Goal: Task Accomplishment & Management: Manage account settings

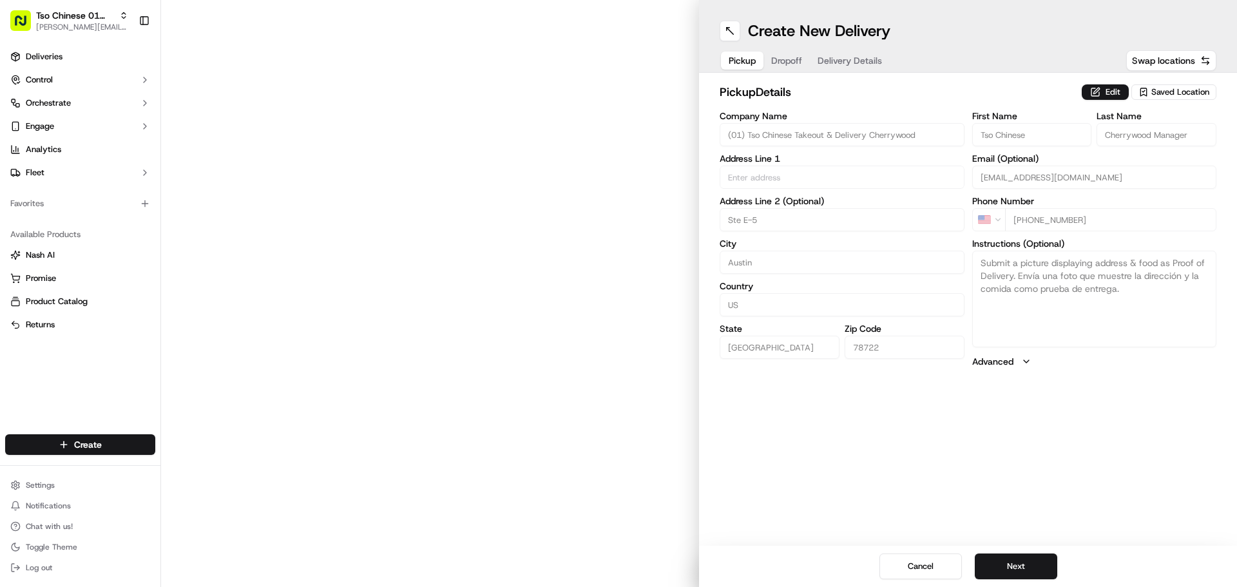
type input "[STREET_ADDRESS]"
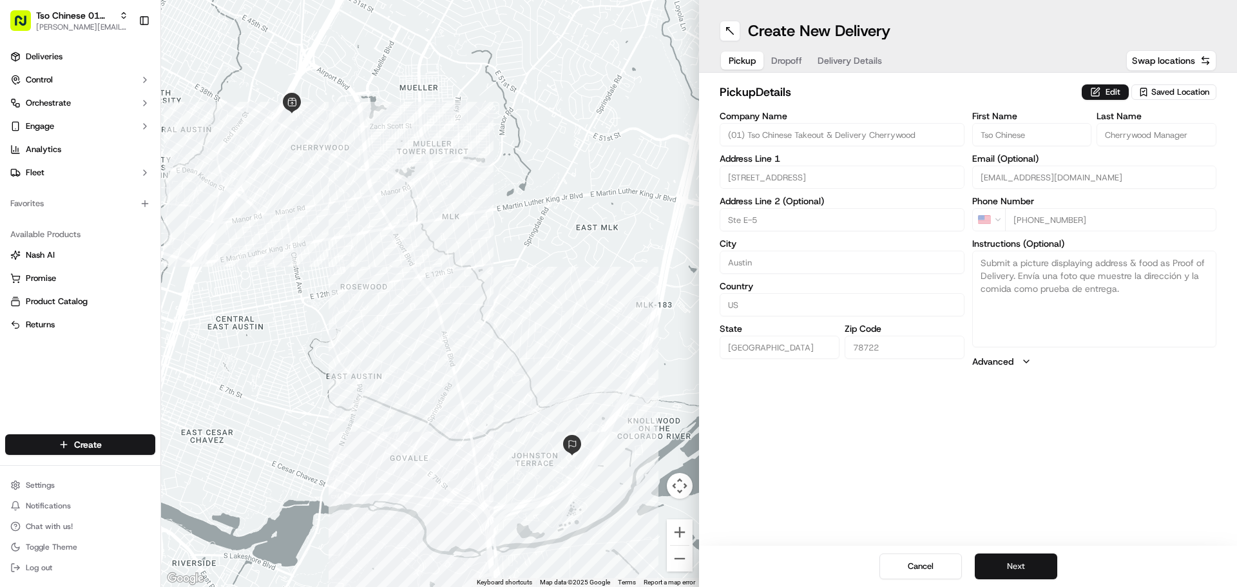
click at [1011, 569] on button "Next" at bounding box center [1016, 566] width 82 height 26
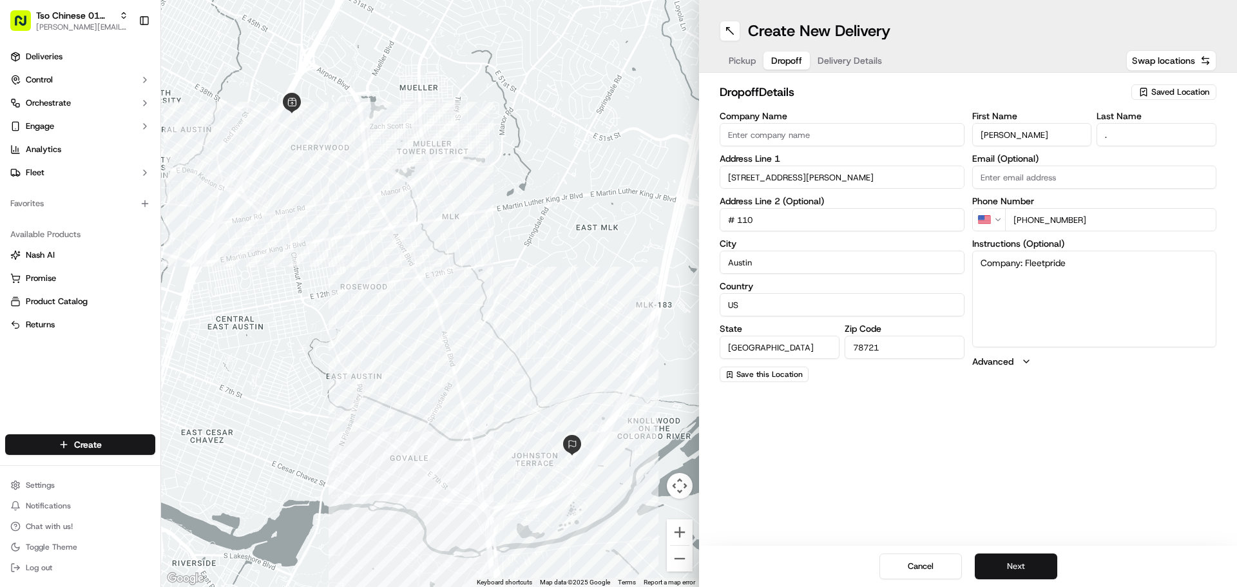
click at [1011, 569] on button "Next" at bounding box center [1016, 566] width 82 height 26
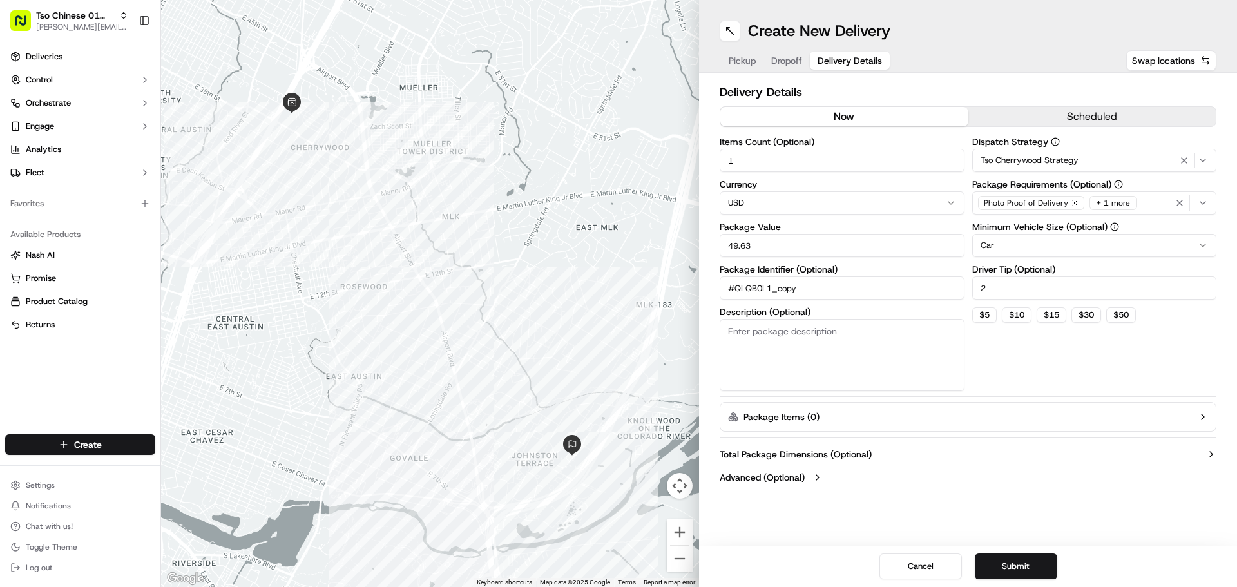
click at [1041, 162] on span "Tso Cherrywood Strategy" at bounding box center [1029, 161] width 98 height 12
click at [1028, 567] on html "Tso Chinese 01 Cherrywood [PERSON_NAME][EMAIL_ADDRESS][DOMAIN_NAME] Toggle Side…" at bounding box center [618, 293] width 1237 height 587
click at [1020, 560] on button "Submit" at bounding box center [1016, 566] width 82 height 26
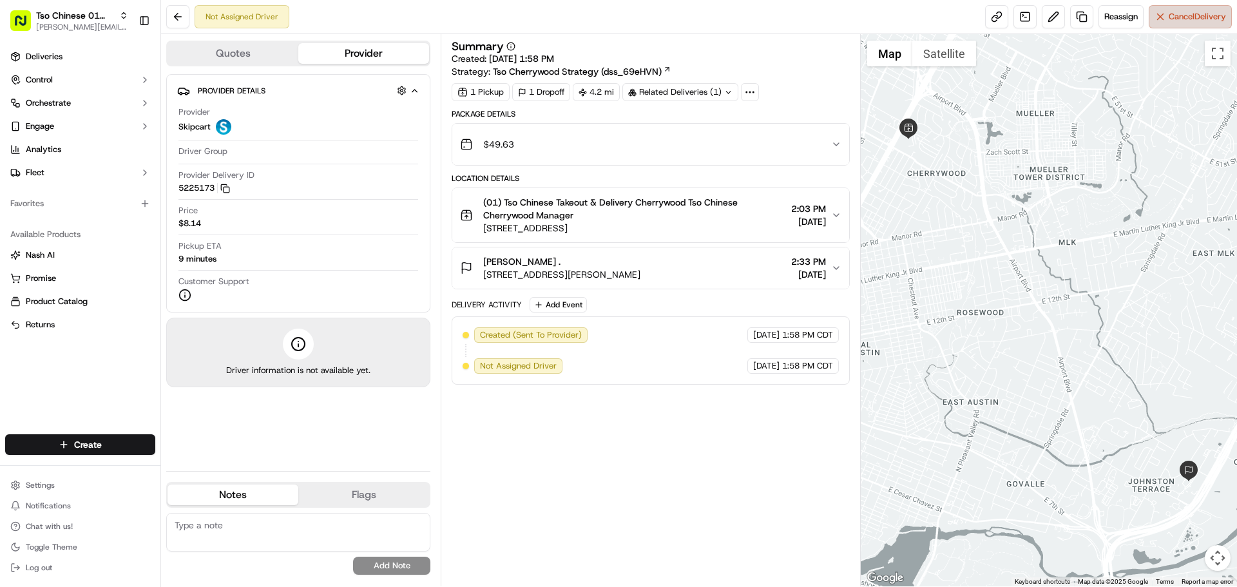
click at [1165, 15] on button "Cancel Delivery" at bounding box center [1190, 16] width 83 height 23
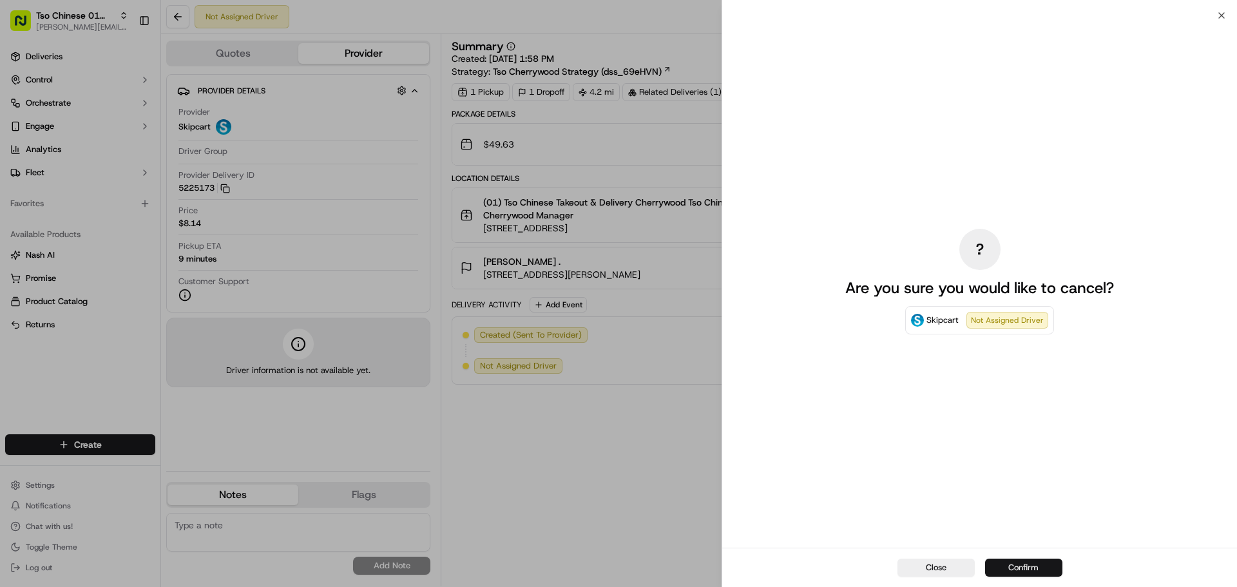
click at [1027, 569] on button "Confirm" at bounding box center [1023, 568] width 77 height 18
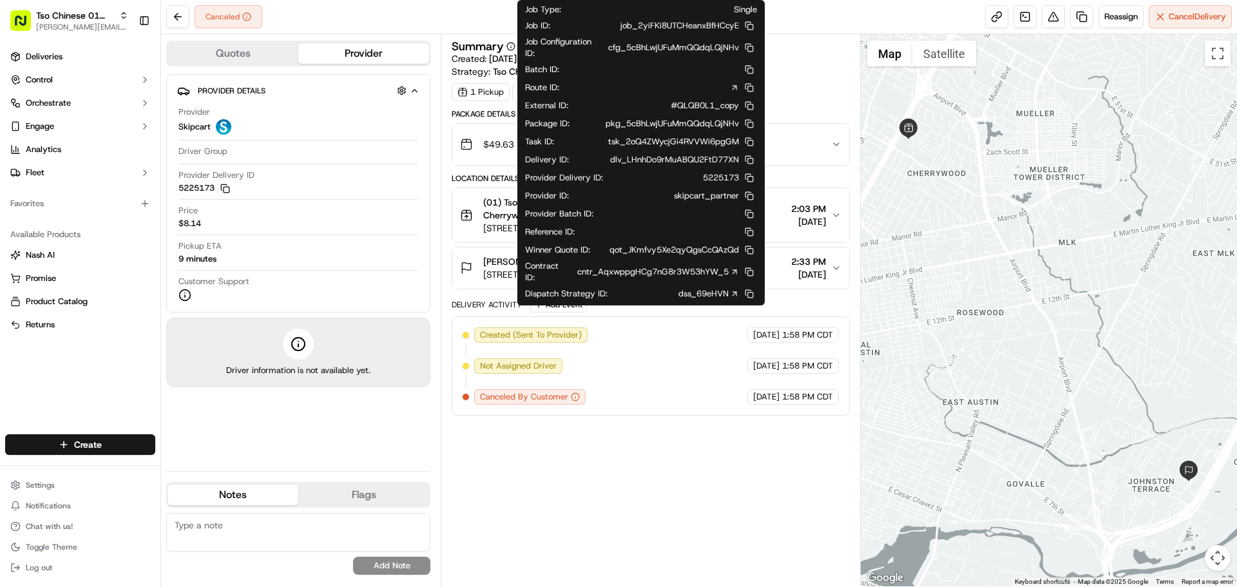
click at [734, 272] on icon at bounding box center [734, 272] width 4 height 4
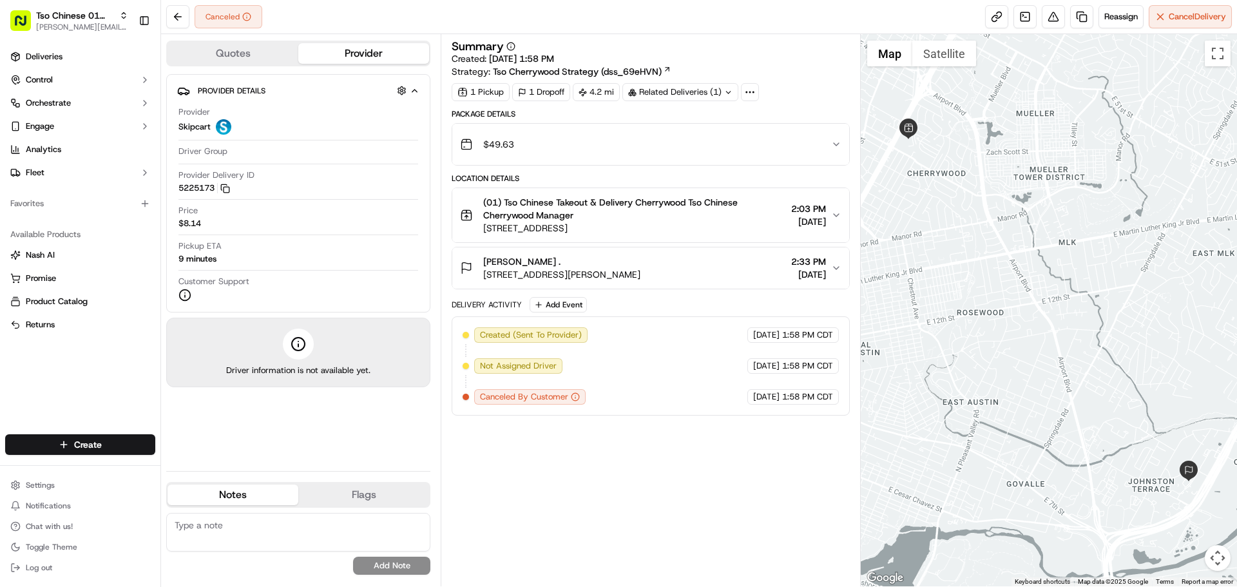
click at [544, 470] on div "Summary Created: [DATE] 1:58 PM Strategy: Tso Cherrywood Strategy (dss_69eHVN) …" at bounding box center [650, 310] width 397 height 539
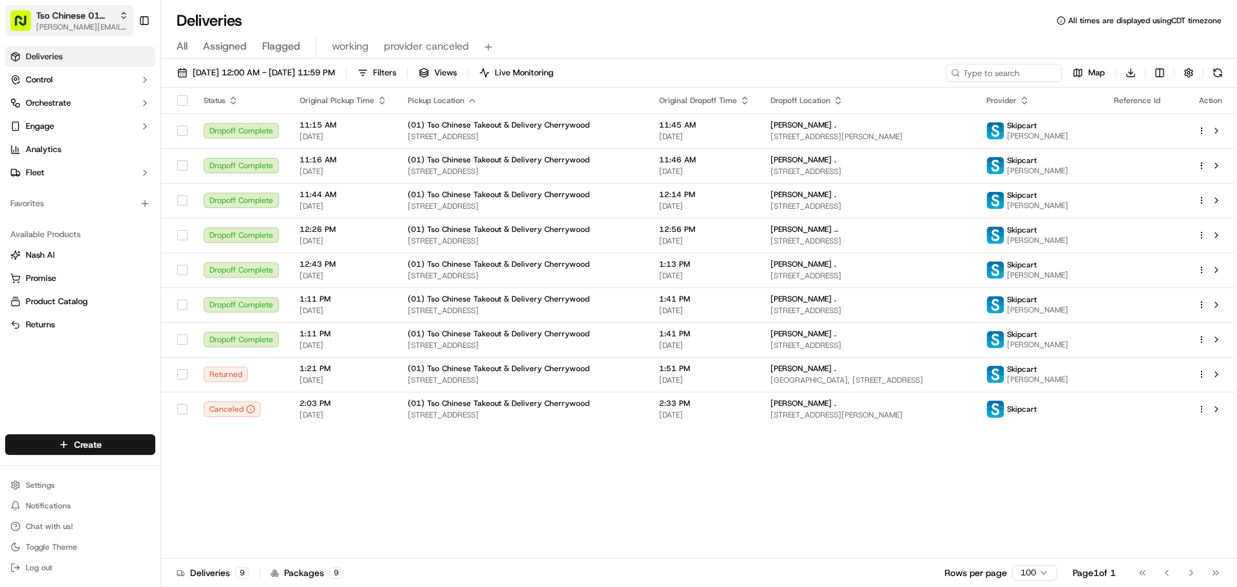
click at [71, 24] on span "[PERSON_NAME][EMAIL_ADDRESS][DOMAIN_NAME]" at bounding box center [82, 27] width 92 height 10
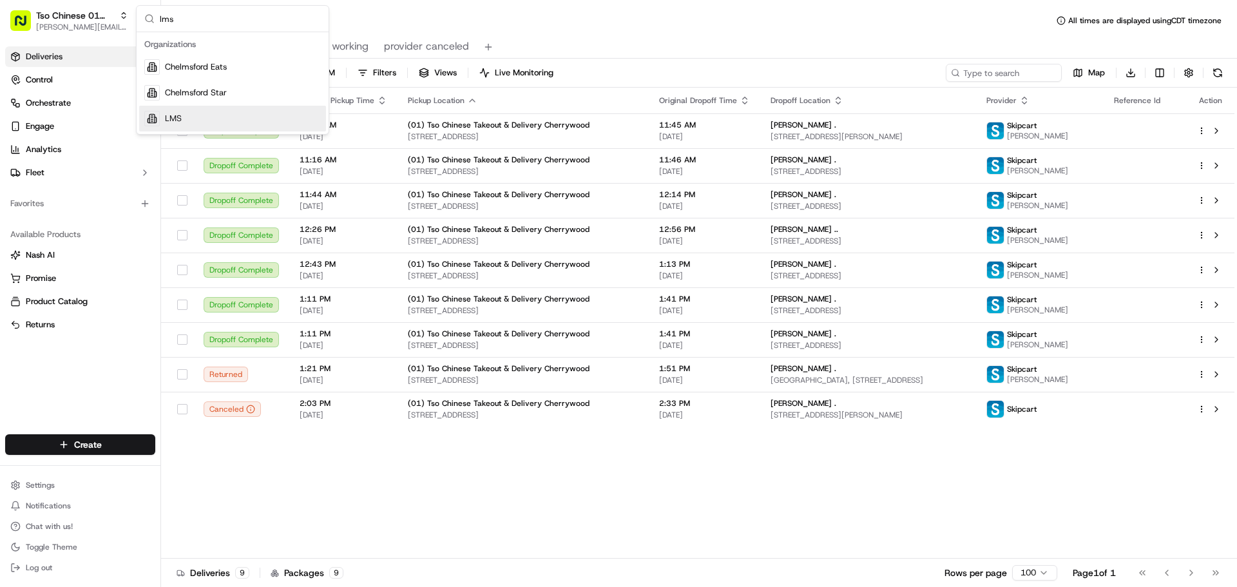
type input "lms"
click at [245, 115] on div "LMS" at bounding box center [232, 119] width 187 height 26
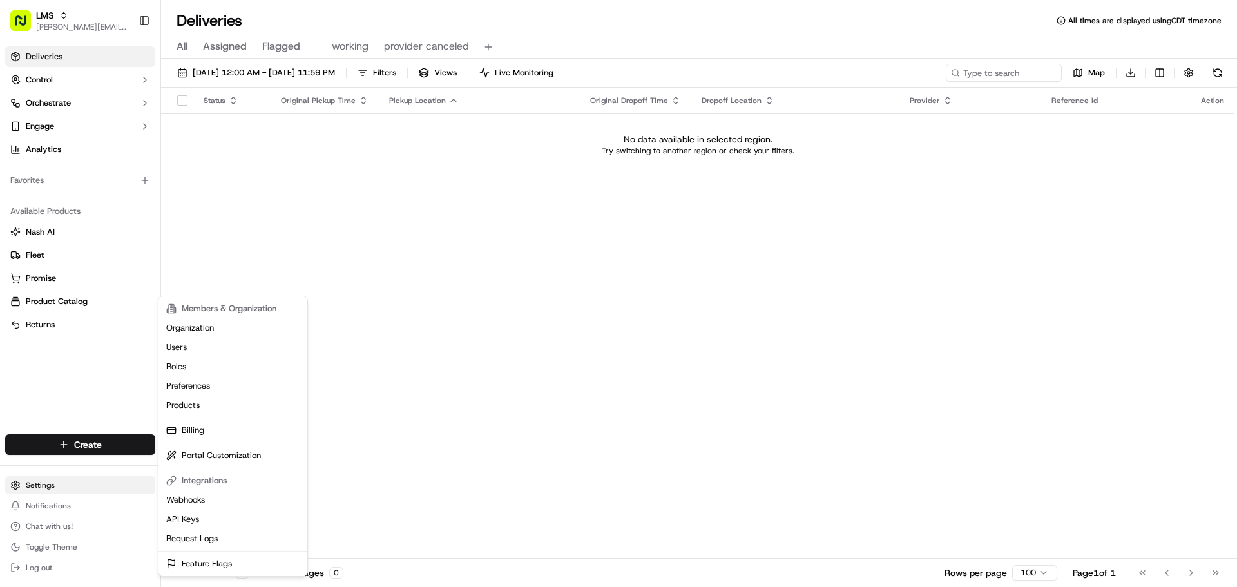
click at [74, 479] on html "LMS jeff@usenash.com Toggle Sidebar Deliveries Control Orchestrate Engage Analy…" at bounding box center [618, 293] width 1237 height 587
click at [216, 330] on link "Organization" at bounding box center [233, 327] width 144 height 19
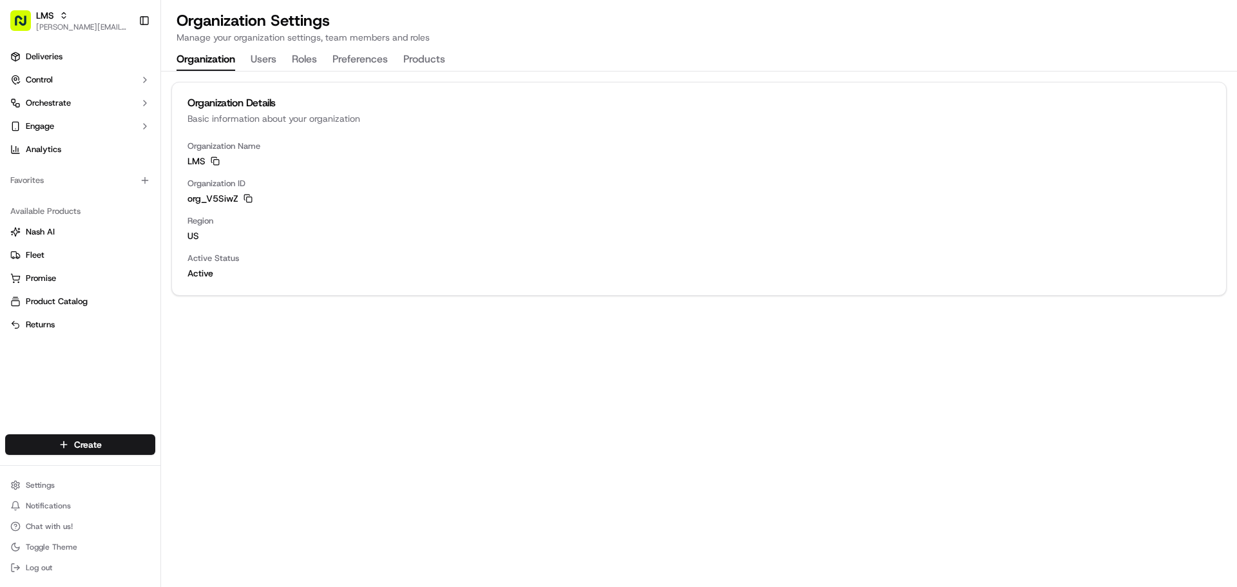
click at [368, 61] on button "Preferences" at bounding box center [359, 60] width 55 height 22
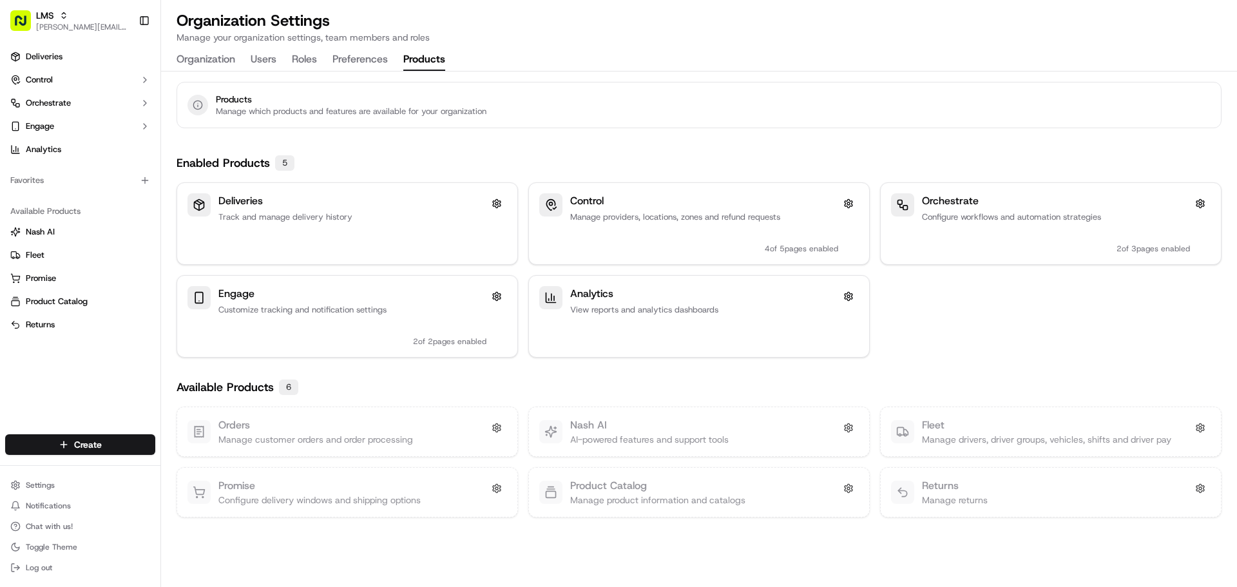
click at [434, 65] on button "Products" at bounding box center [424, 60] width 42 height 22
click at [1205, 425] on button at bounding box center [1200, 427] width 21 height 21
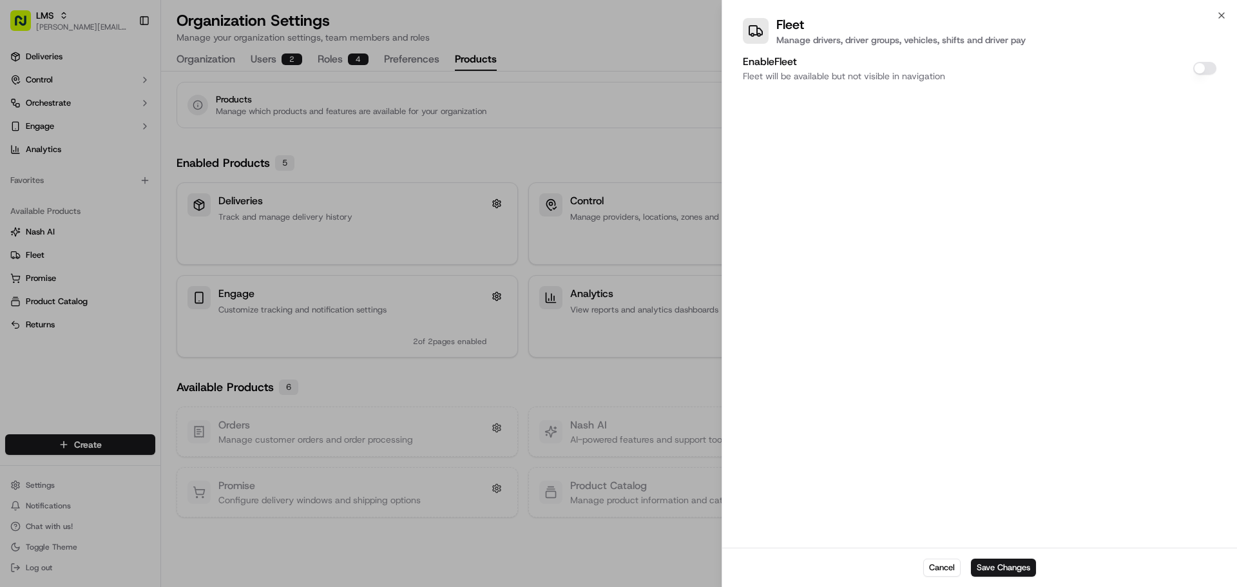
click at [1200, 66] on button "Enable Fleet" at bounding box center [1204, 68] width 23 height 13
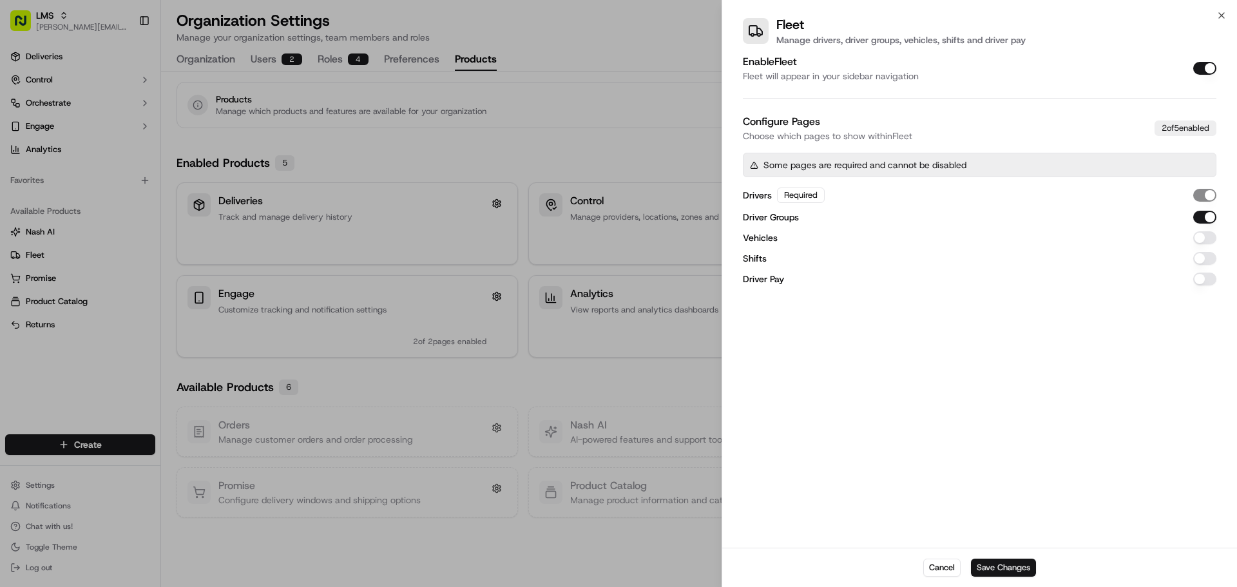
click at [1008, 562] on button "Save Changes" at bounding box center [1003, 568] width 65 height 18
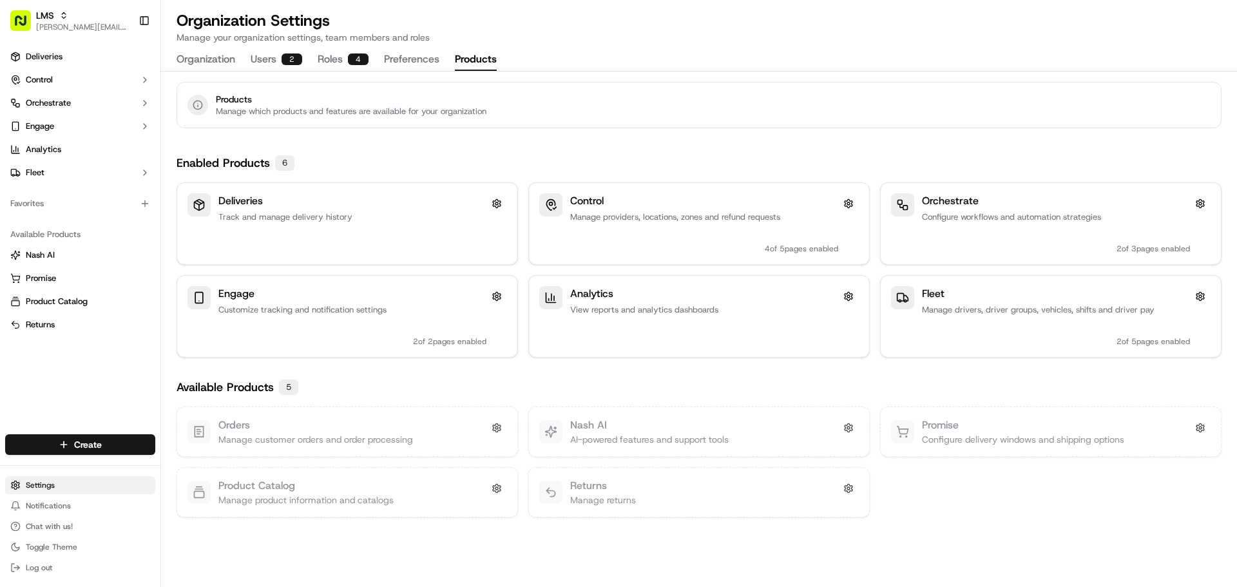
click at [70, 484] on html "LMS jeff@usenash.com Toggle Sidebar Deliveries Control Orchestrate Engage Analy…" at bounding box center [618, 293] width 1237 height 587
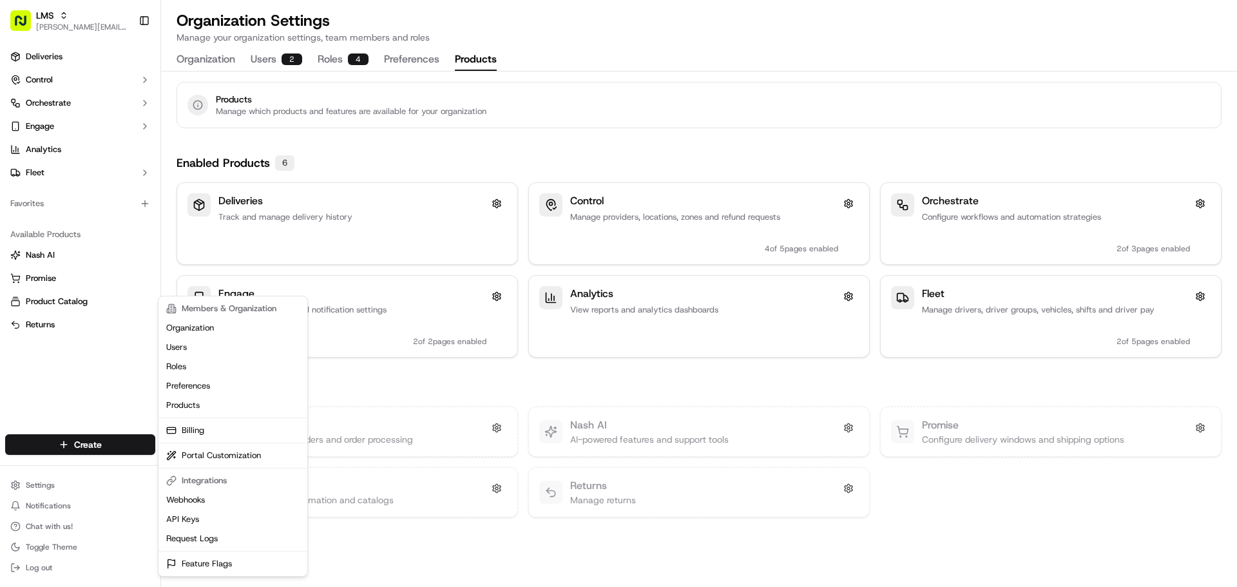
click at [68, 77] on html "LMS jeff@usenash.com Toggle Sidebar Deliveries Control Orchestrate Engage Analy…" at bounding box center [618, 293] width 1237 height 587
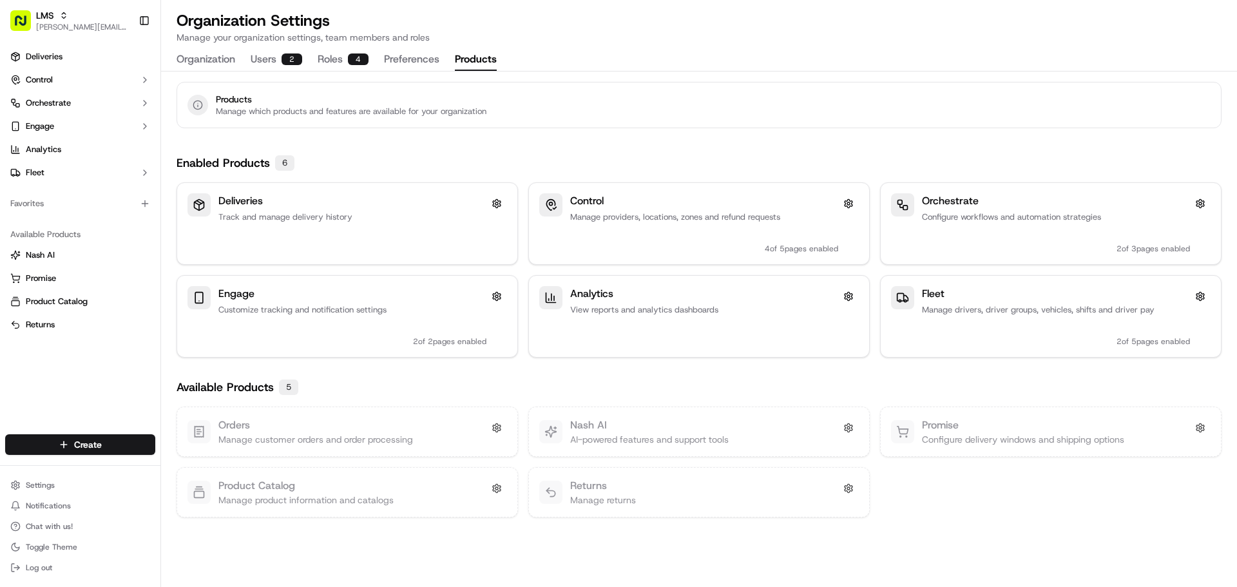
click at [68, 77] on button "Control" at bounding box center [80, 80] width 150 height 21
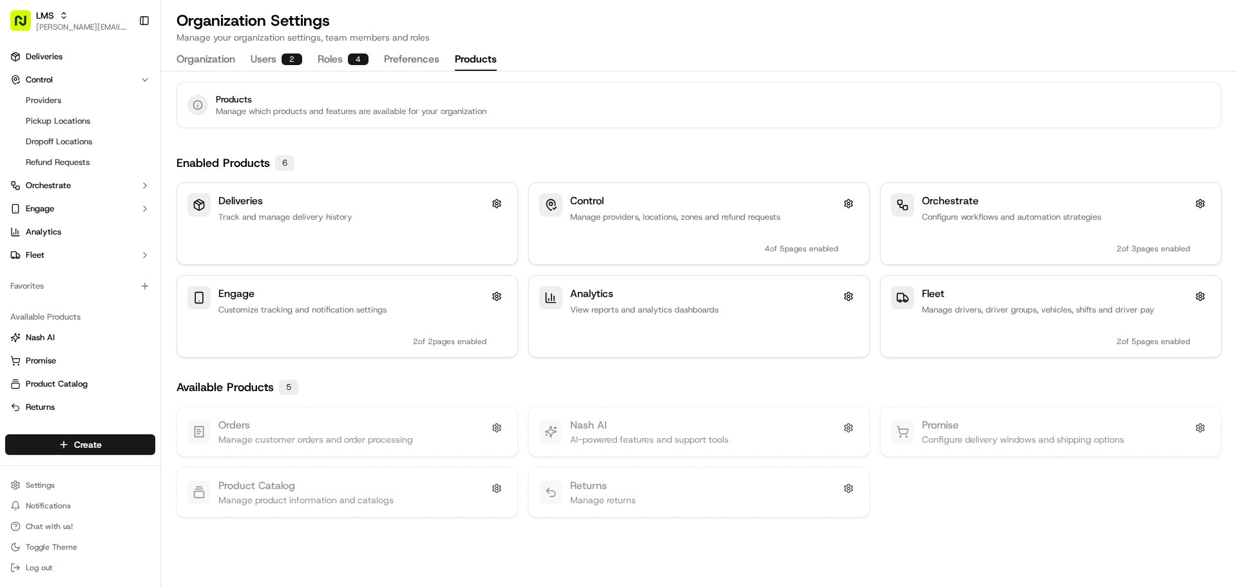
click at [68, 77] on button "Control" at bounding box center [80, 80] width 150 height 21
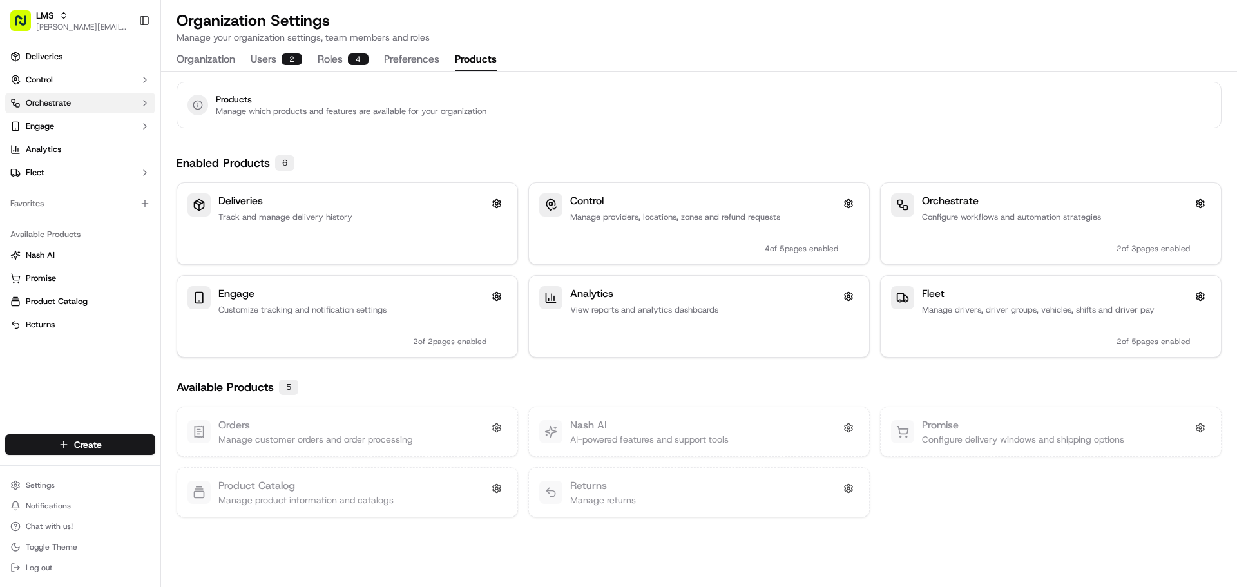
click at [70, 99] on span "Orchestrate" at bounding box center [48, 103] width 45 height 12
click at [69, 129] on button "Engage" at bounding box center [80, 126] width 150 height 21
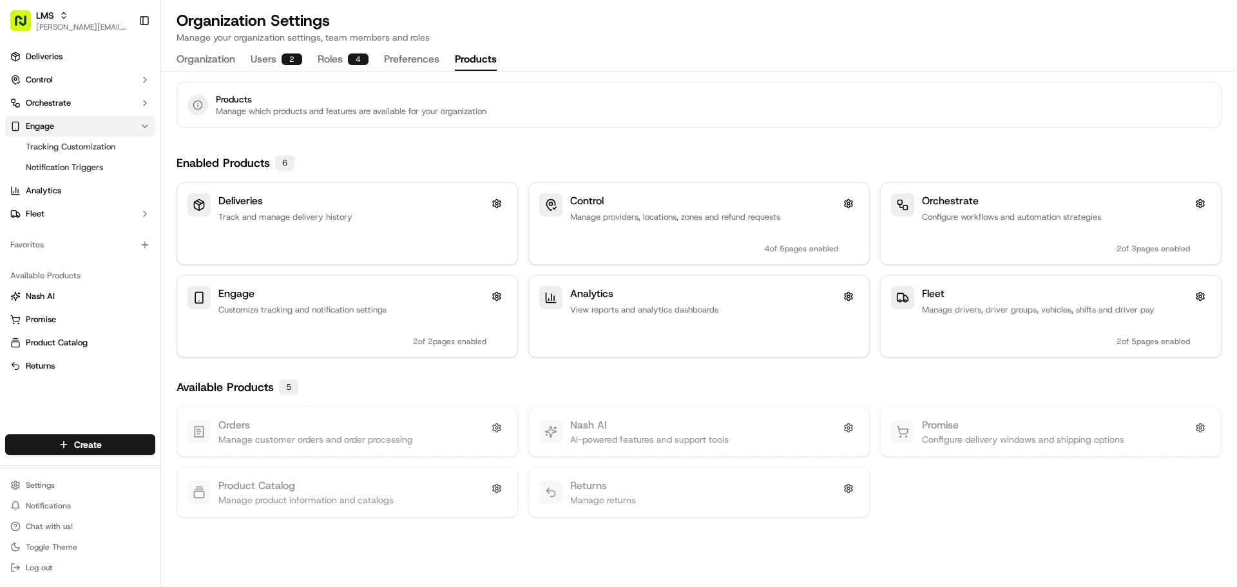
click at [70, 130] on button "Engage" at bounding box center [80, 126] width 150 height 21
click at [72, 128] on button "Engage" at bounding box center [80, 126] width 150 height 21
click at [84, 132] on button "Engage" at bounding box center [80, 126] width 150 height 21
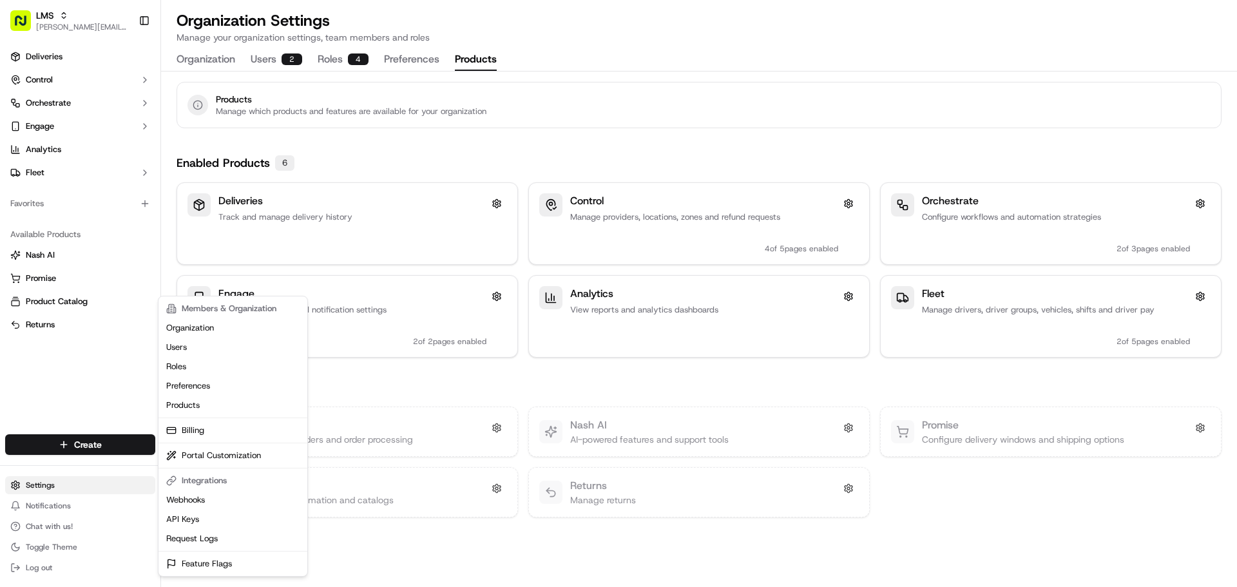
click at [81, 490] on html "LMS jeff@usenash.com Toggle Sidebar Deliveries Control Orchestrate Engage Analy…" at bounding box center [618, 293] width 1237 height 587
click at [243, 457] on link "Portal Customization" at bounding box center [233, 455] width 144 height 19
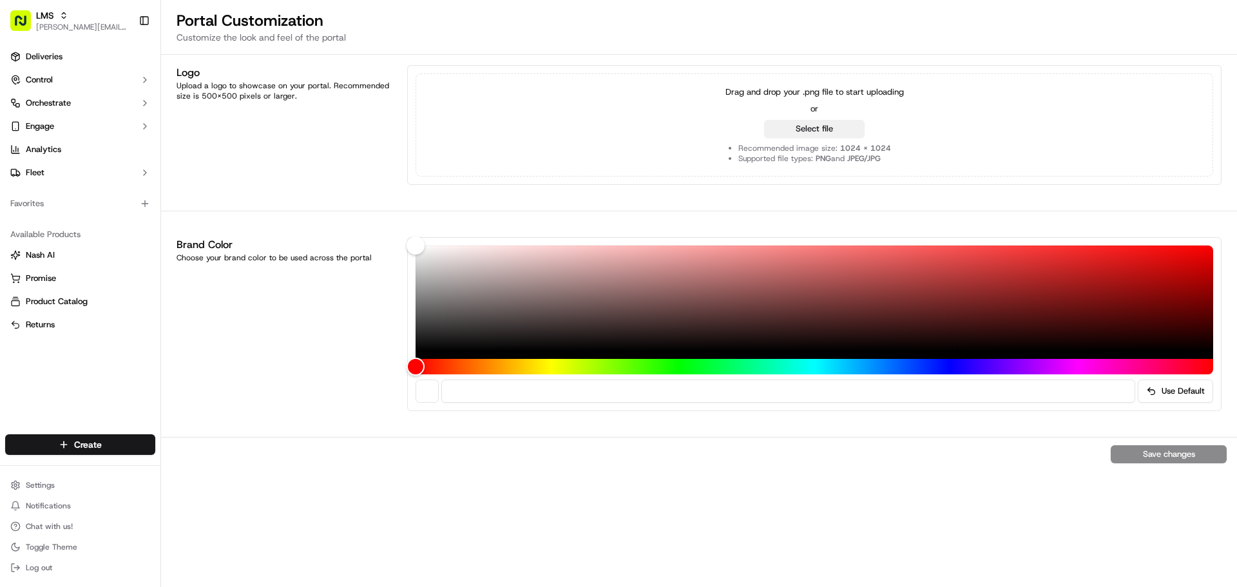
click at [850, 128] on button "Select file" at bounding box center [814, 129] width 100 height 18
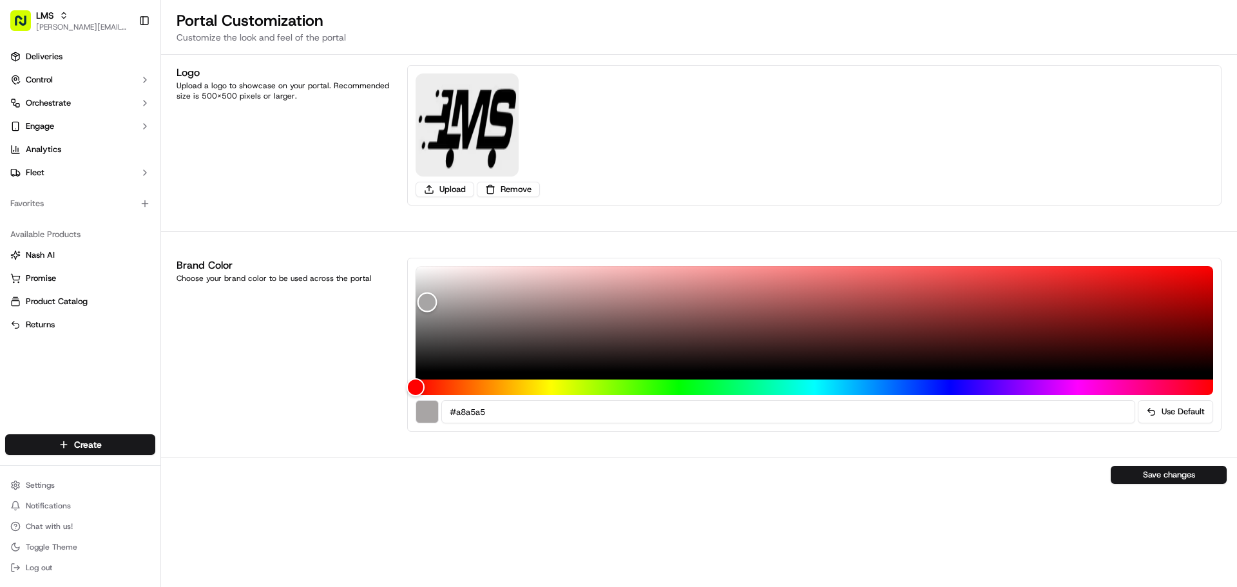
click at [427, 302] on div "Color" at bounding box center [815, 319] width 798 height 106
type input "#f9f9f9"
drag, startPoint x: 426, startPoint y: 297, endPoint x: 410, endPoint y: 269, distance: 32.6
click at [410, 269] on div "Color" at bounding box center [416, 269] width 20 height 20
click at [1132, 471] on button "Save changes" at bounding box center [1169, 475] width 116 height 18
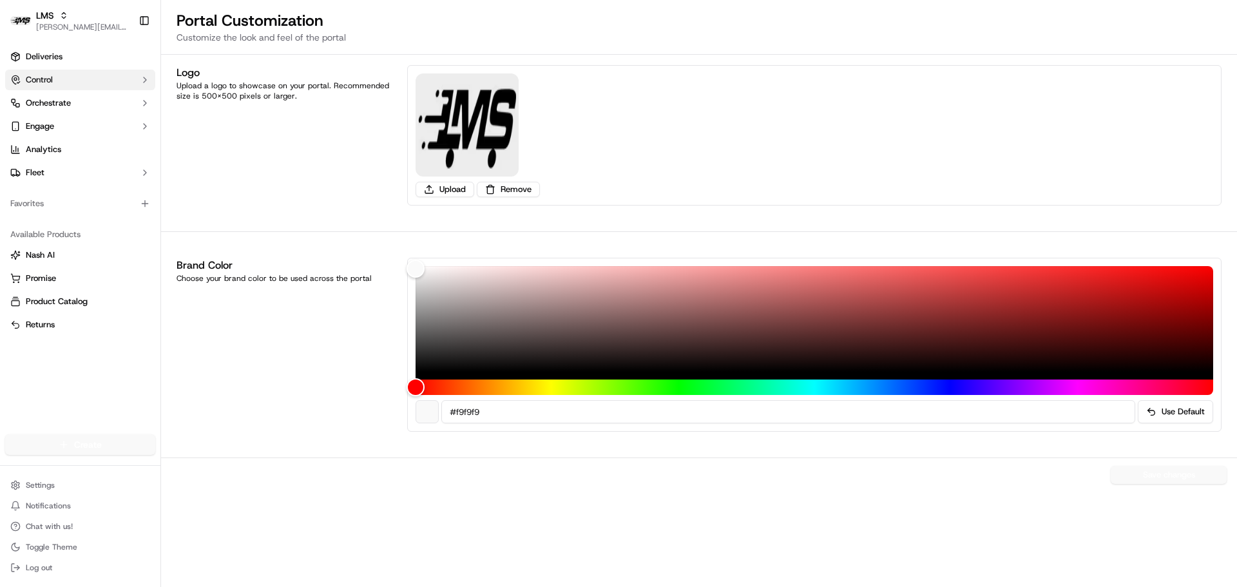
click at [64, 78] on button "Control" at bounding box center [80, 80] width 150 height 21
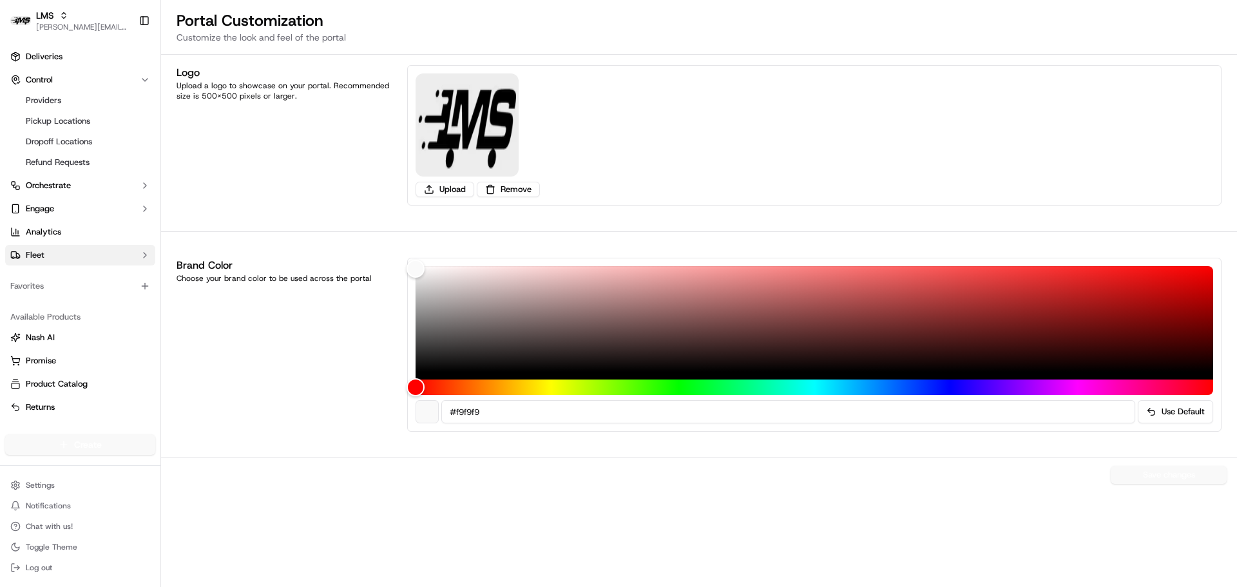
click at [90, 254] on button "Fleet" at bounding box center [80, 255] width 150 height 21
click at [84, 298] on link "Driver Groups" at bounding box center [80, 296] width 119 height 18
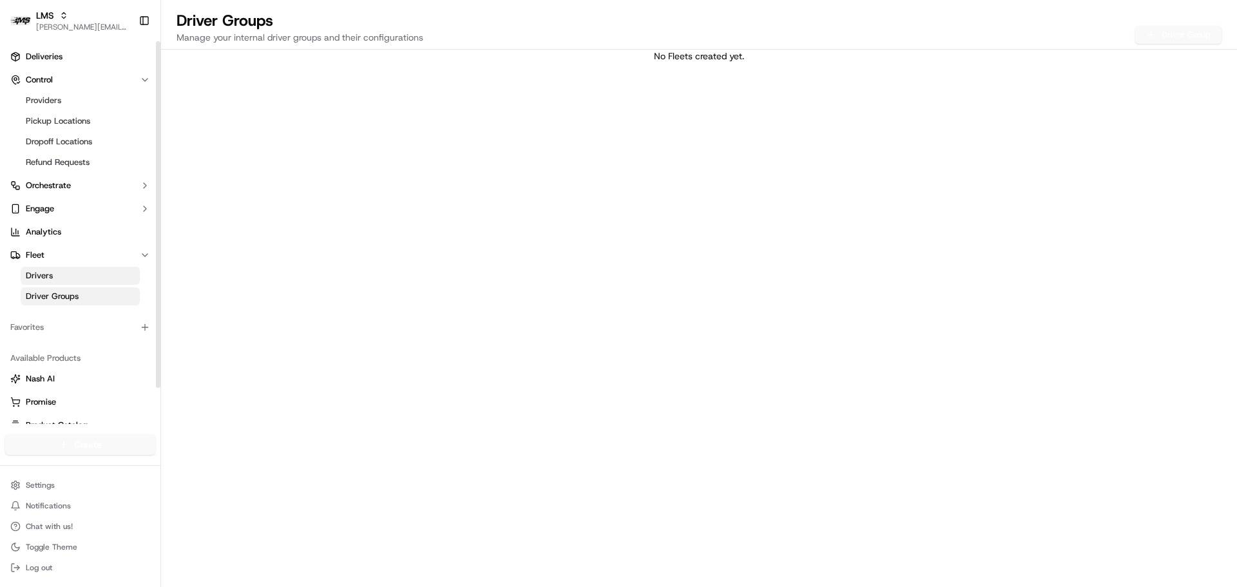
click at [81, 275] on link "Drivers" at bounding box center [80, 276] width 119 height 18
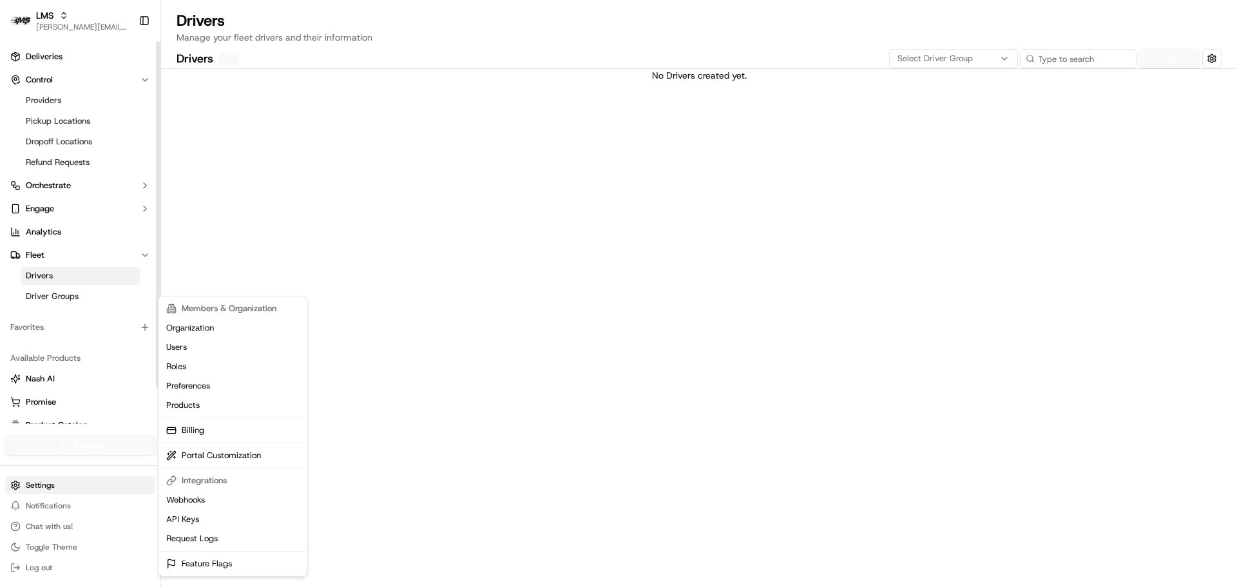
click at [64, 488] on html "LMS jeff@usenash.com Toggle Sidebar Deliveries Control Providers Pickup Locatio…" at bounding box center [618, 293] width 1237 height 587
click at [205, 457] on link "Portal Customization" at bounding box center [233, 455] width 144 height 19
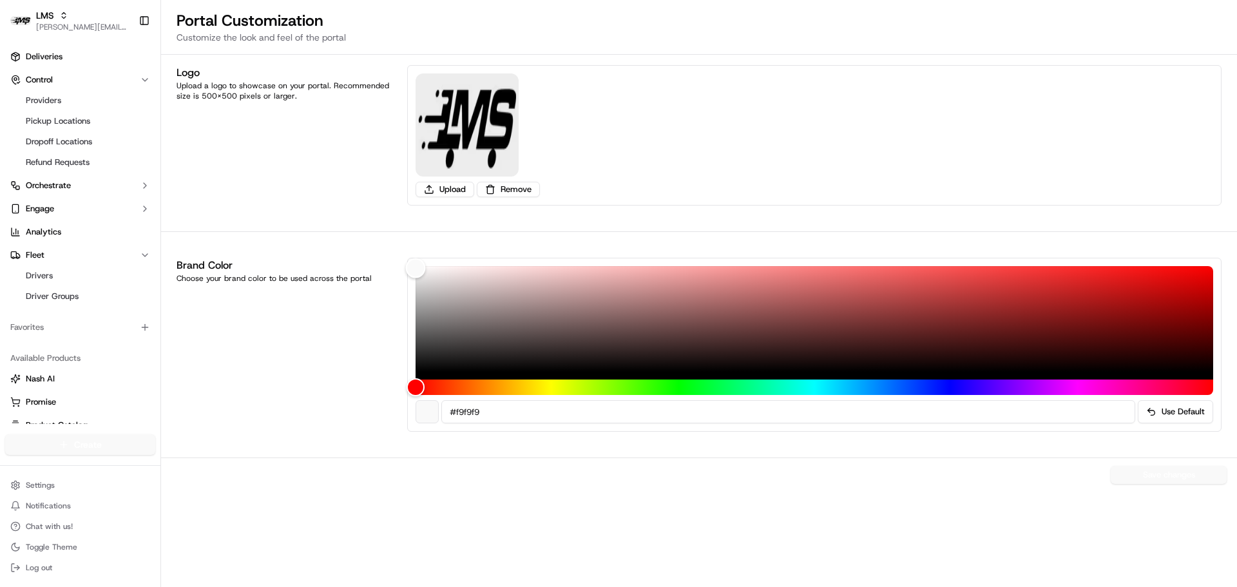
type input "#ffffff"
drag, startPoint x: 414, startPoint y: 266, endPoint x: 387, endPoint y: 235, distance: 41.1
click at [387, 235] on div "Logo Upload a logo to showcase on your portal. Recommended size is 500x500 pixe…" at bounding box center [699, 321] width 1076 height 532
click at [1167, 414] on button "Use Default" at bounding box center [1175, 411] width 75 height 23
click at [1165, 474] on div "Save changes" at bounding box center [699, 474] width 1076 height 34
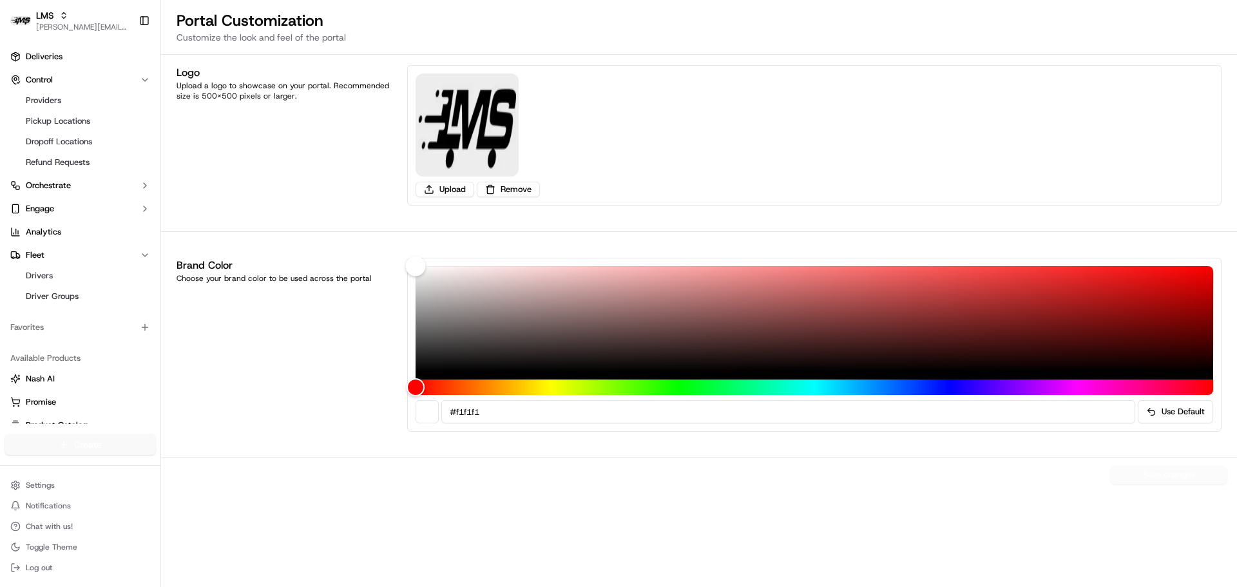
click at [414, 272] on div "Color" at bounding box center [416, 266] width 20 height 20
type input "#ffffff"
drag, startPoint x: 414, startPoint y: 269, endPoint x: 399, endPoint y: 233, distance: 38.7
click at [401, 236] on div "Logo Upload a logo to showcase on your portal. Recommended size is 500x500 pixe…" at bounding box center [699, 321] width 1076 height 532
click at [1178, 472] on button "Save changes" at bounding box center [1169, 475] width 116 height 18
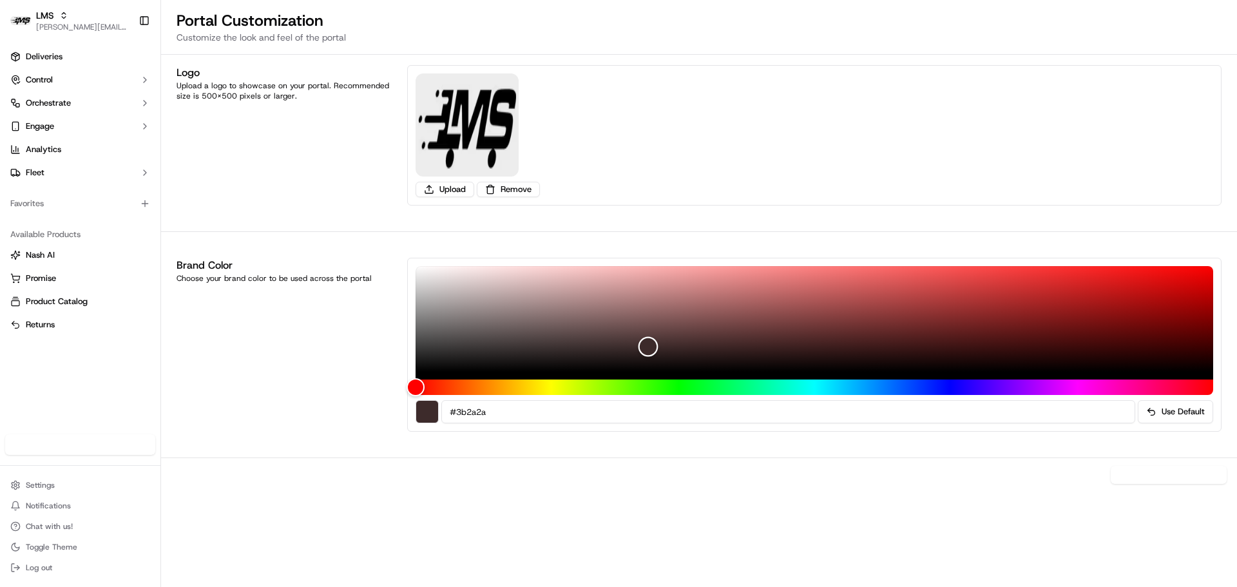
type input "#3b2929"
drag, startPoint x: 415, startPoint y: 269, endPoint x: 655, endPoint y: 347, distance: 252.2
click at [655, 347] on div "Color" at bounding box center [655, 348] width 20 height 20
click at [1184, 472] on button "Save changes" at bounding box center [1169, 475] width 116 height 18
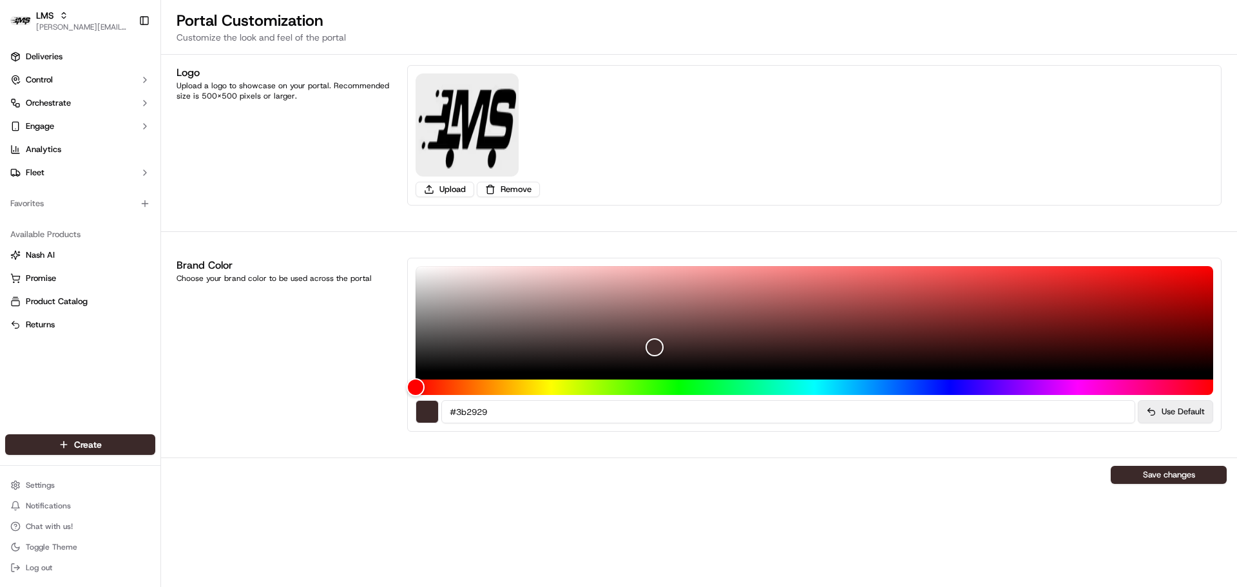
click at [1194, 414] on button "Use Default" at bounding box center [1175, 411] width 75 height 23
click at [323, 356] on div "Brand Color Choose your brand color to be used across the portal" at bounding box center [284, 345] width 215 height 174
click at [1163, 410] on button "Use Default" at bounding box center [1175, 411] width 75 height 23
click at [1181, 471] on div "Save changes" at bounding box center [699, 474] width 1076 height 34
click at [207, 322] on div "Brand Color Choose your brand color to be used across the portal" at bounding box center [284, 345] width 215 height 174
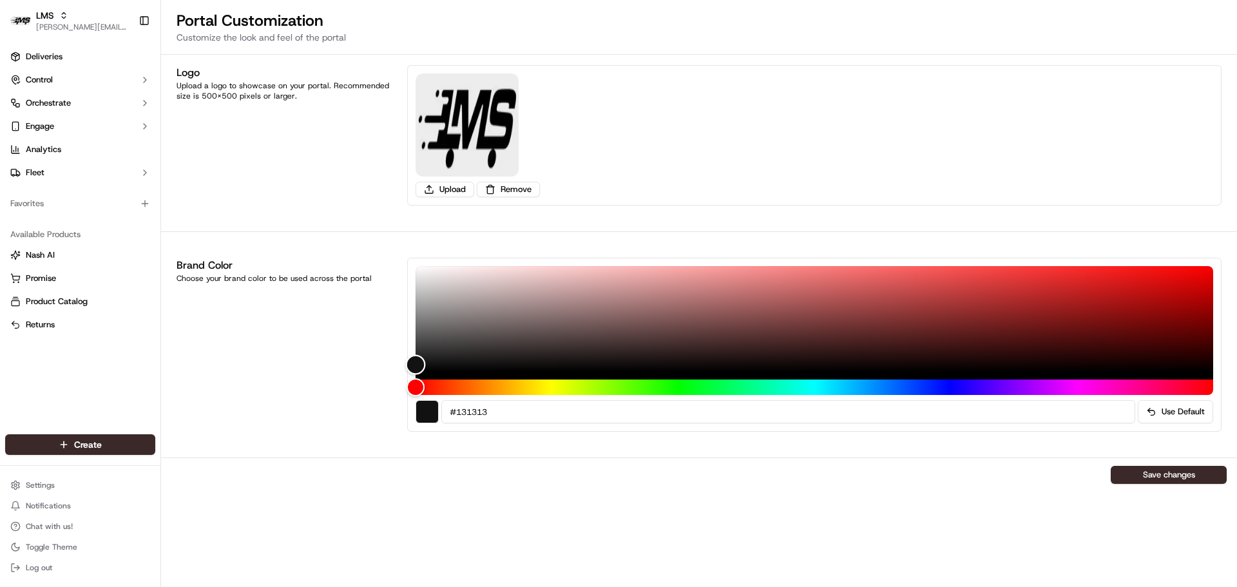
type input "#141414"
drag, startPoint x: 417, startPoint y: 345, endPoint x: 403, endPoint y: 363, distance: 23.3
click at [403, 363] on div "Brand Color Choose your brand color to be used across the portal #141414 Use De…" at bounding box center [699, 344] width 1076 height 195
click at [1183, 474] on button "Save changes" at bounding box center [1169, 475] width 116 height 18
click at [64, 191] on div "Favorites" at bounding box center [80, 203] width 160 height 31
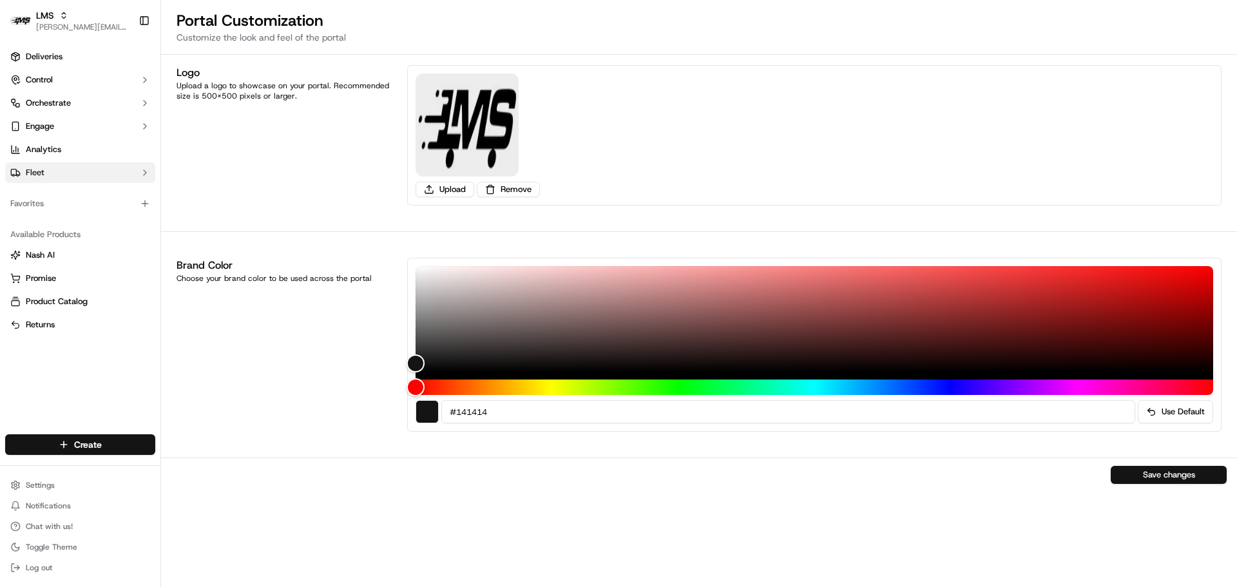
click at [58, 179] on button "Fleet" at bounding box center [80, 172] width 150 height 21
click at [66, 213] on span "Driver Groups" at bounding box center [52, 214] width 53 height 12
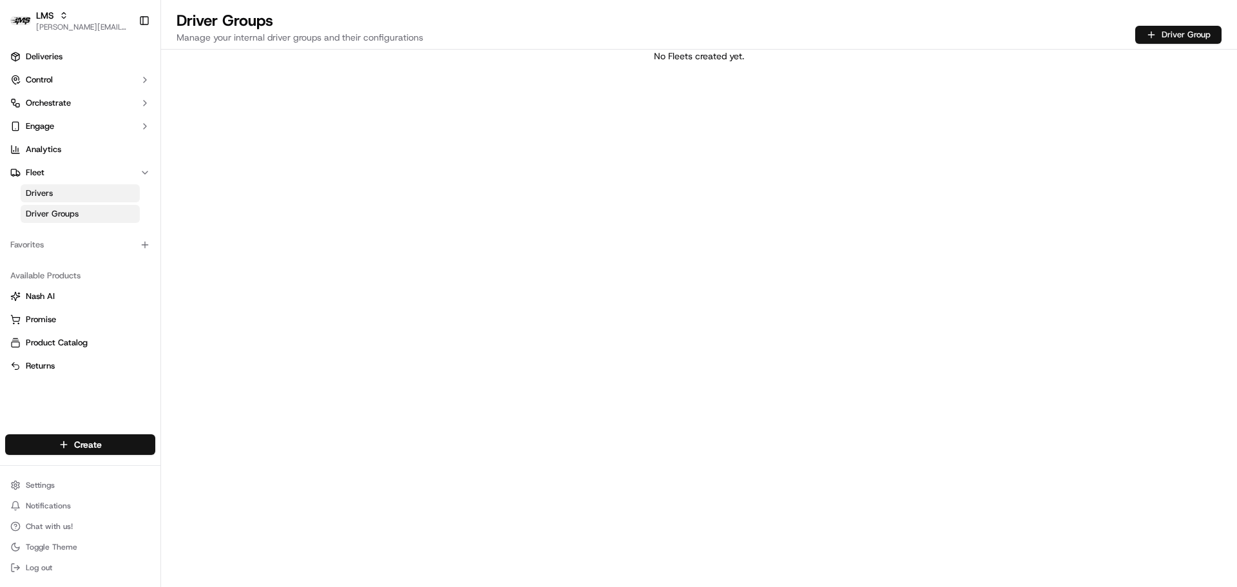
click at [53, 194] on link "Drivers" at bounding box center [80, 193] width 119 height 18
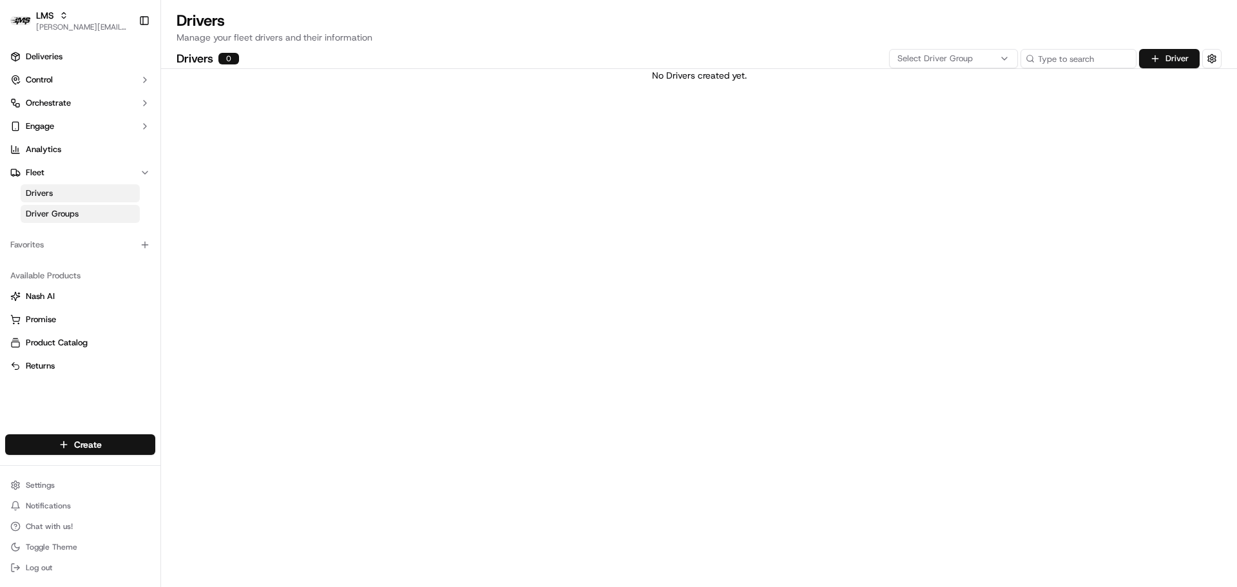
click at [47, 215] on span "Driver Groups" at bounding box center [52, 214] width 53 height 12
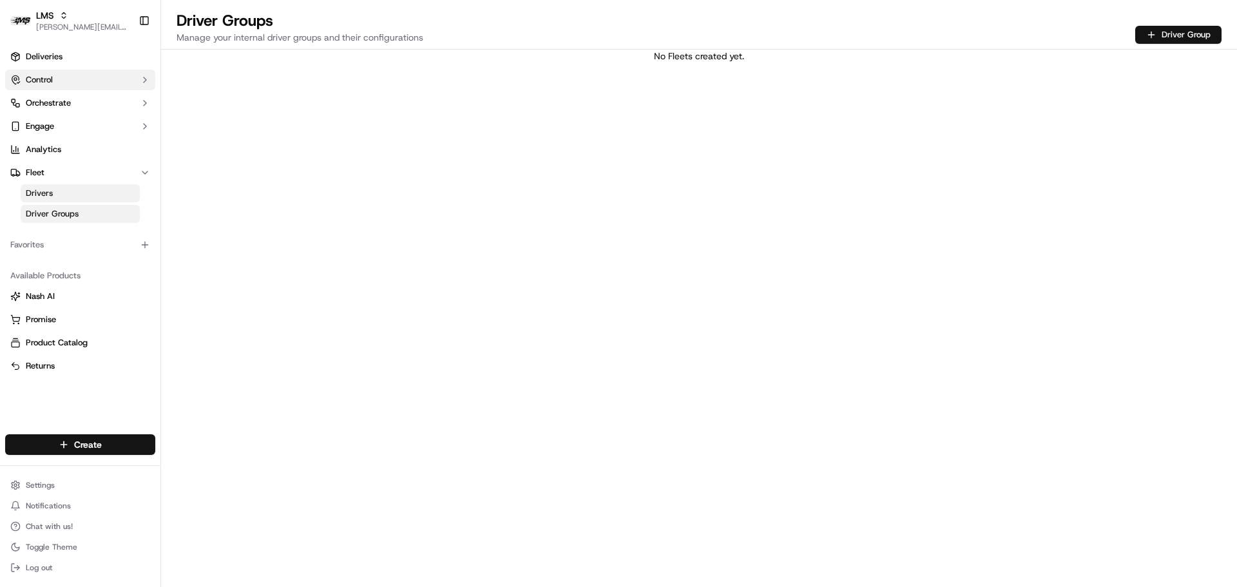
click at [62, 81] on button "Control" at bounding box center [80, 80] width 150 height 21
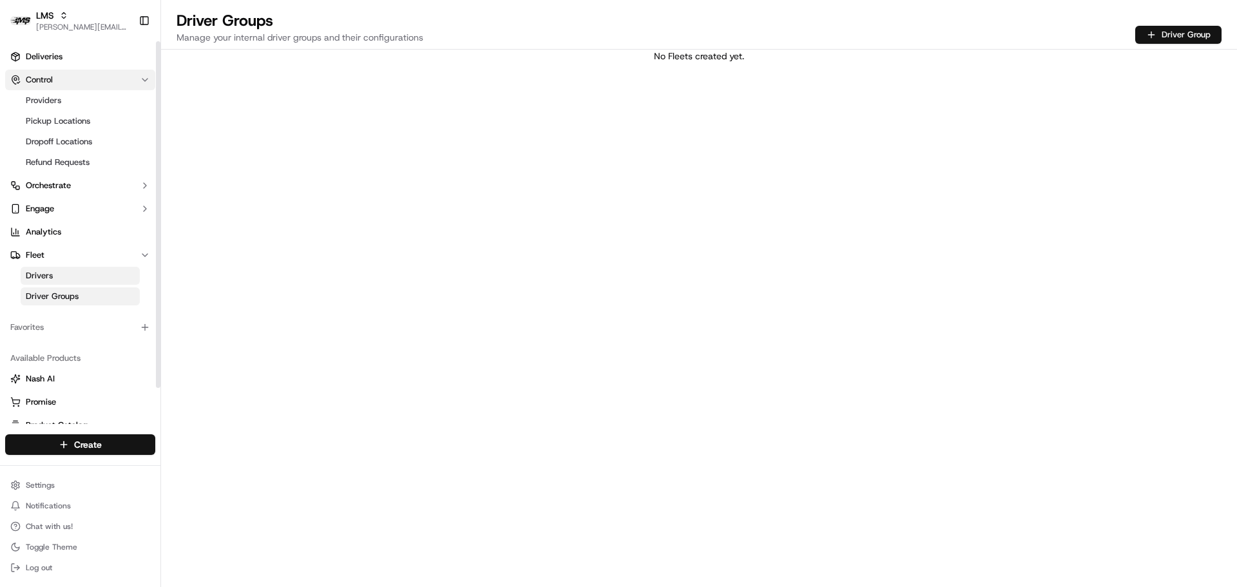
click at [63, 81] on button "Control" at bounding box center [80, 80] width 150 height 21
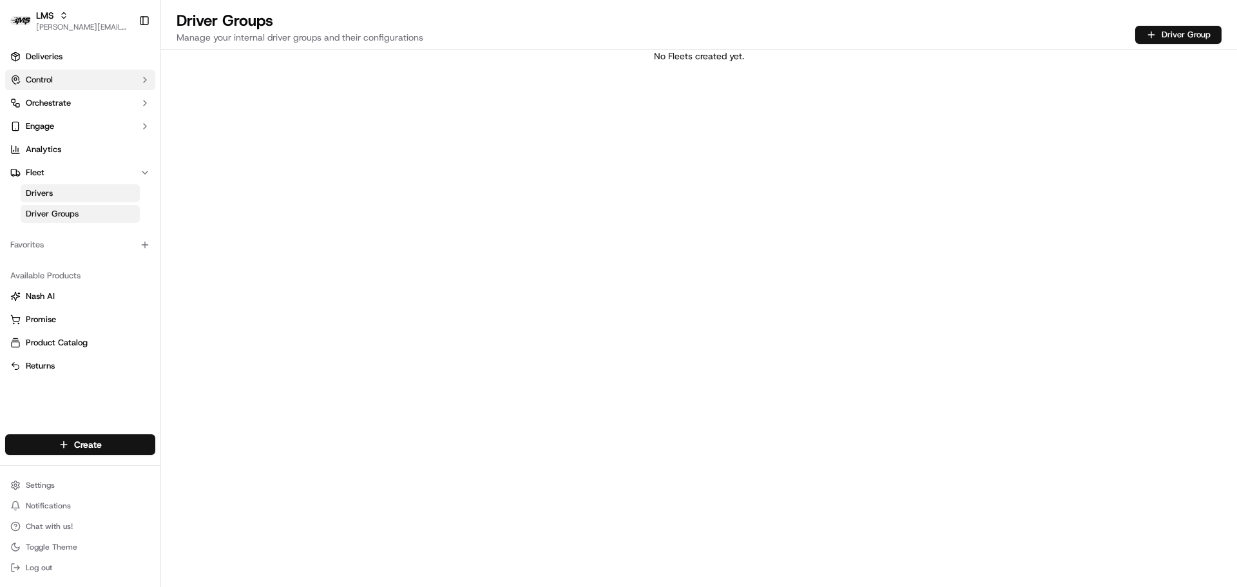
click at [63, 81] on button "Control" at bounding box center [80, 80] width 150 height 21
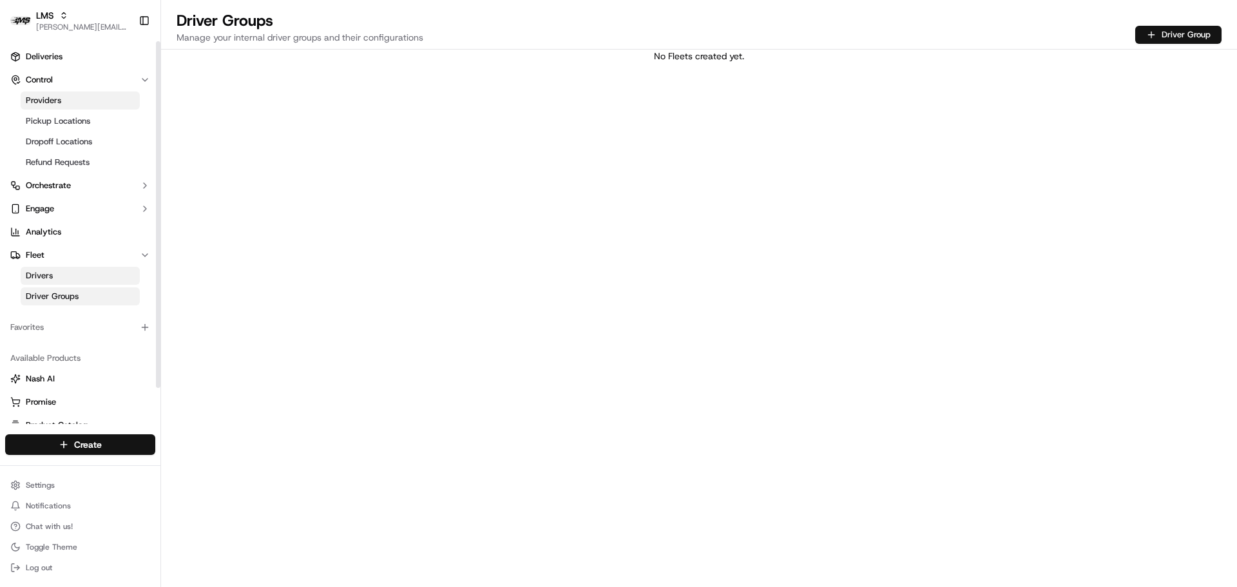
click at [74, 97] on link "Providers" at bounding box center [80, 100] width 119 height 18
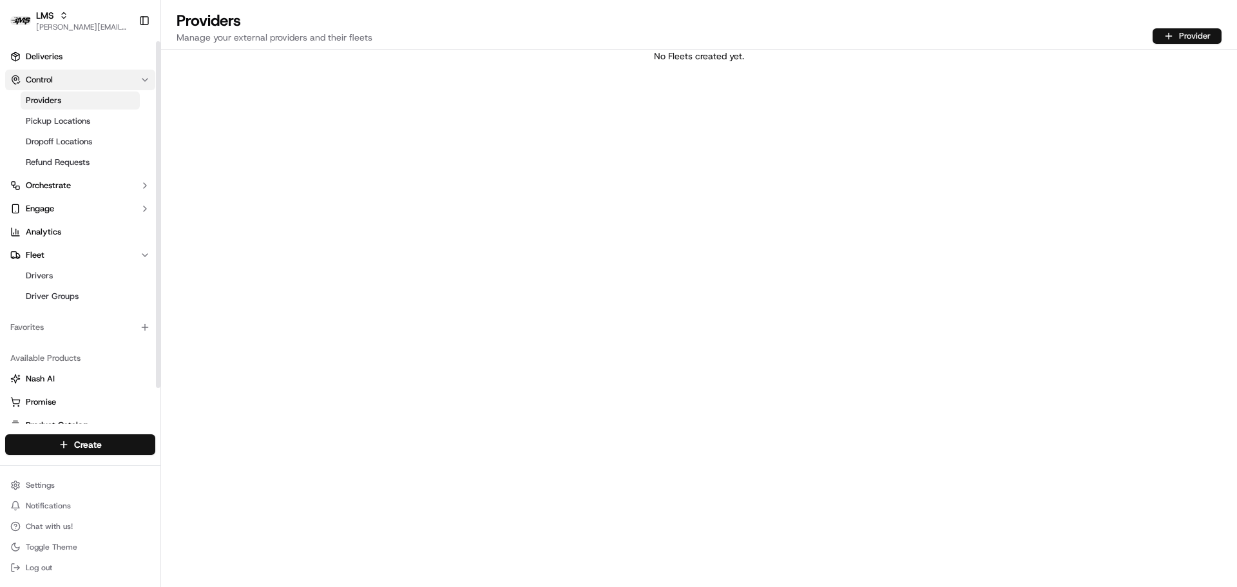
click at [67, 77] on button "Control" at bounding box center [80, 80] width 150 height 21
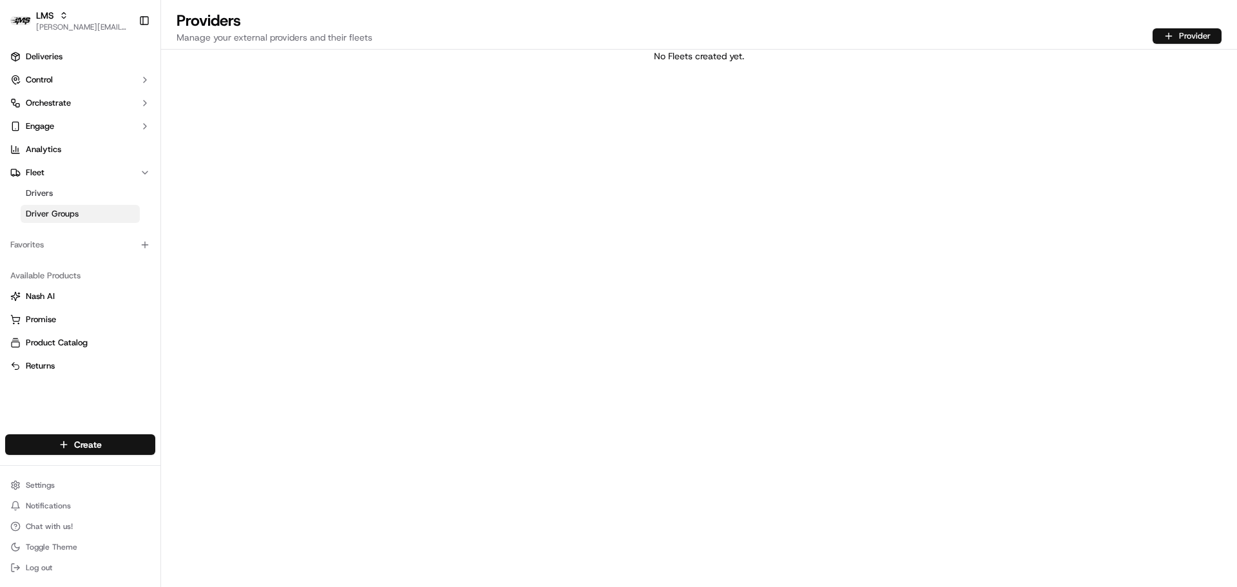
click at [68, 212] on span "Driver Groups" at bounding box center [52, 214] width 53 height 12
click at [1154, 39] on button "Driver Group" at bounding box center [1178, 35] width 86 height 18
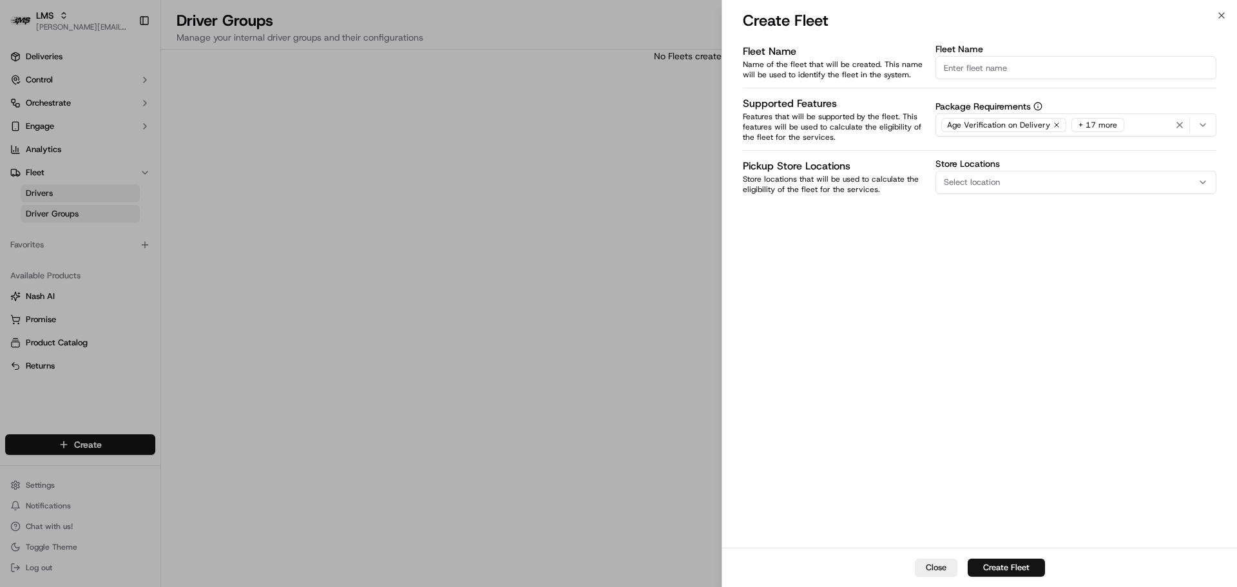
click at [975, 71] on input "Fleet Name" at bounding box center [1075, 67] width 281 height 23
type input "Walmart (Edit Name)"
click at [1002, 565] on button "Create Fleet" at bounding box center [1006, 568] width 77 height 18
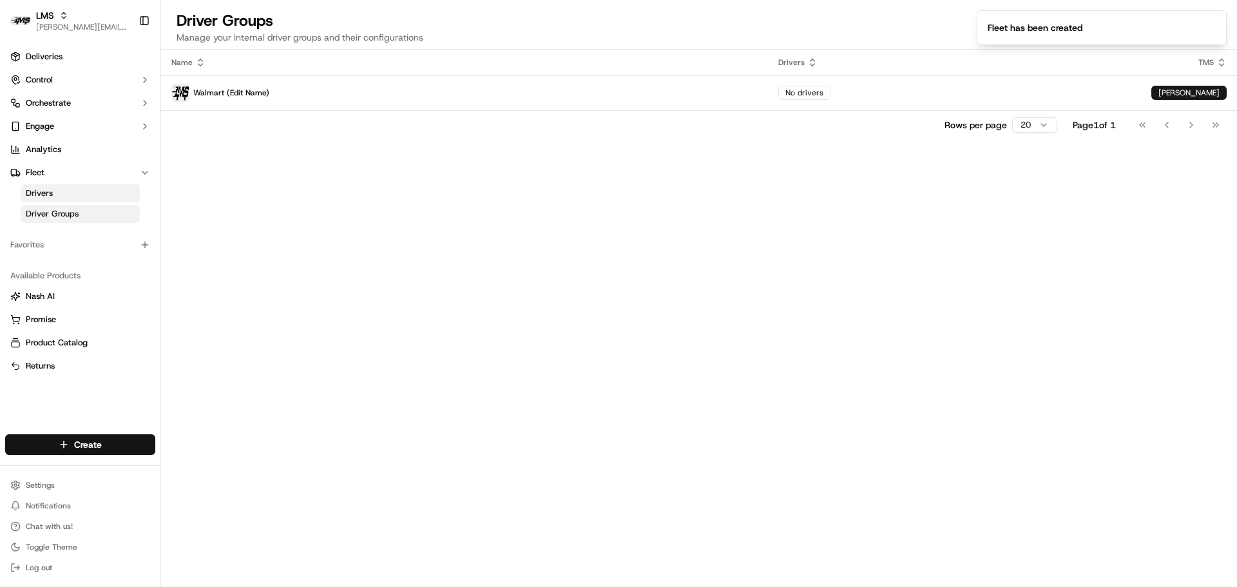
click at [634, 324] on div "Name Drivers TMS Walmart (Edit Name) No drivers Nash Rows per page 20 Page 1 of…" at bounding box center [699, 318] width 1076 height 537
click at [49, 86] on button "Control" at bounding box center [80, 80] width 150 height 21
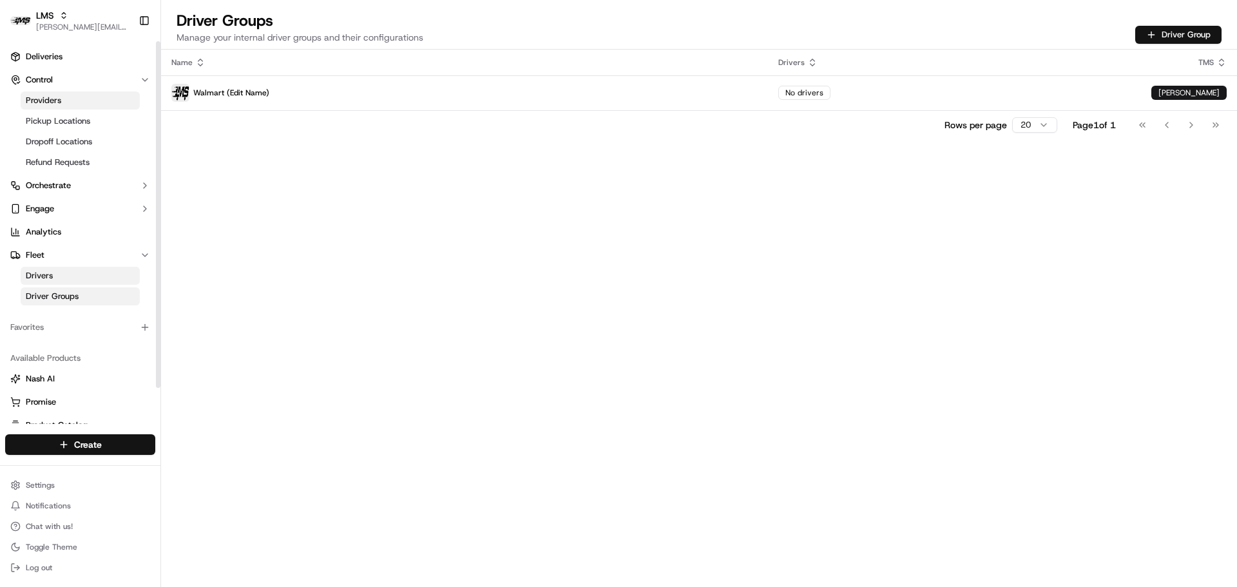
click at [61, 99] on span "Providers" at bounding box center [43, 101] width 35 height 12
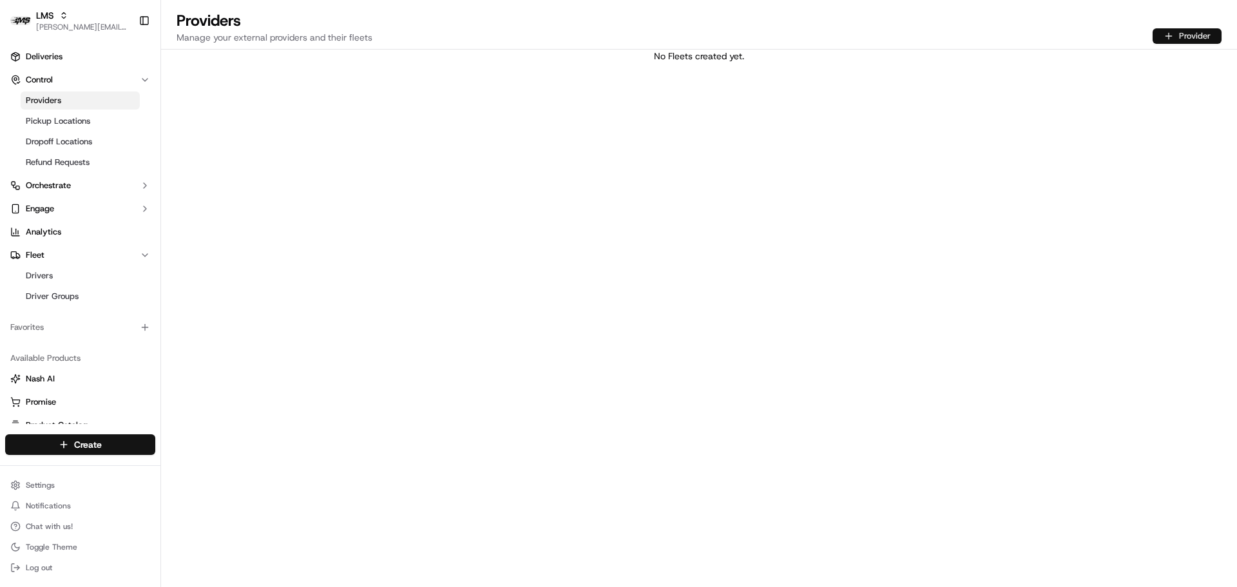
click at [1198, 28] on button "Provider" at bounding box center [1186, 35] width 69 height 15
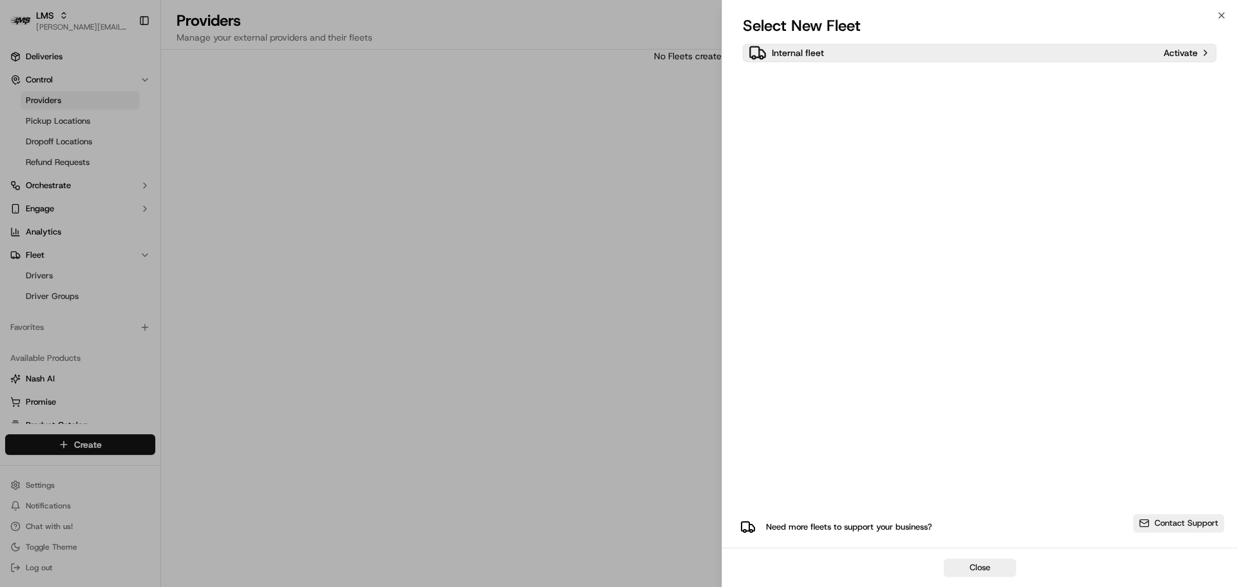
click at [1093, 47] on div "Internal fleet" at bounding box center [954, 53] width 410 height 18
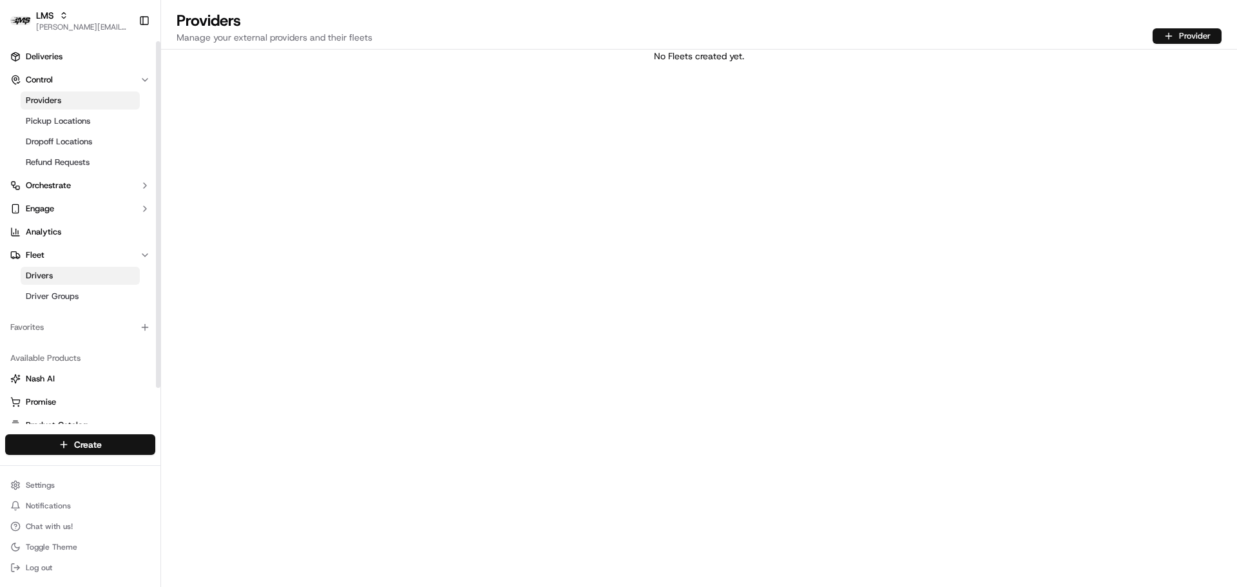
click at [60, 280] on link "Drivers" at bounding box center [80, 276] width 119 height 18
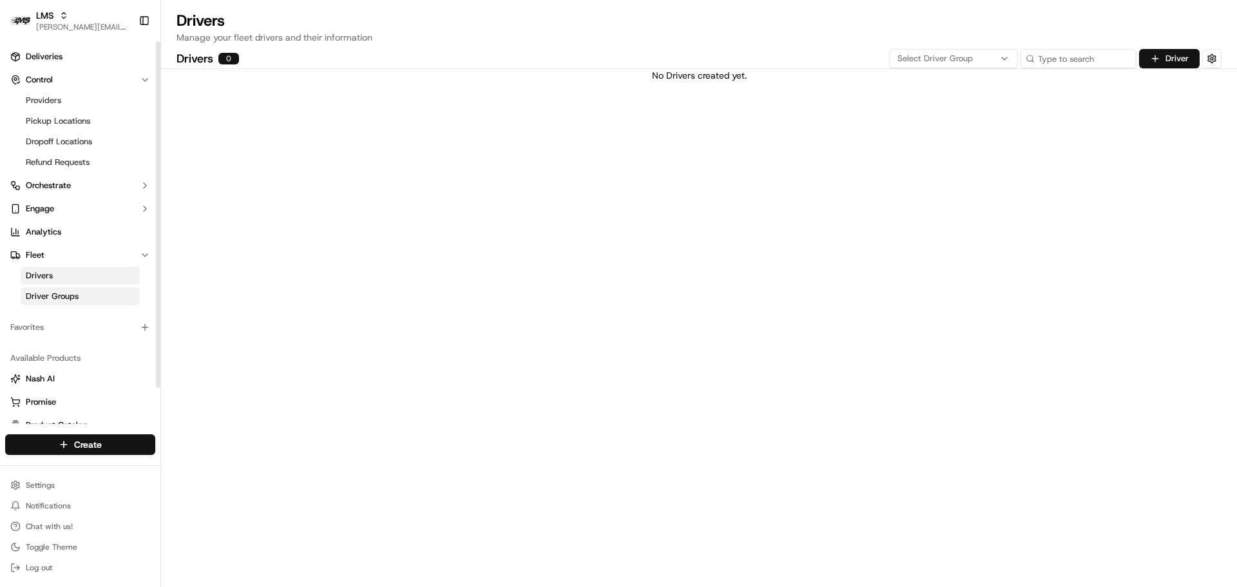
click at [87, 288] on link "Driver Groups" at bounding box center [80, 296] width 119 height 18
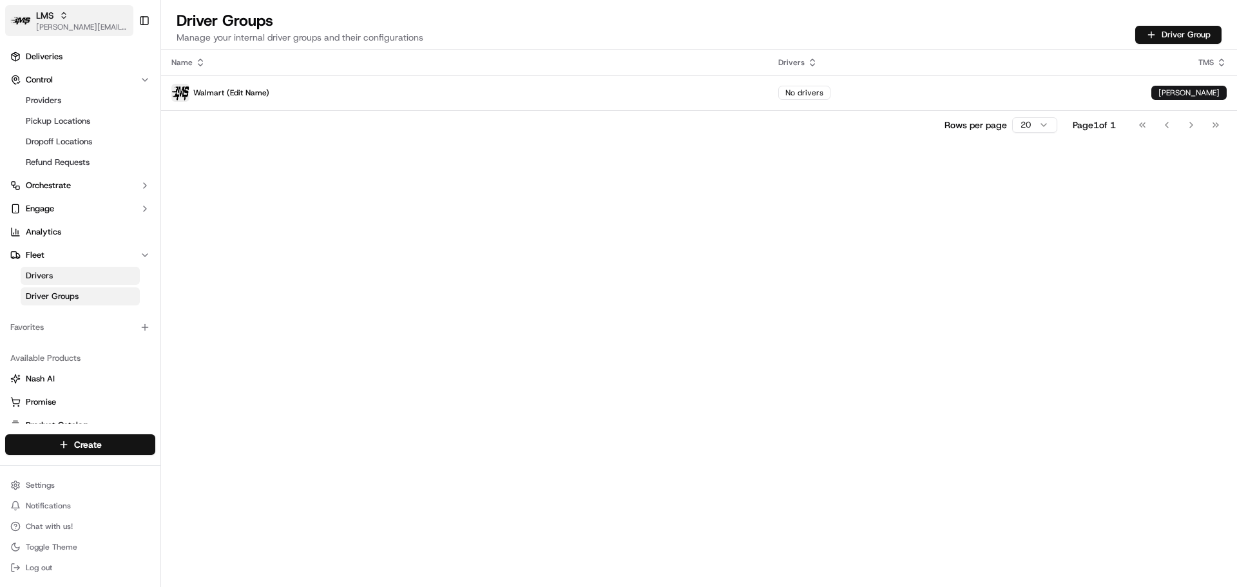
click at [64, 24] on span "[PERSON_NAME][EMAIL_ADDRESS][DOMAIN_NAME]" at bounding box center [82, 27] width 92 height 10
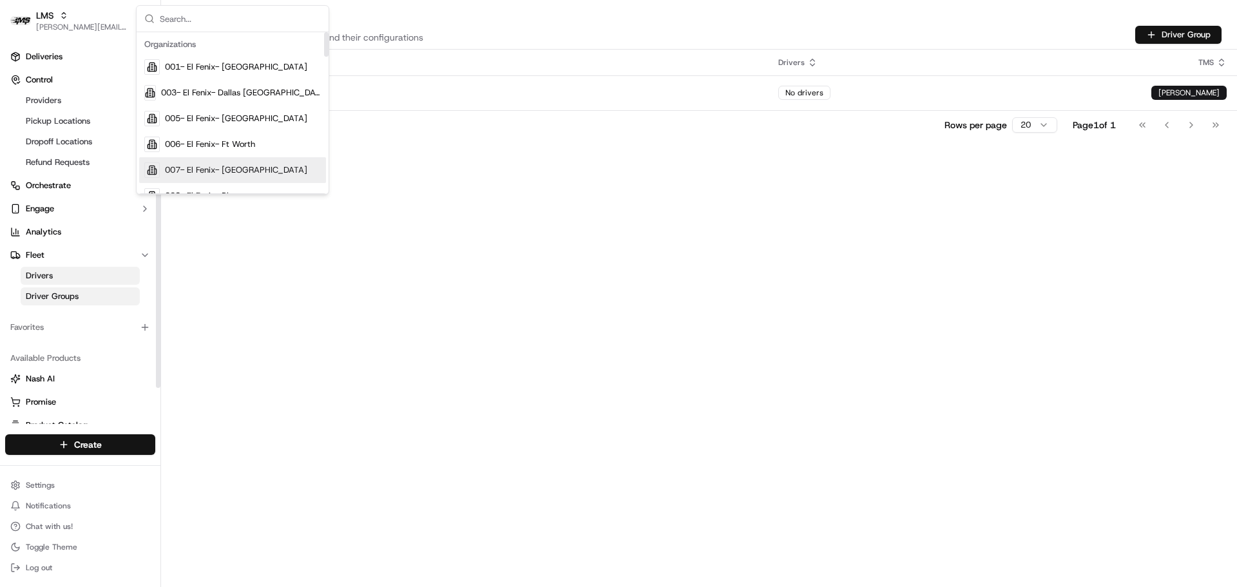
click at [682, 208] on div "Name Drivers TMS Walmart (Edit Name) No drivers [PERSON_NAME] Rows per page 20 …" at bounding box center [699, 318] width 1076 height 537
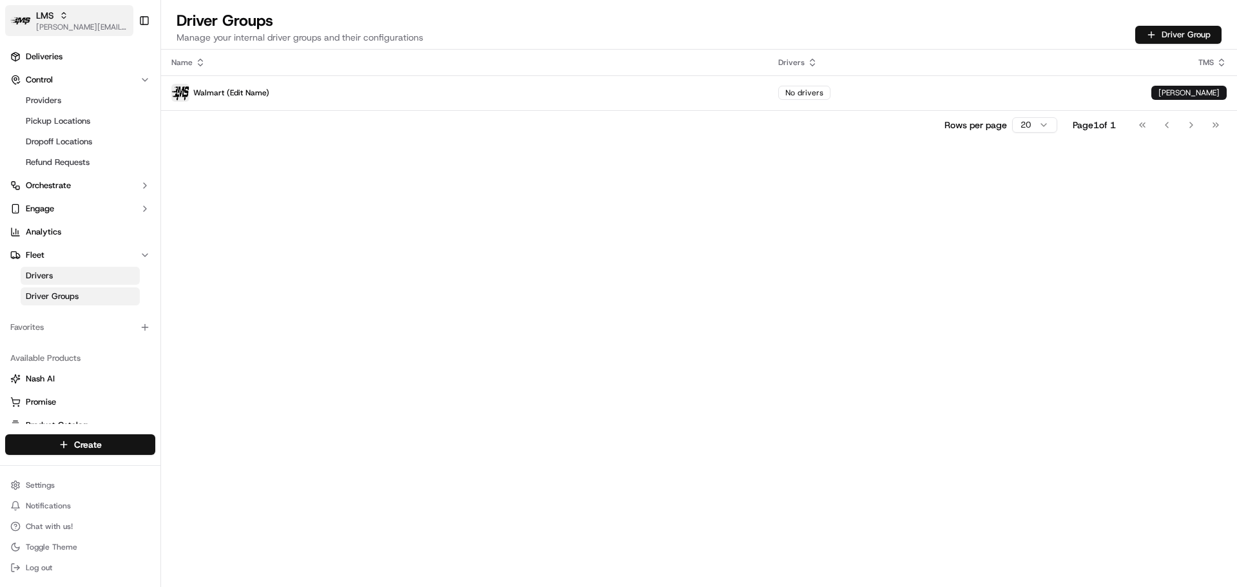
click at [62, 24] on span "[PERSON_NAME][EMAIL_ADDRESS][DOMAIN_NAME]" at bounding box center [82, 27] width 92 height 10
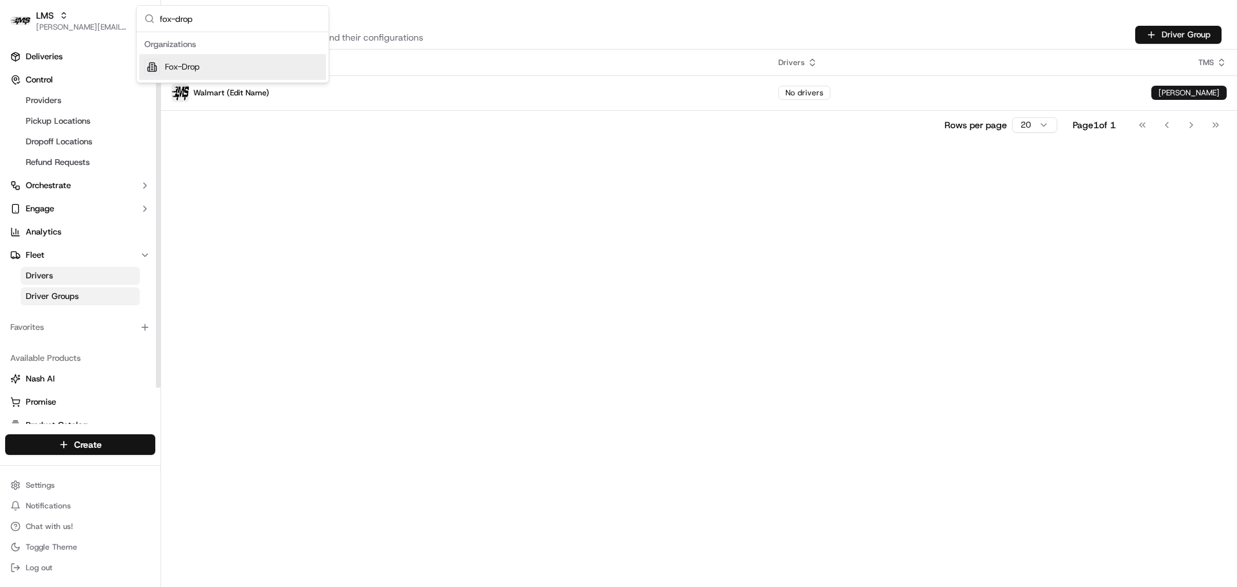
type input "fox-drop"
click at [189, 59] on div "Fox-Drop" at bounding box center [232, 67] width 187 height 26
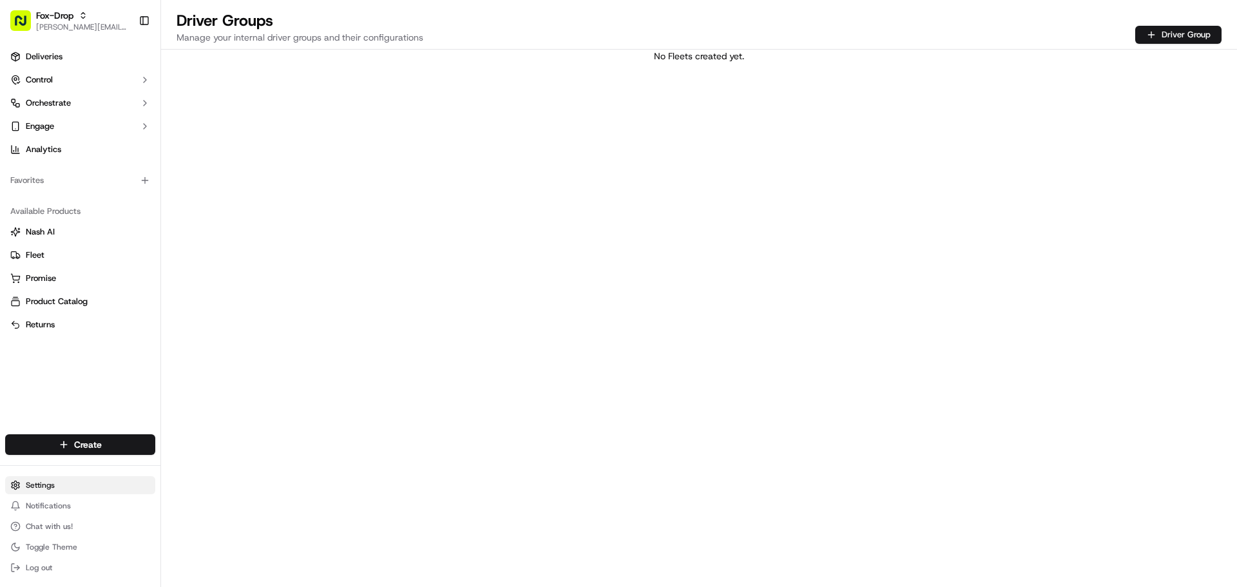
click at [52, 481] on html "Fox-Drop jeff@usenash.com Toggle Sidebar Deliveries Control Orchestrate Engage …" at bounding box center [618, 293] width 1237 height 587
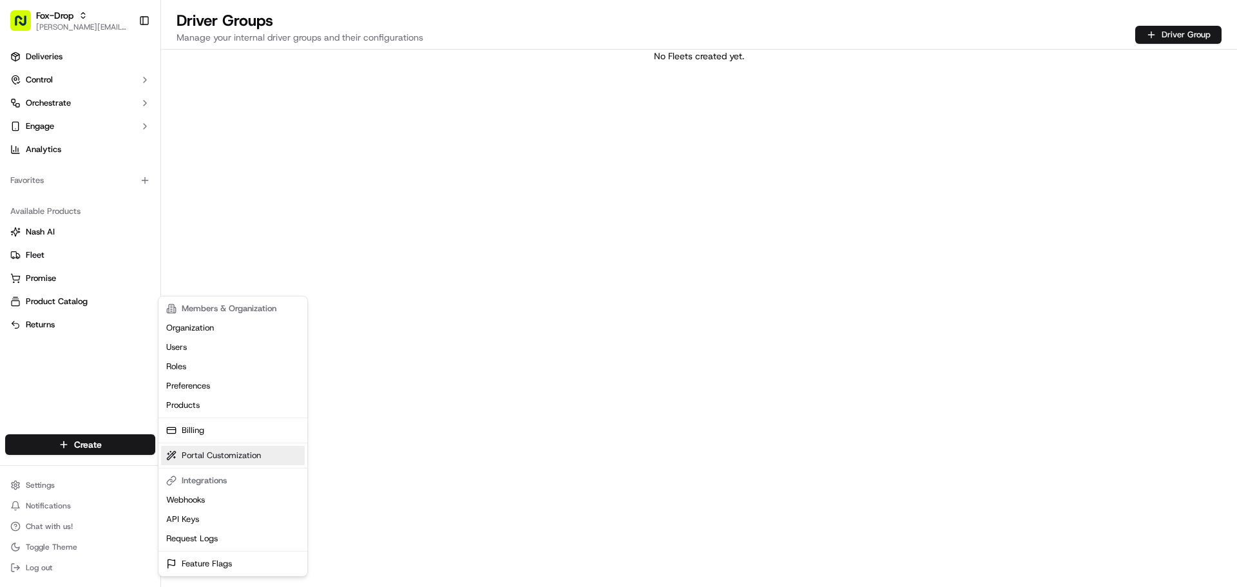
click at [199, 455] on link "Portal Customization" at bounding box center [233, 455] width 144 height 19
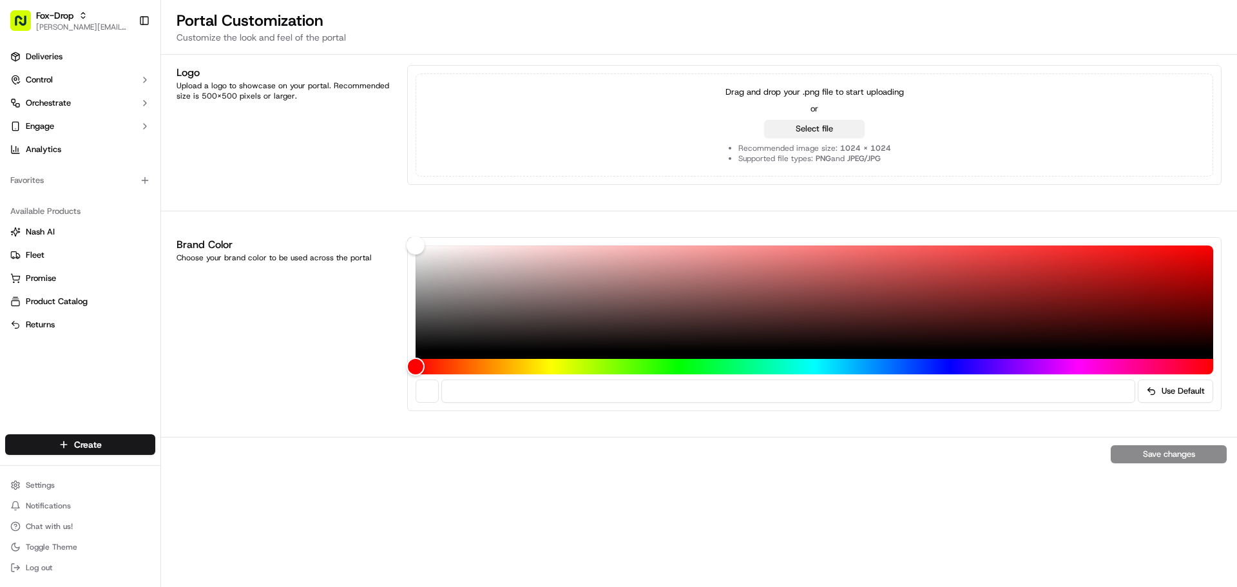
click at [804, 126] on button "Select file" at bounding box center [814, 129] width 100 height 18
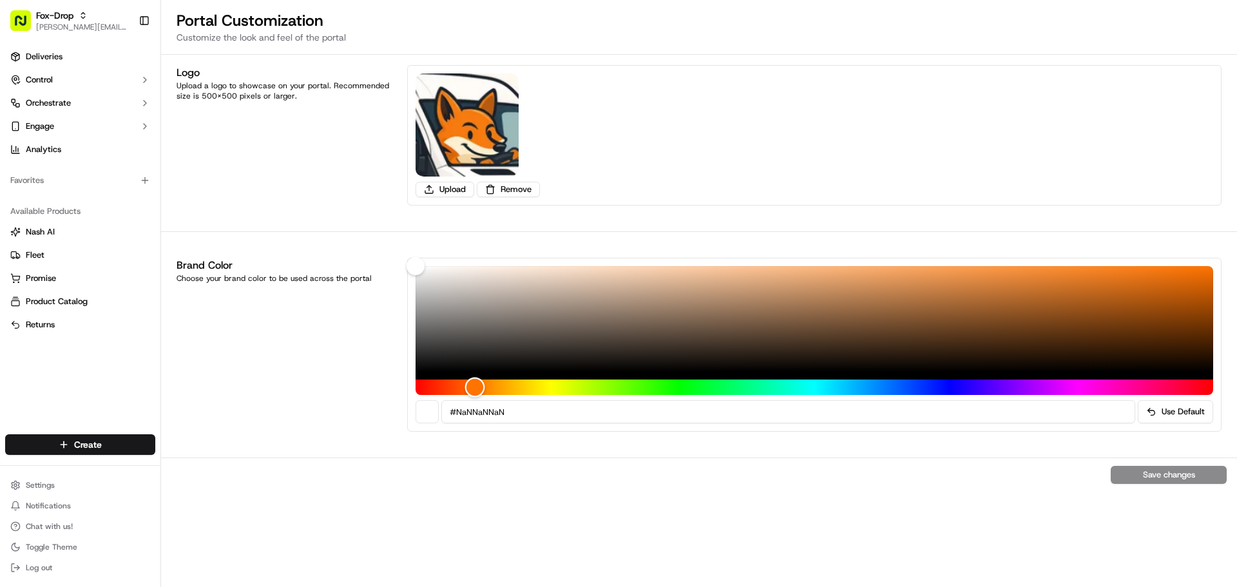
drag, startPoint x: 416, startPoint y: 387, endPoint x: 475, endPoint y: 389, distance: 59.3
click at [475, 389] on div "Hue" at bounding box center [475, 387] width 20 height 20
type input "#fa8527"
drag, startPoint x: 1098, startPoint y: 271, endPoint x: 1089, endPoint y: 268, distance: 9.4
click at [1089, 268] on div "Color" at bounding box center [815, 319] width 798 height 106
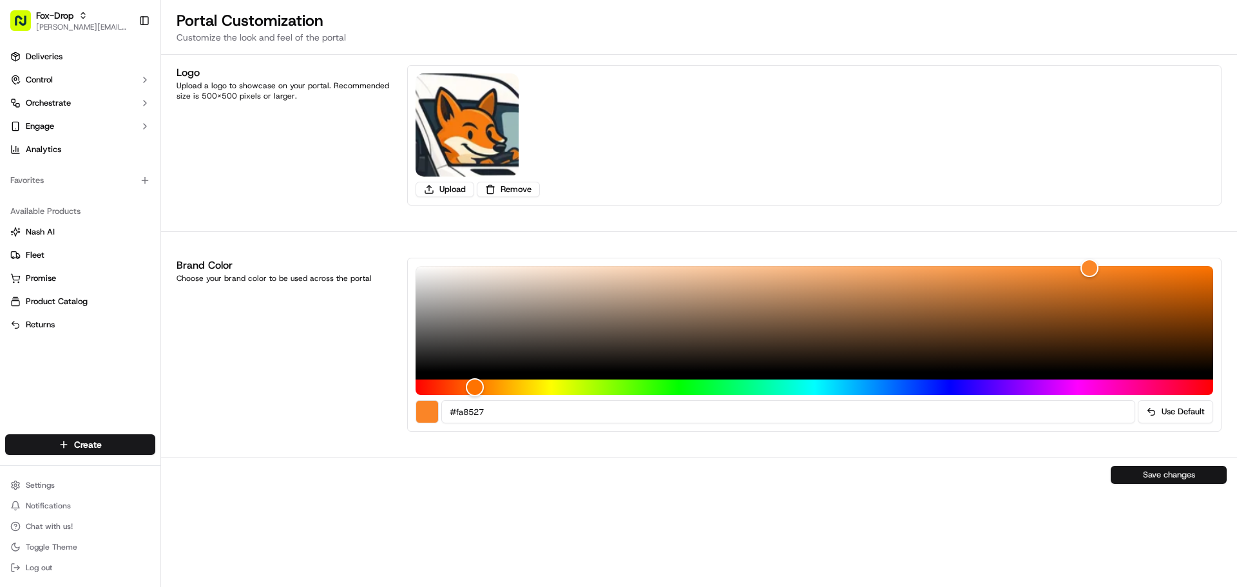
click at [1159, 473] on button "Save changes" at bounding box center [1169, 475] width 116 height 18
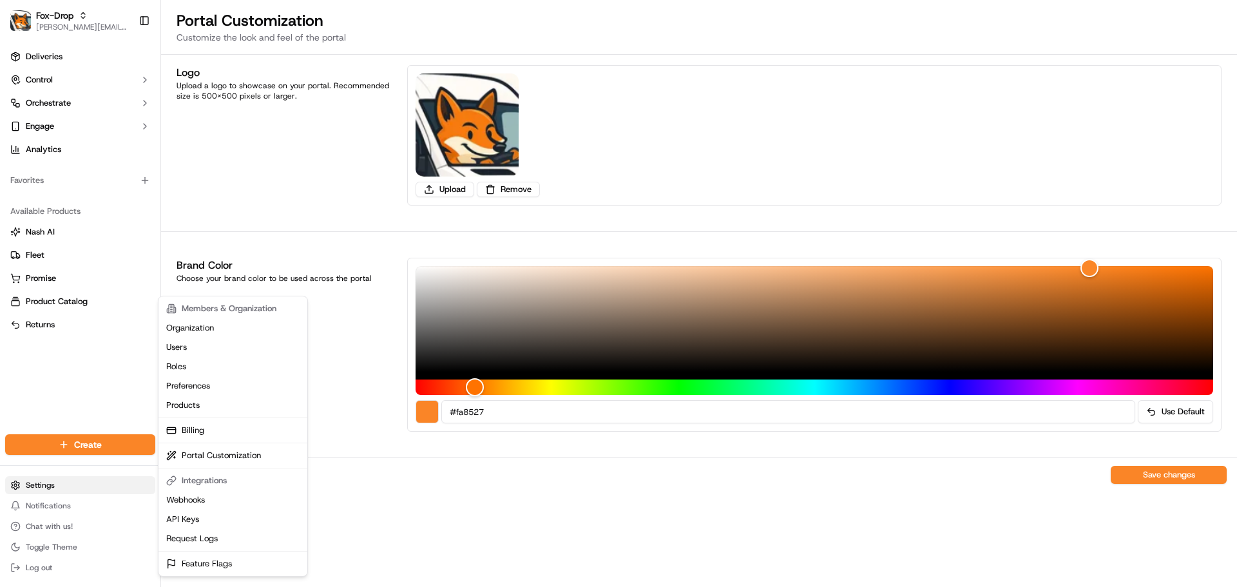
click at [49, 486] on html "Fox-Drop jeff@usenash.com Toggle Sidebar Deliveries Control Orchestrate Engage …" at bounding box center [618, 293] width 1237 height 587
click at [205, 325] on link "Organization" at bounding box center [233, 327] width 144 height 19
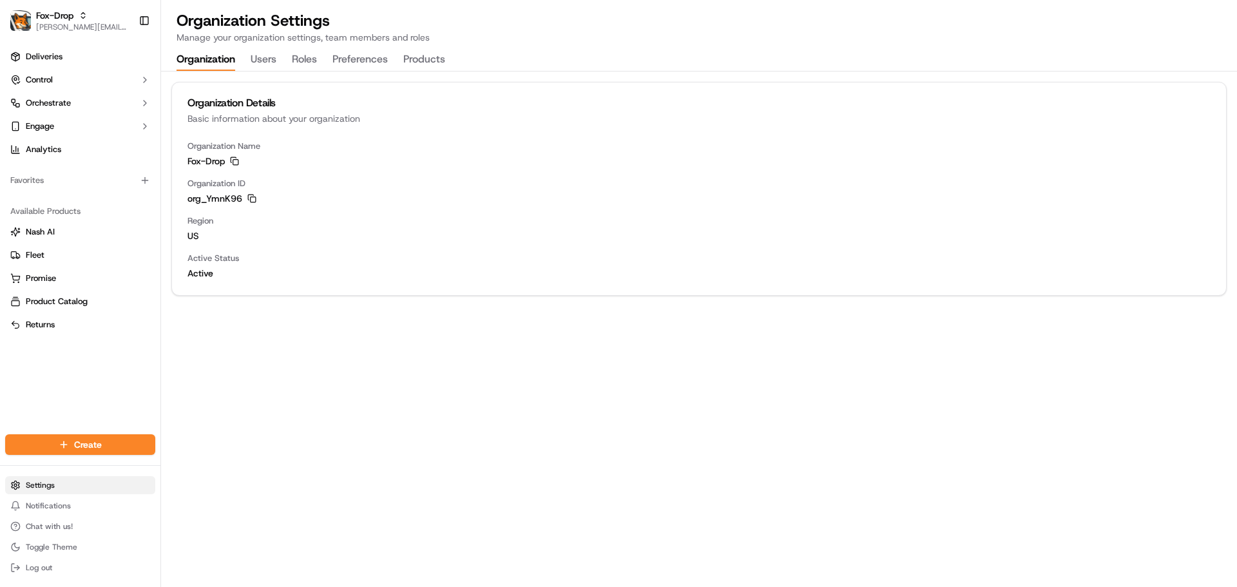
click at [35, 485] on html "Fox-Drop jeff@usenash.com Toggle Sidebar Deliveries Control Orchestrate Engage …" at bounding box center [618, 293] width 1237 height 587
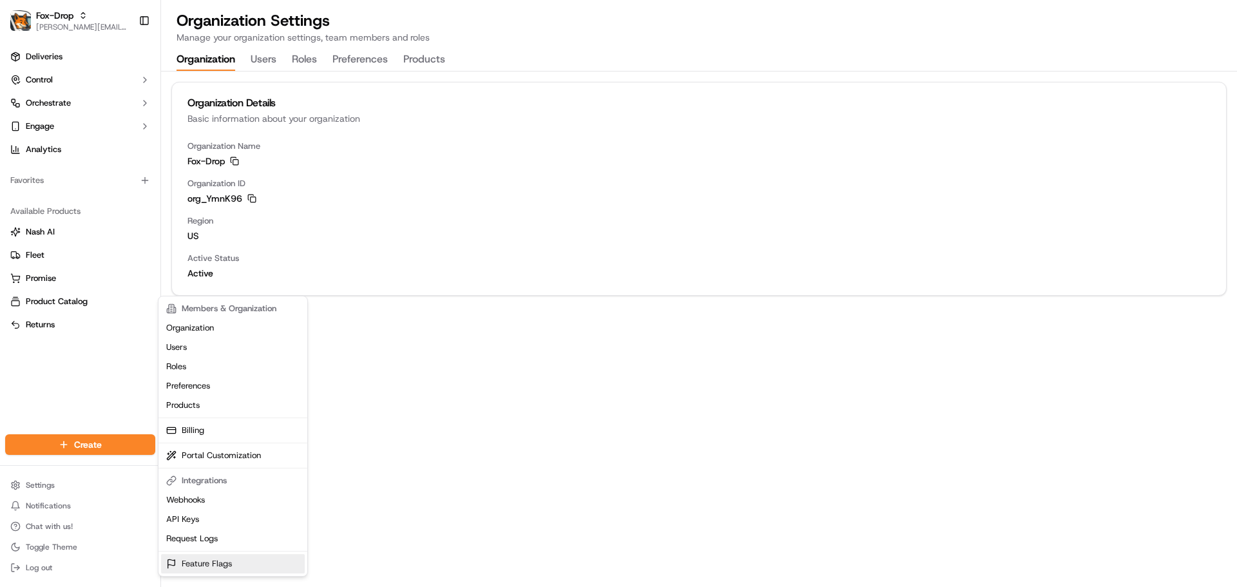
click at [204, 564] on link "Feature Flags" at bounding box center [233, 563] width 144 height 19
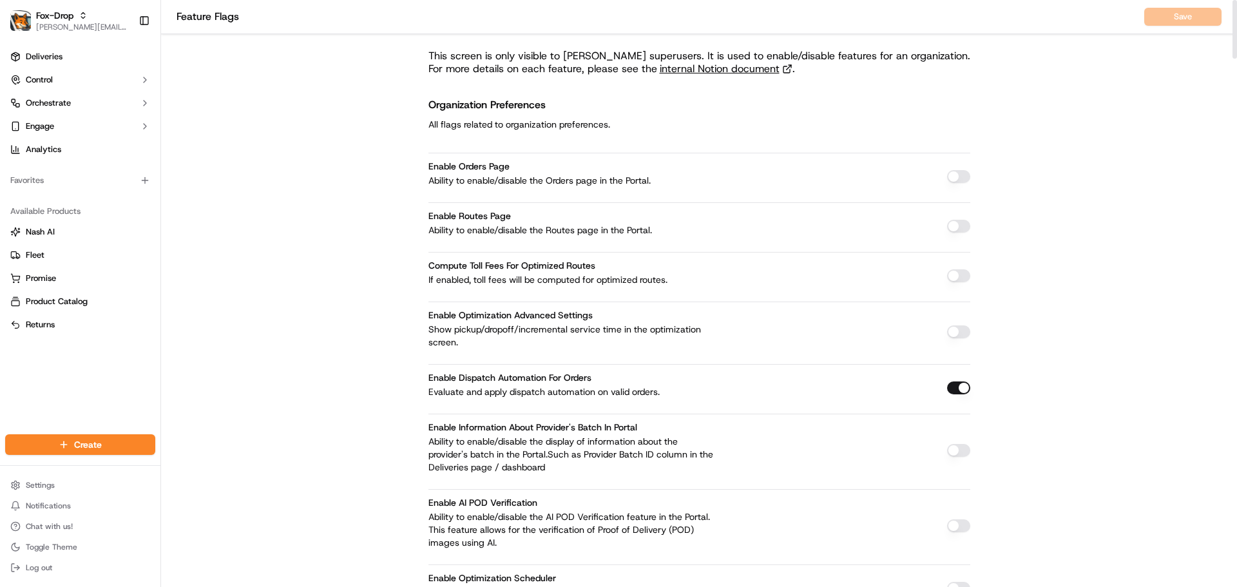
click at [956, 176] on button "button" at bounding box center [958, 176] width 23 height 13
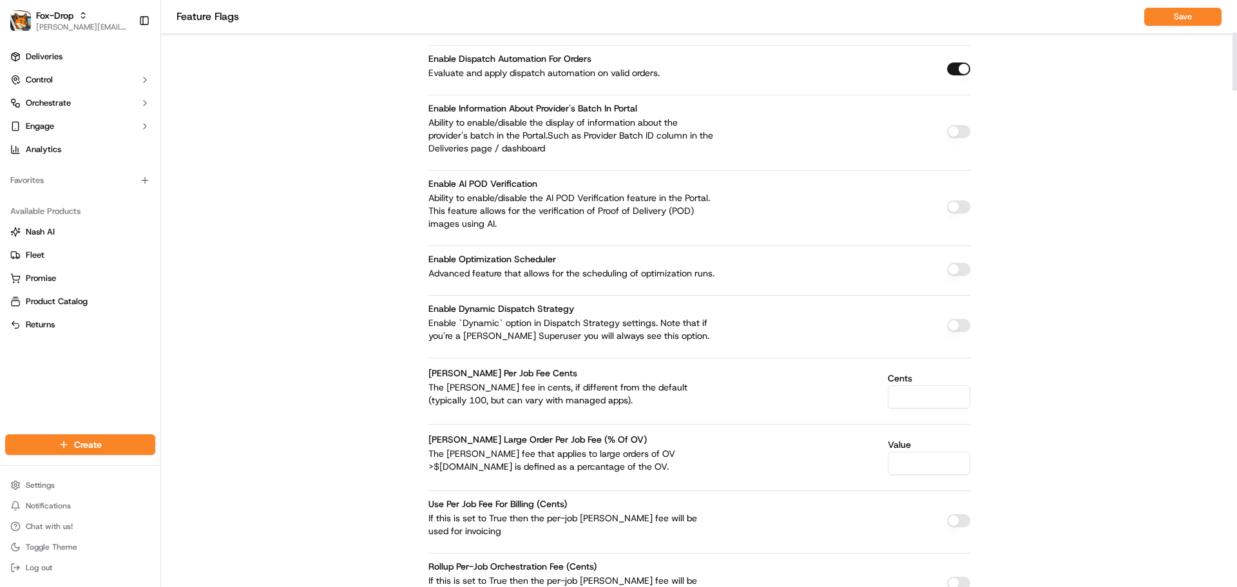
scroll to position [322, 0]
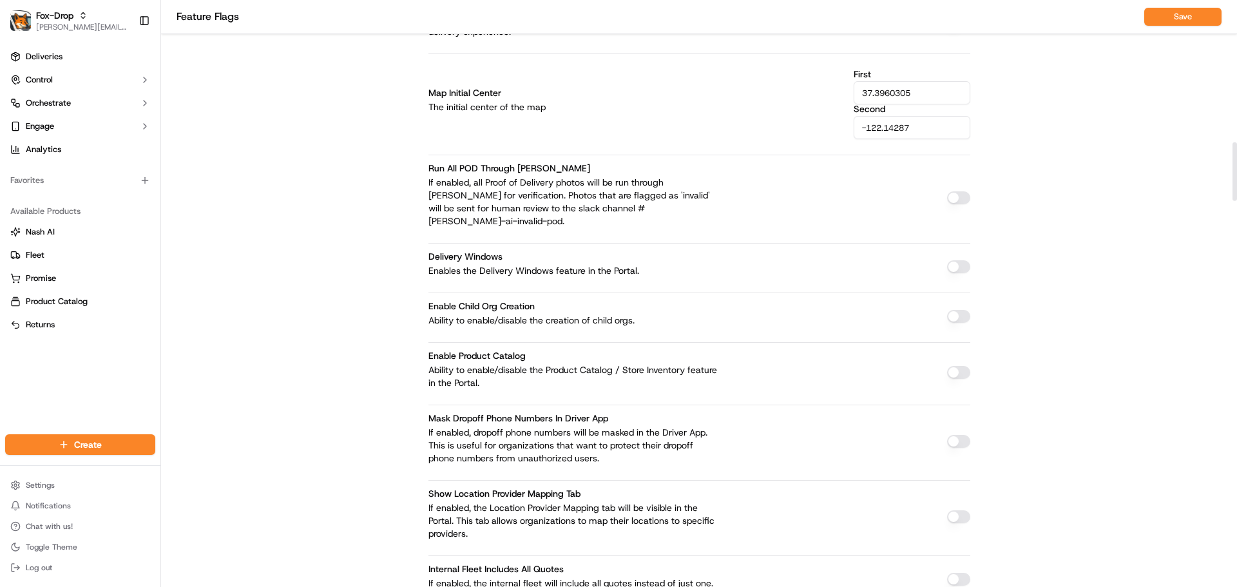
click at [957, 310] on button "button" at bounding box center [958, 316] width 23 height 13
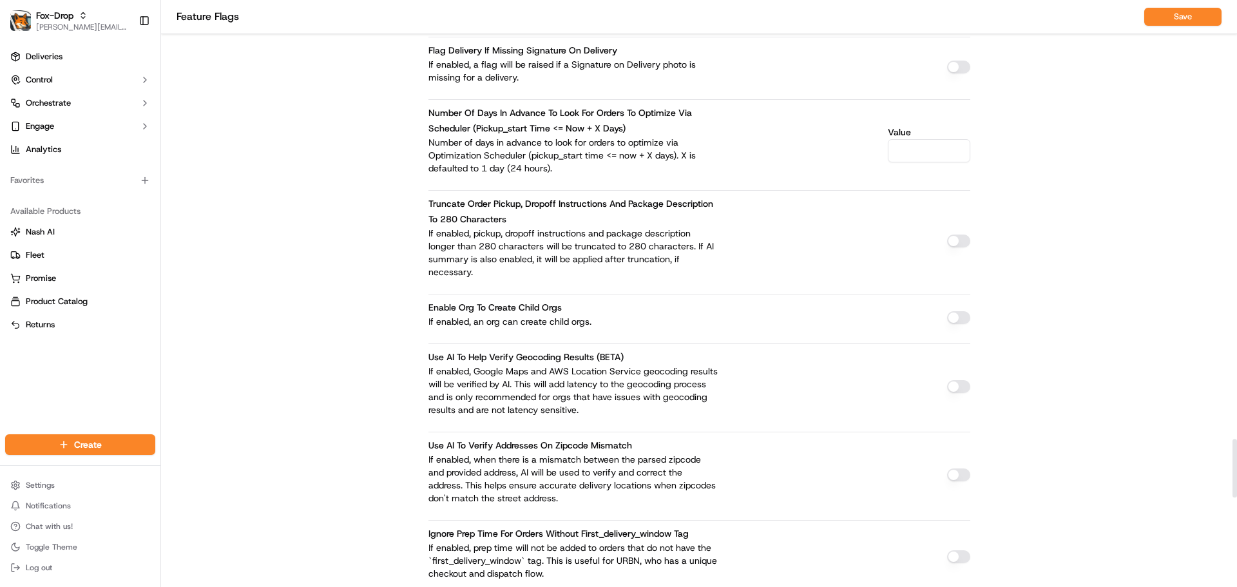
scroll to position [4381, 0]
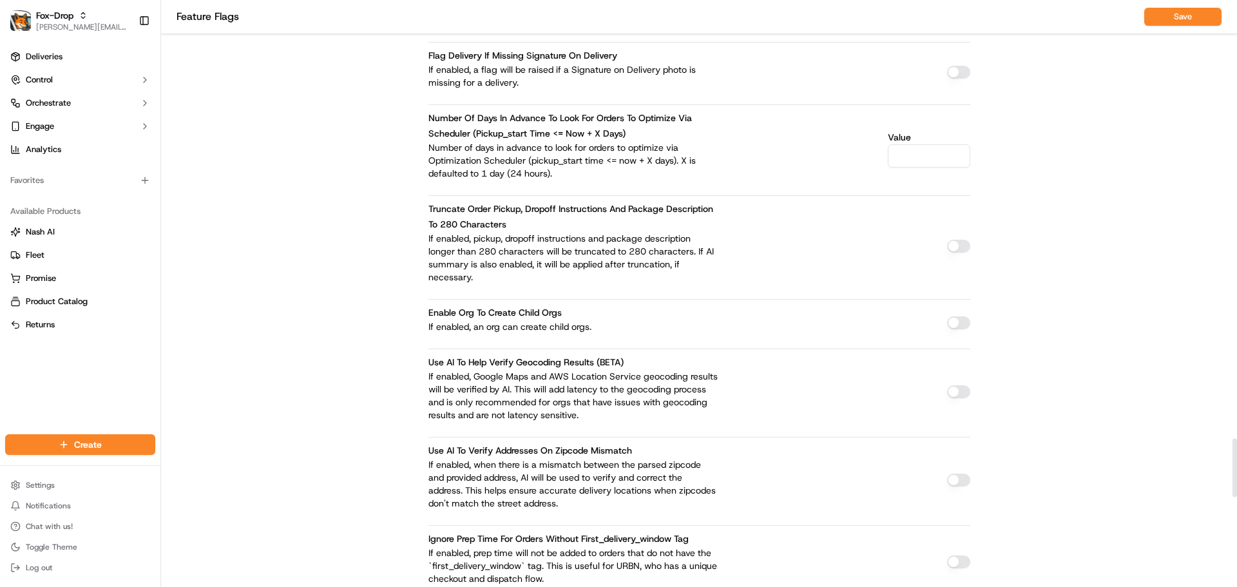
click at [951, 316] on button "button" at bounding box center [958, 322] width 23 height 13
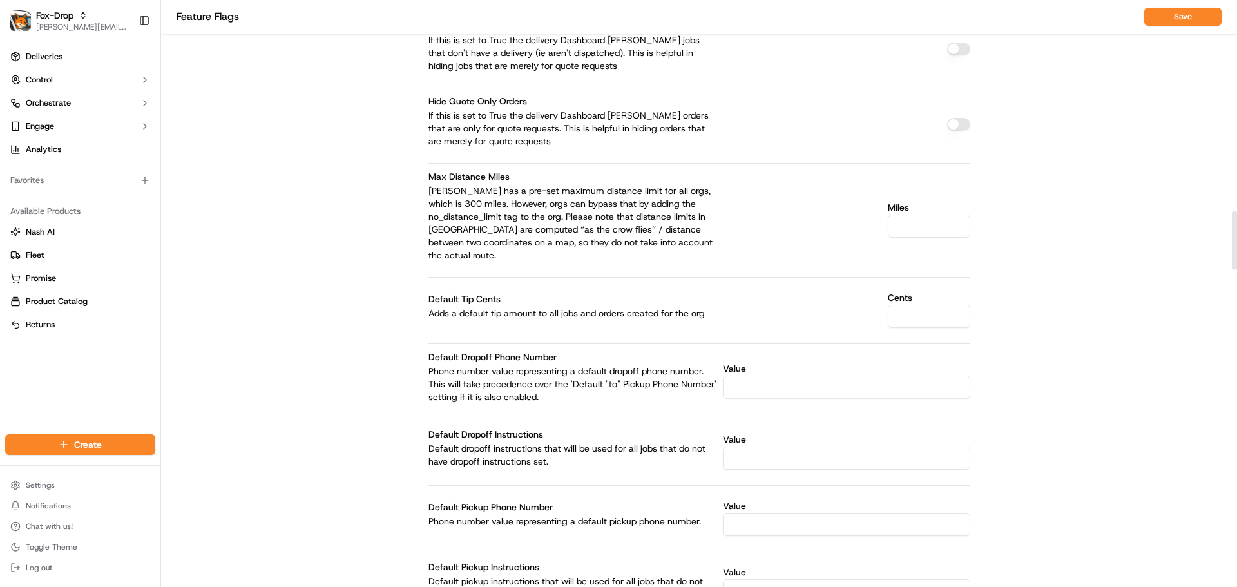
scroll to position [2061, 0]
click at [1181, 19] on button "Save" at bounding box center [1182, 17] width 77 height 18
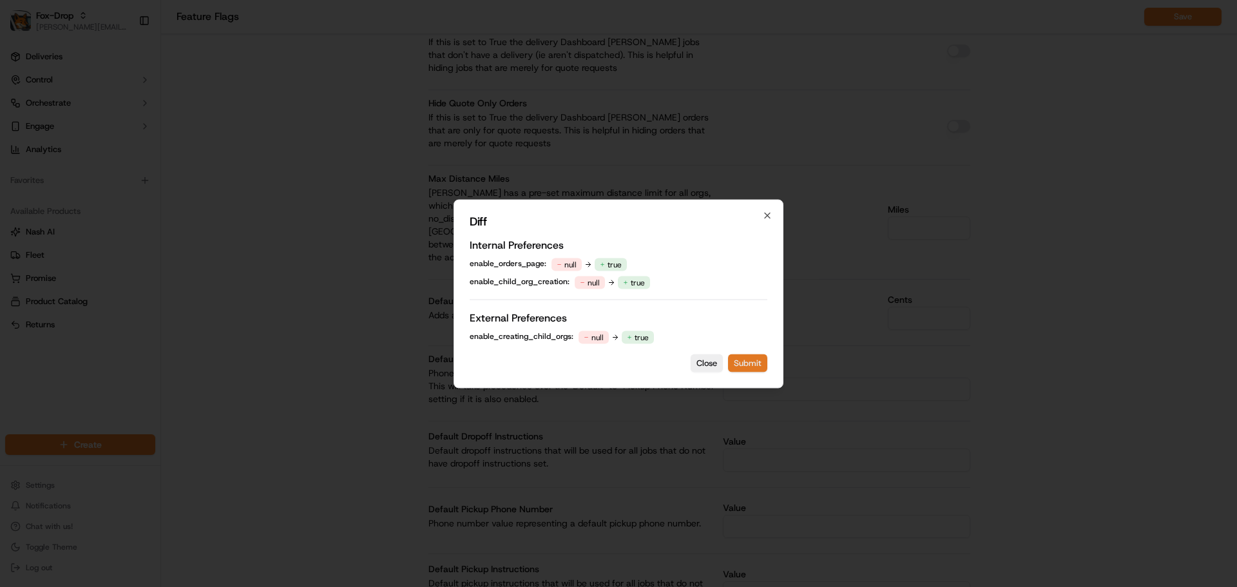
click at [743, 359] on button "Submit" at bounding box center [747, 363] width 39 height 18
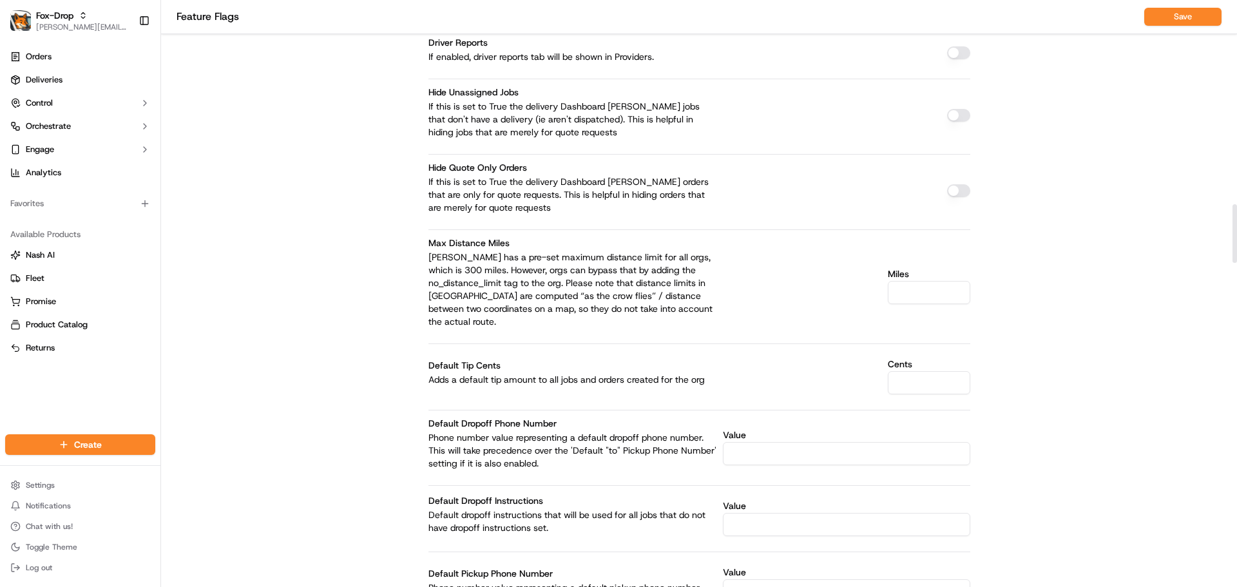
scroll to position [1868, 0]
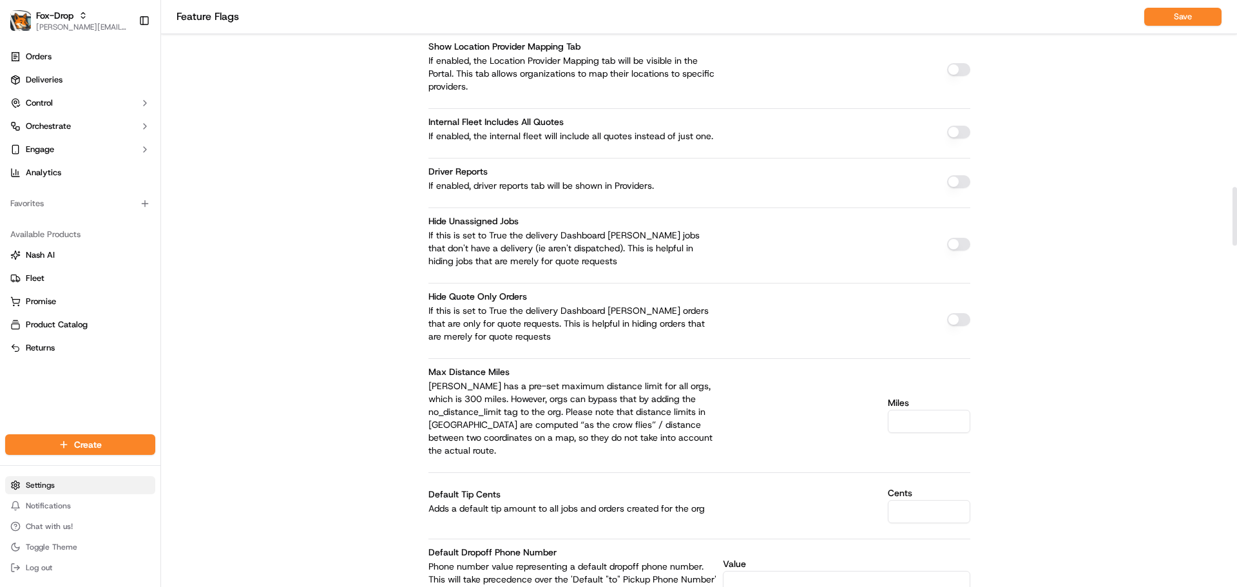
click at [78, 490] on html "Fox-Drop jeff@usenash.com Toggle Sidebar Orders Deliveries Control Orchestrate …" at bounding box center [618, 293] width 1237 height 587
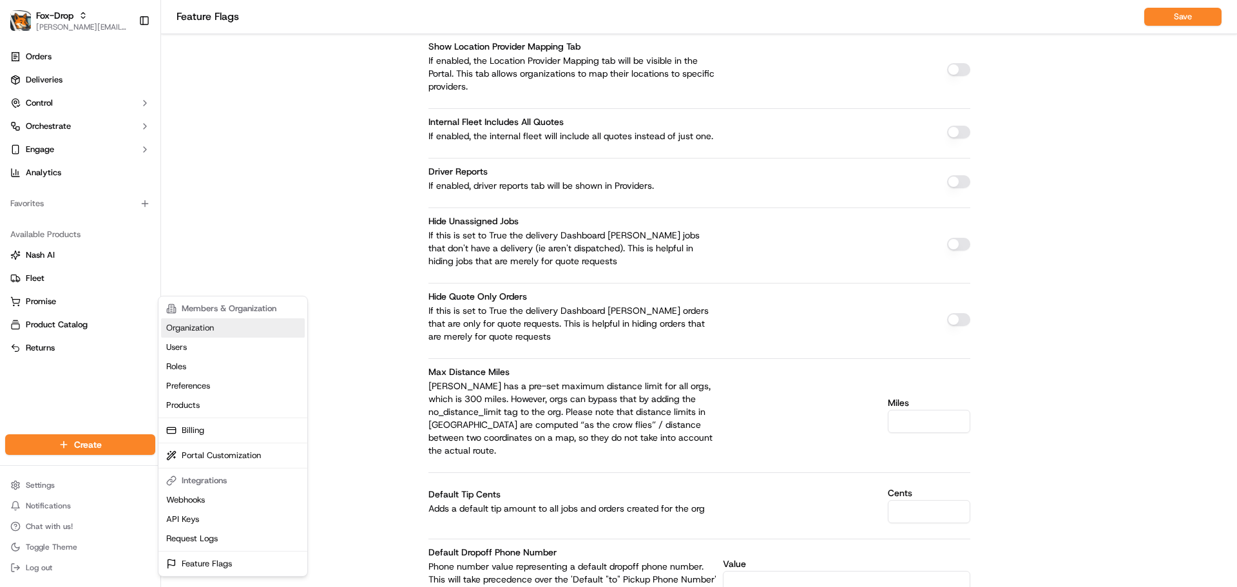
click at [205, 323] on link "Organization" at bounding box center [233, 327] width 144 height 19
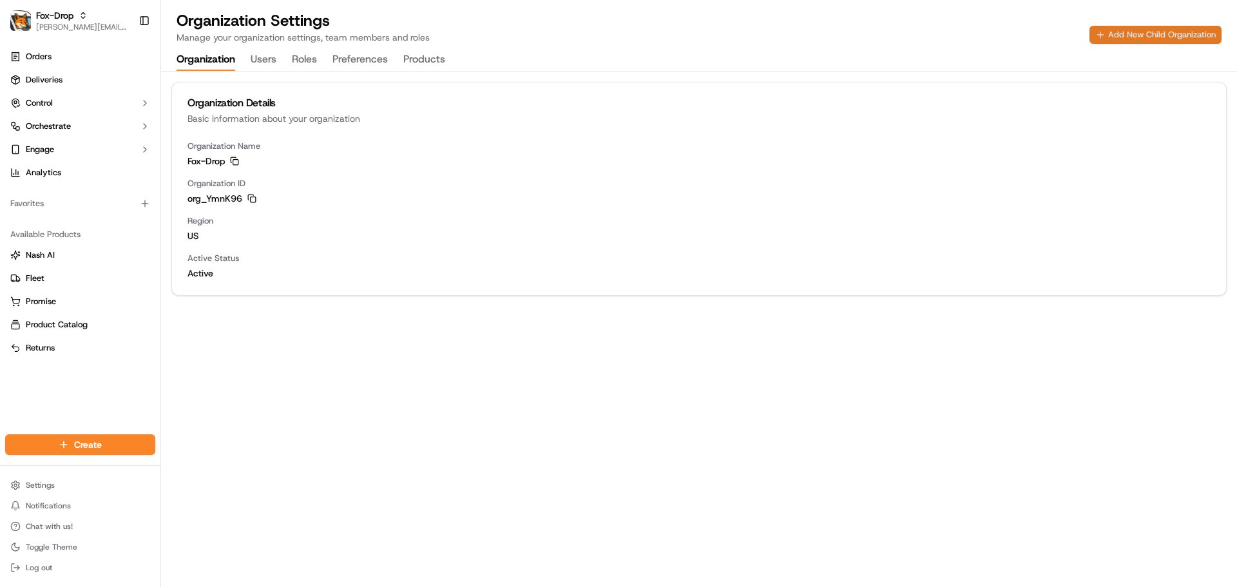
click at [1136, 36] on button "Add New Child Organization" at bounding box center [1155, 35] width 132 height 18
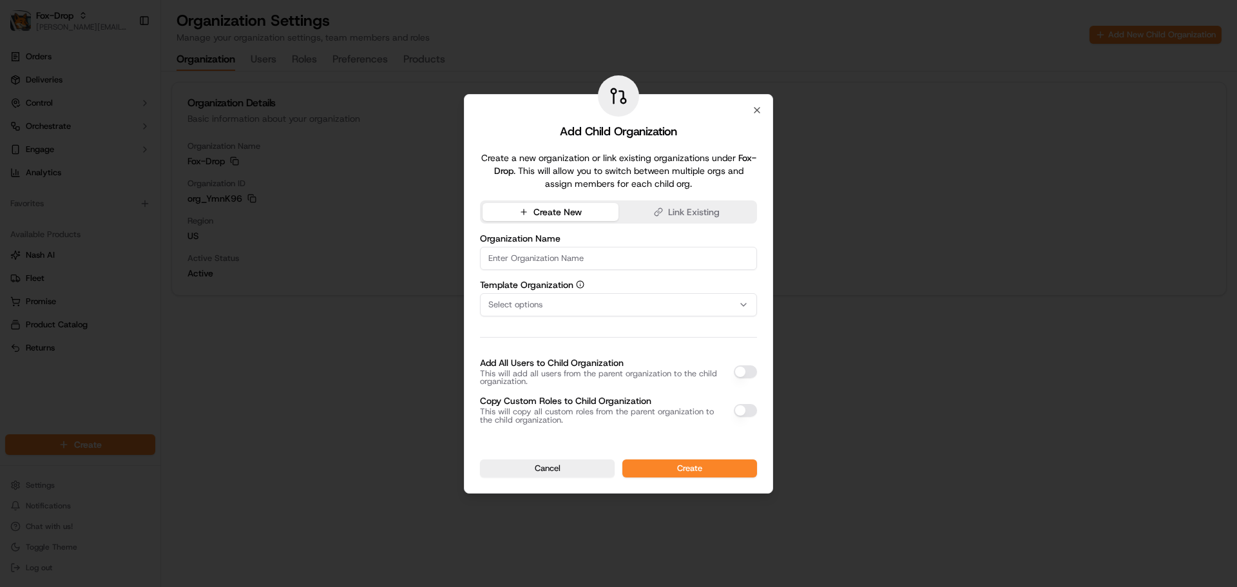
click at [559, 256] on input at bounding box center [618, 258] width 277 height 23
type input "LMS"
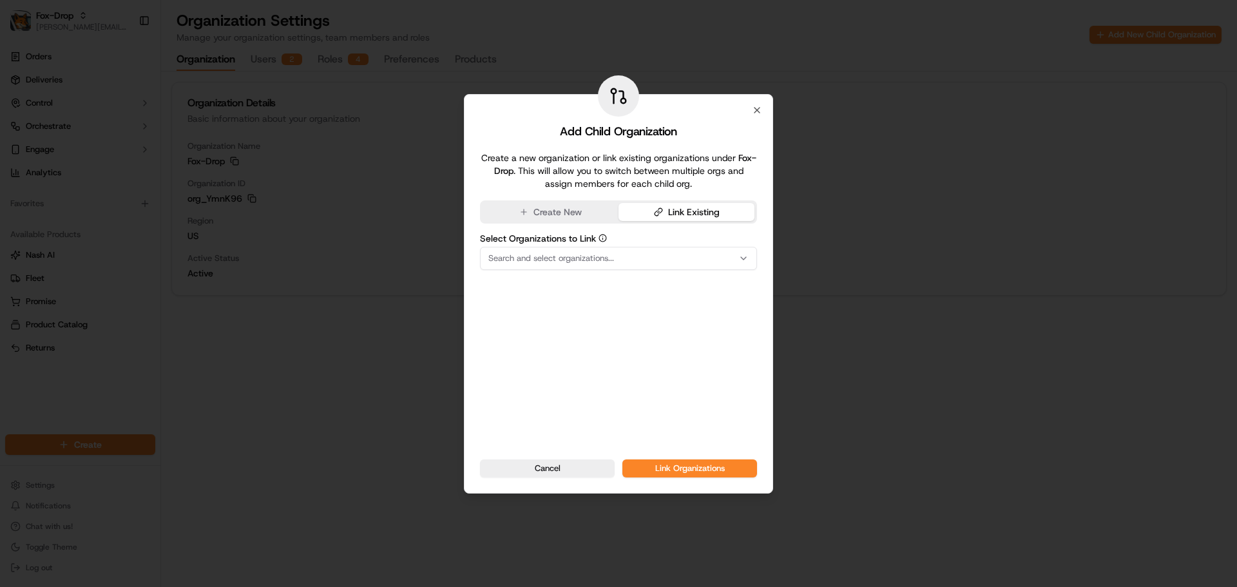
click at [671, 216] on button "Link Existing" at bounding box center [686, 212] width 136 height 18
click at [567, 262] on span "Search and select organizations..." at bounding box center [551, 259] width 126 height 12
type input "lms"
click at [548, 311] on span "LMS" at bounding box center [580, 309] width 158 height 12
click at [720, 332] on div at bounding box center [618, 293] width 1237 height 587
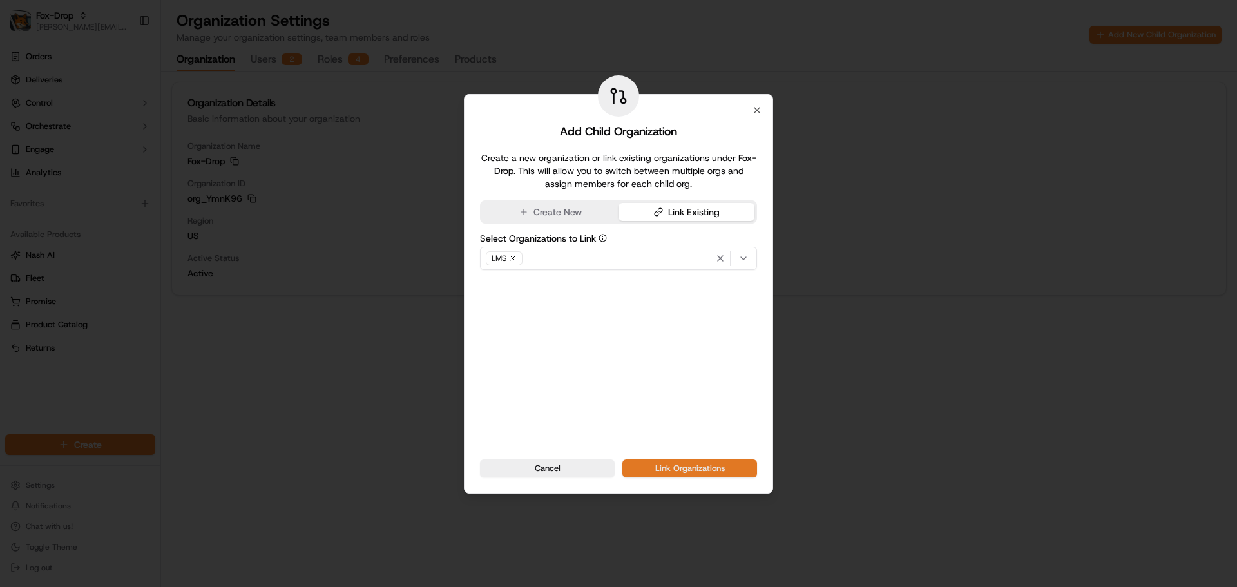
click at [694, 468] on button "Link Organizations" at bounding box center [689, 468] width 135 height 18
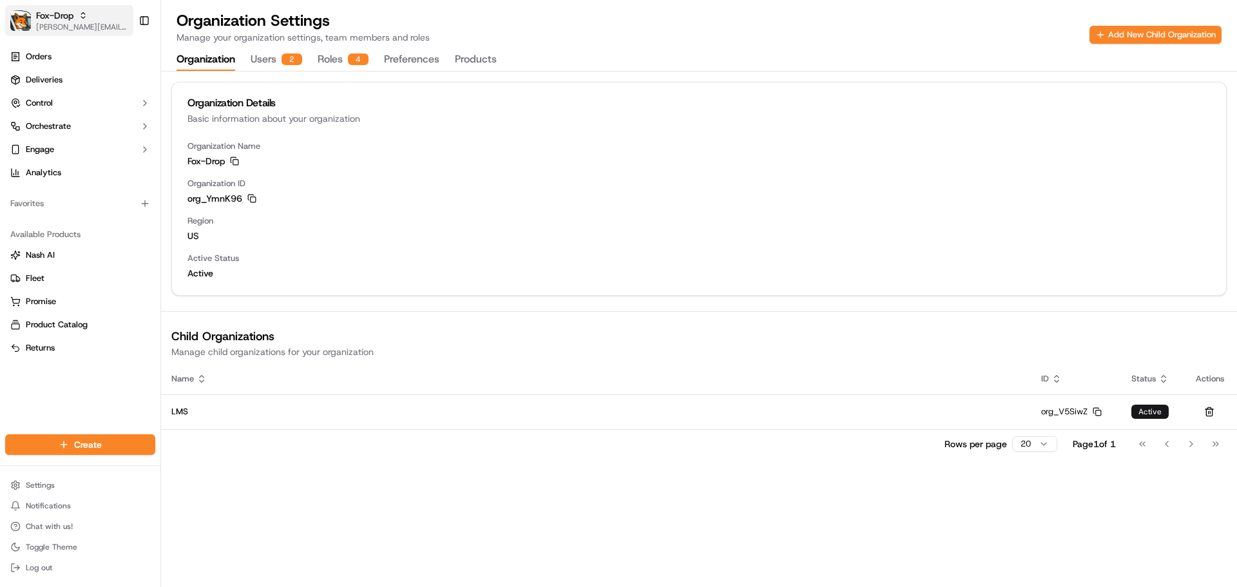
click at [64, 16] on span "Fox-Drop" at bounding box center [54, 15] width 37 height 13
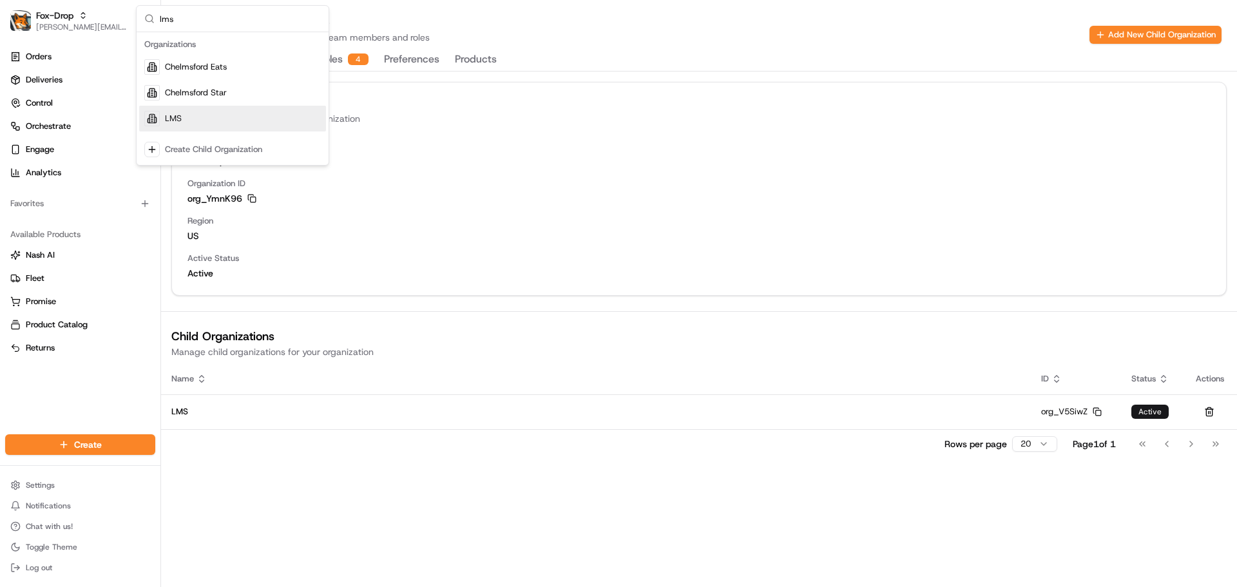
type input "lms"
click at [189, 126] on div "LMS" at bounding box center [232, 119] width 187 height 26
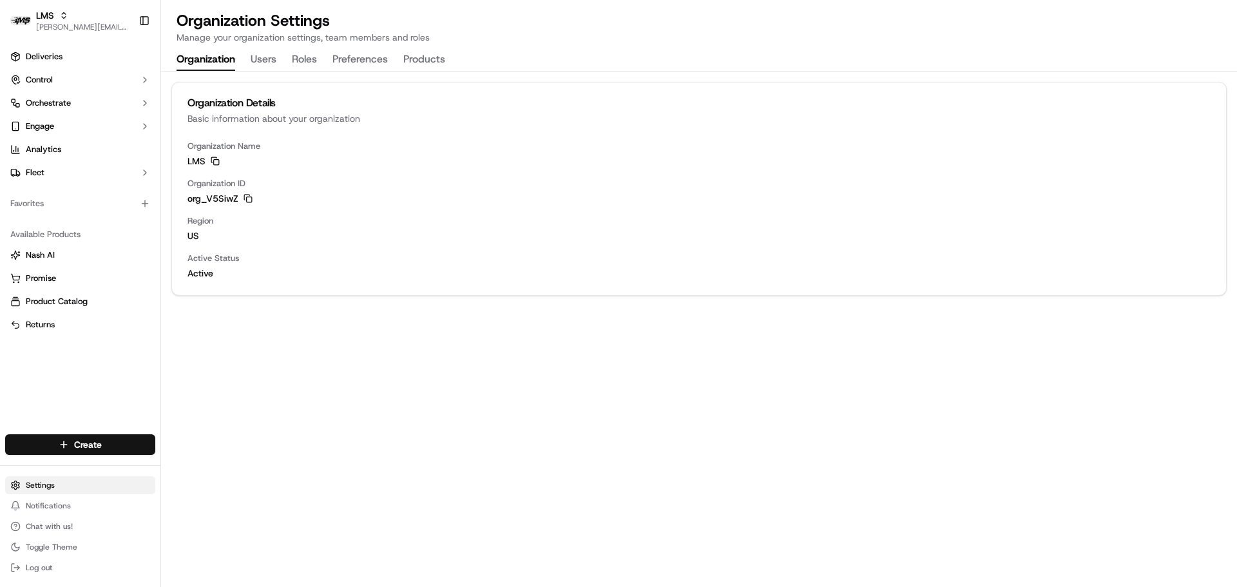
click at [81, 479] on html "LMS jeff@usenash.com Toggle Sidebar Deliveries Control Orchestrate Engage Analy…" at bounding box center [618, 293] width 1237 height 587
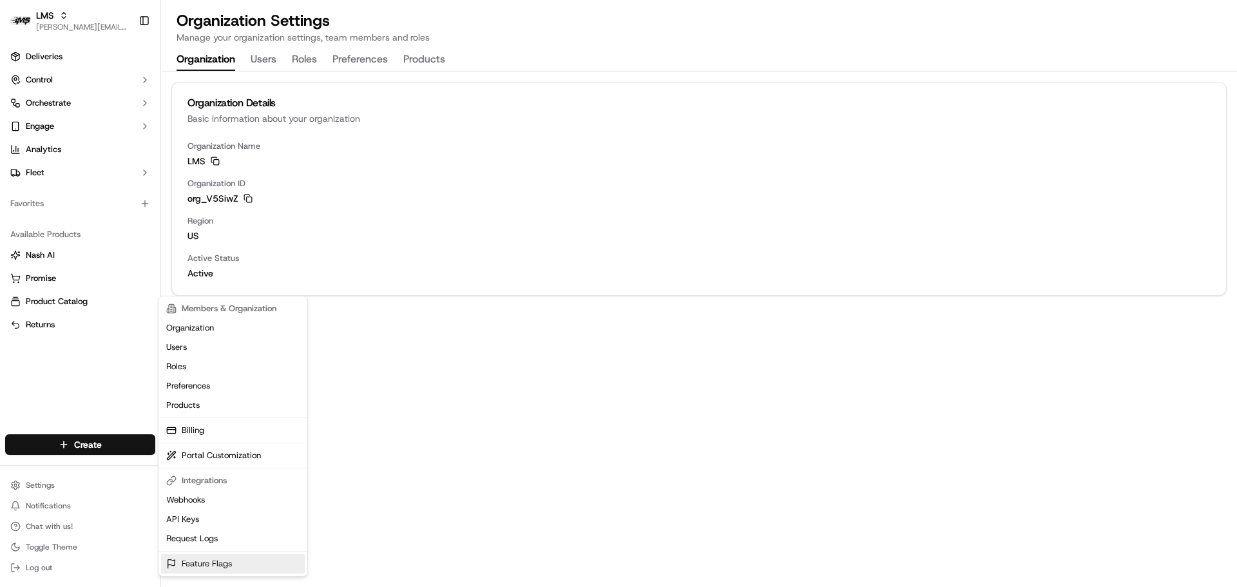
click at [225, 569] on link "Feature Flags" at bounding box center [233, 563] width 144 height 19
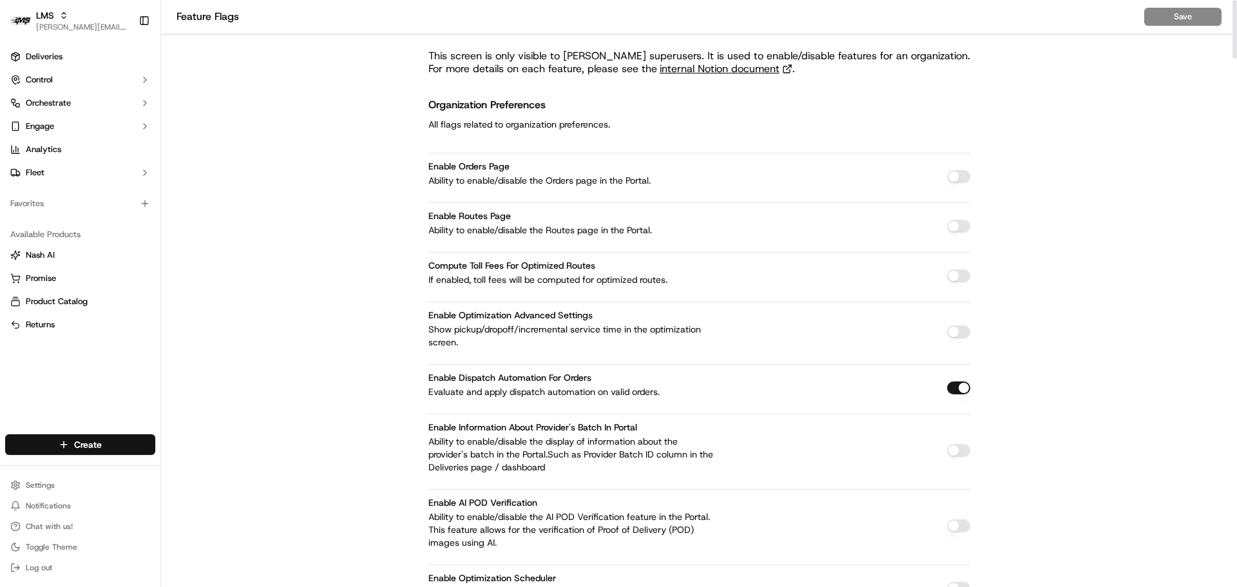
click at [951, 178] on button "button" at bounding box center [958, 176] width 23 height 13
type button "on"
click at [1172, 12] on button "Save" at bounding box center [1182, 17] width 77 height 18
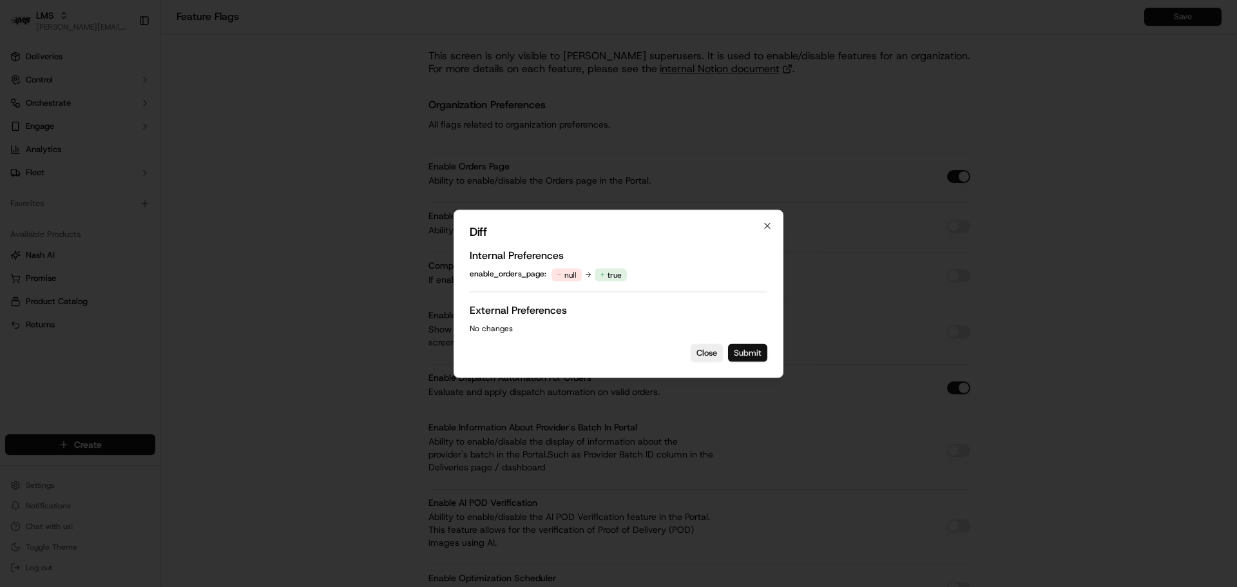
click at [758, 352] on button "Submit" at bounding box center [747, 352] width 39 height 18
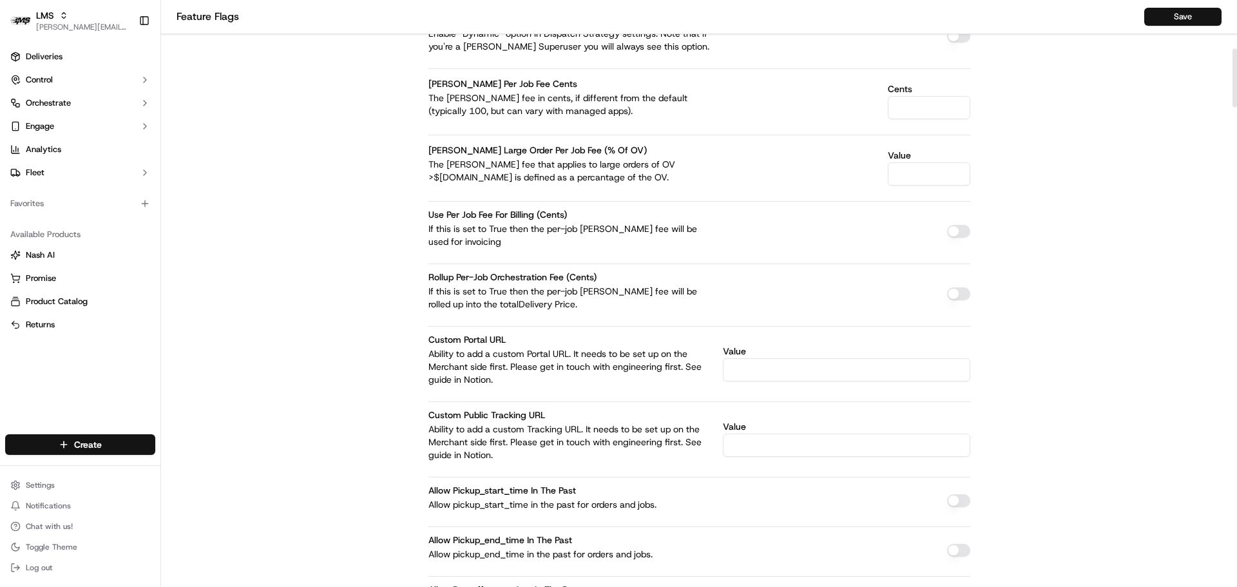
scroll to position [644, 0]
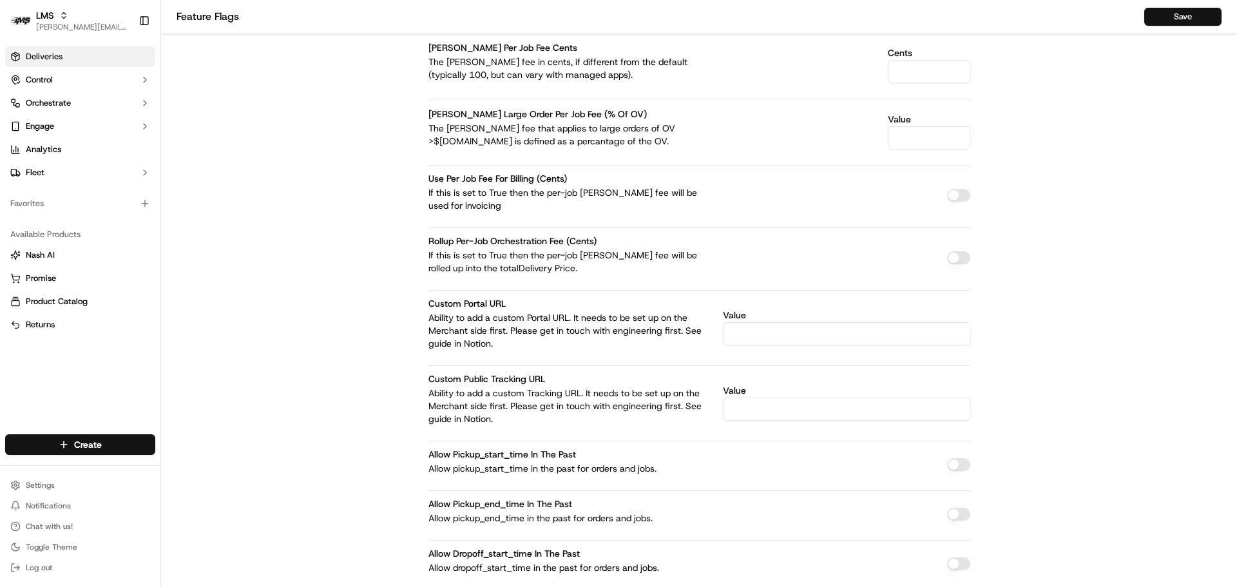
click at [64, 61] on link "Deliveries" at bounding box center [80, 56] width 150 height 21
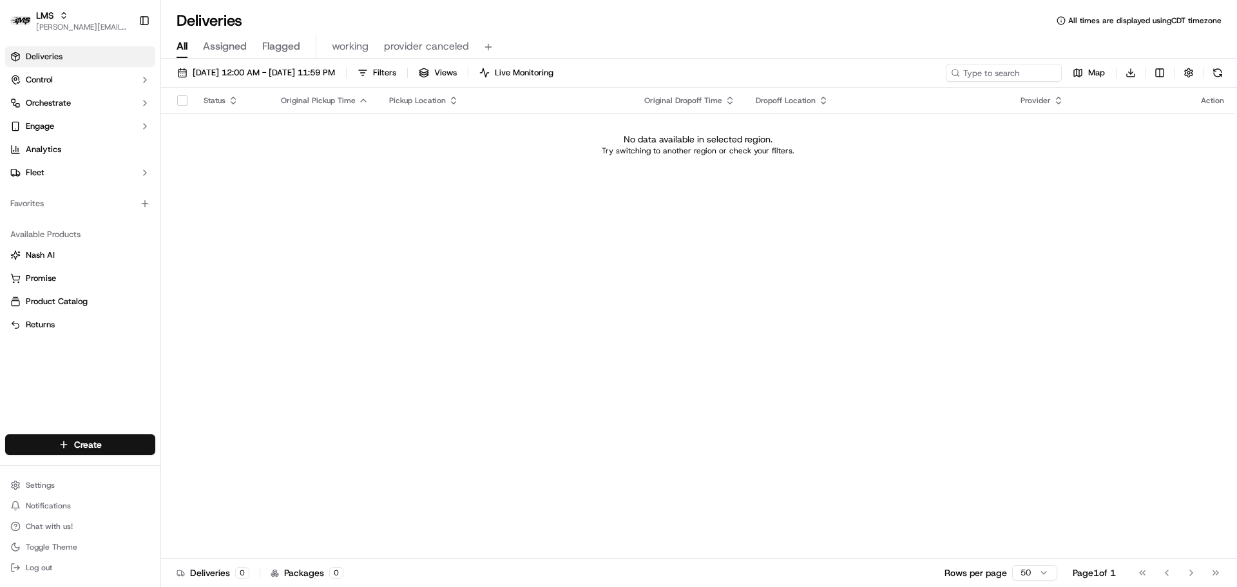
click at [303, 259] on div "Status Original Pickup Time Pickup Location Original Dropoff Time Dropoff Locat…" at bounding box center [697, 323] width 1073 height 471
click at [48, 25] on span "[PERSON_NAME][EMAIL_ADDRESS][DOMAIN_NAME]" at bounding box center [82, 27] width 92 height 10
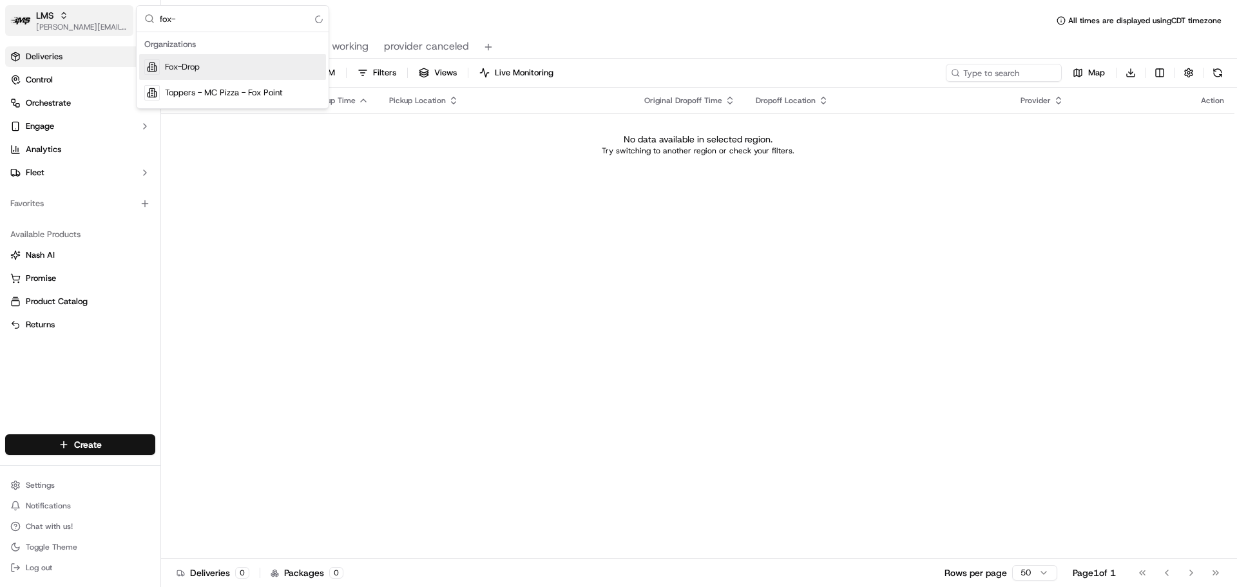
type input "fox-d"
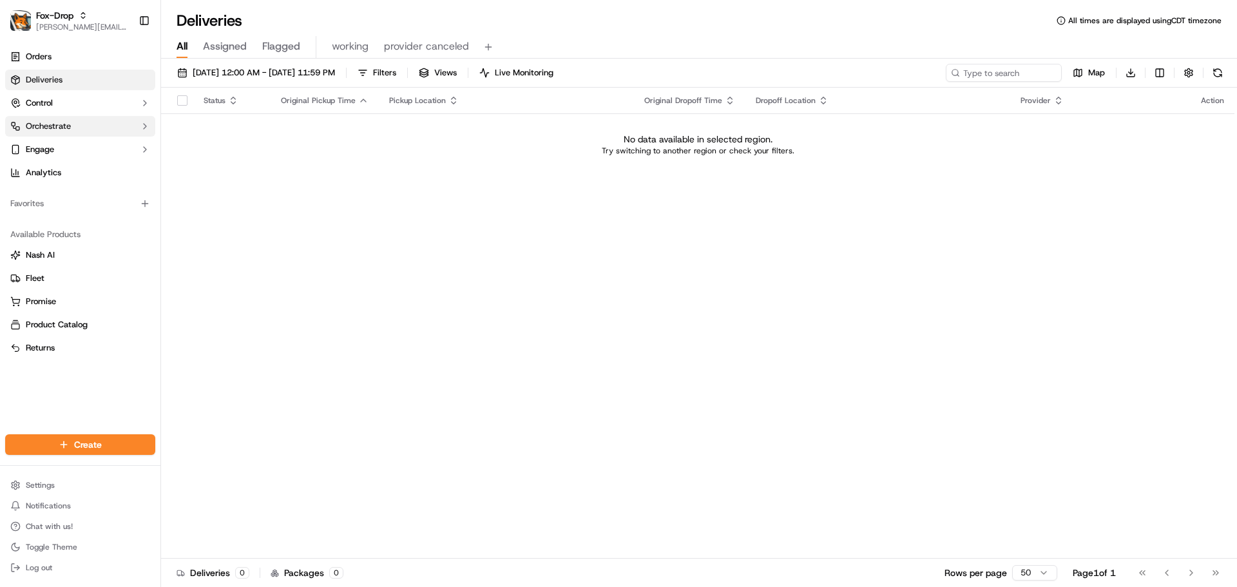
click at [86, 125] on button "Orchestrate" at bounding box center [80, 126] width 150 height 21
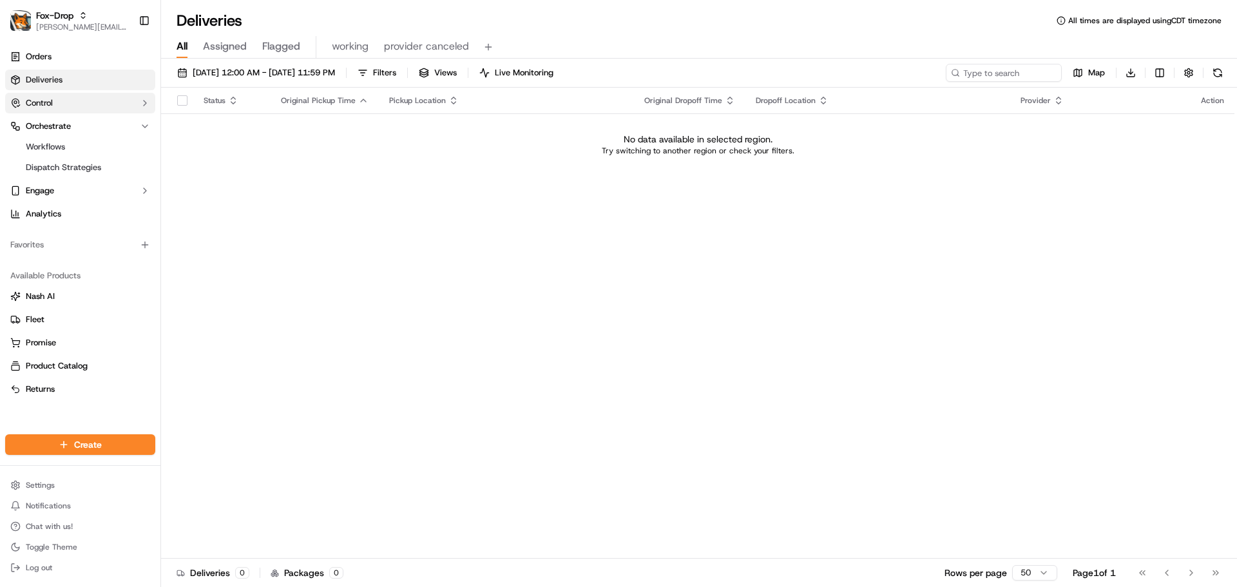
click at [78, 110] on button "Control" at bounding box center [80, 103] width 150 height 21
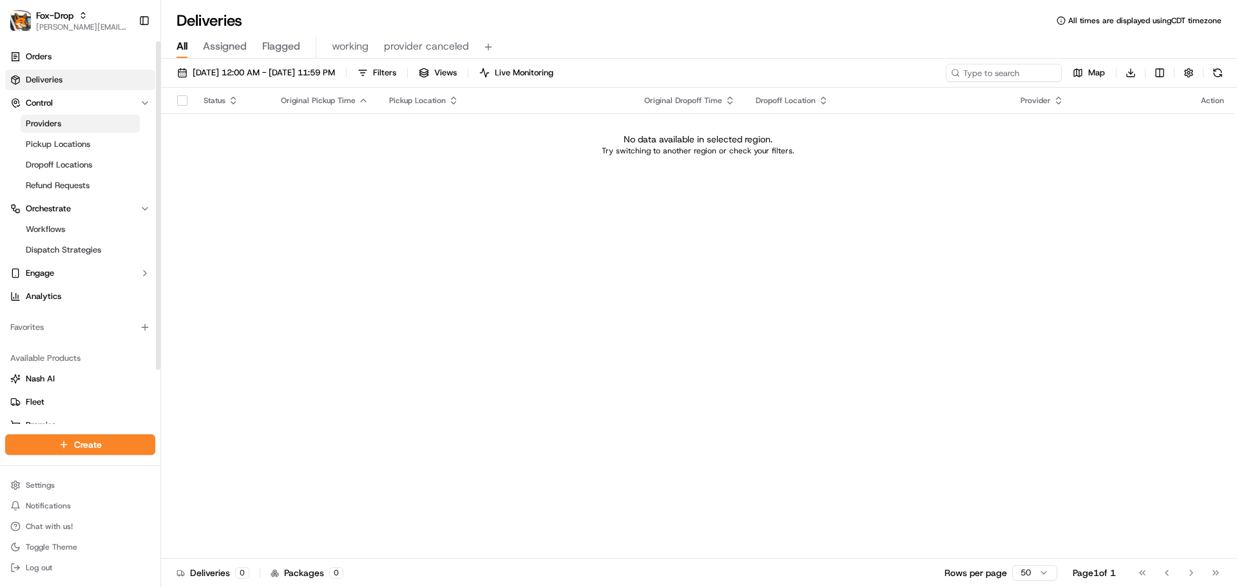
click at [66, 123] on link "Providers" at bounding box center [80, 124] width 119 height 18
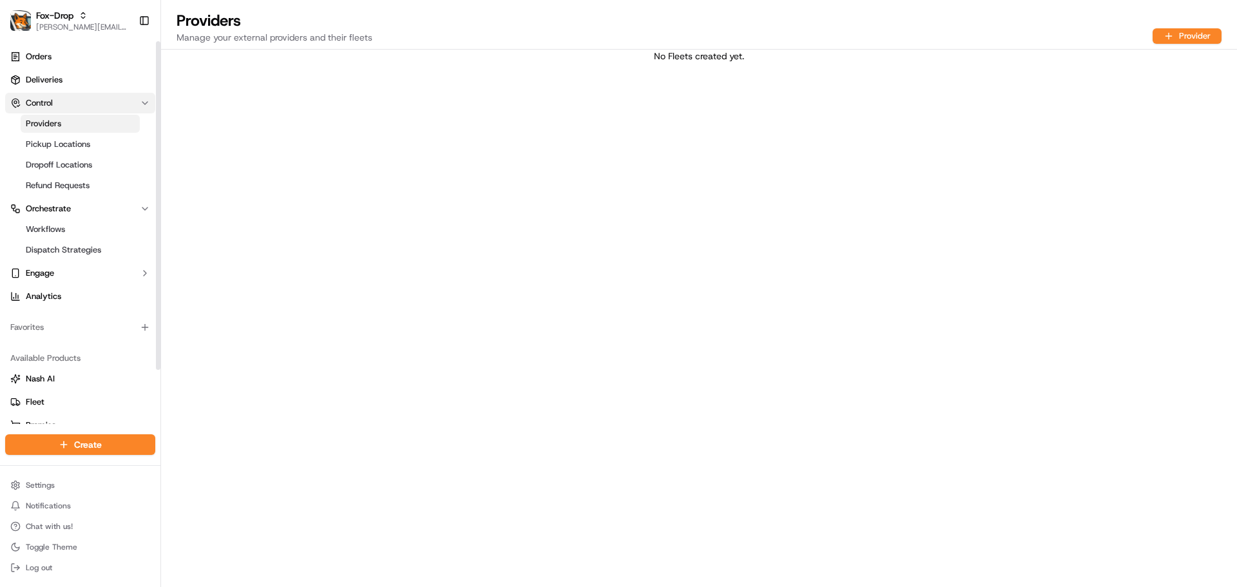
click at [65, 105] on button "Control" at bounding box center [80, 103] width 150 height 21
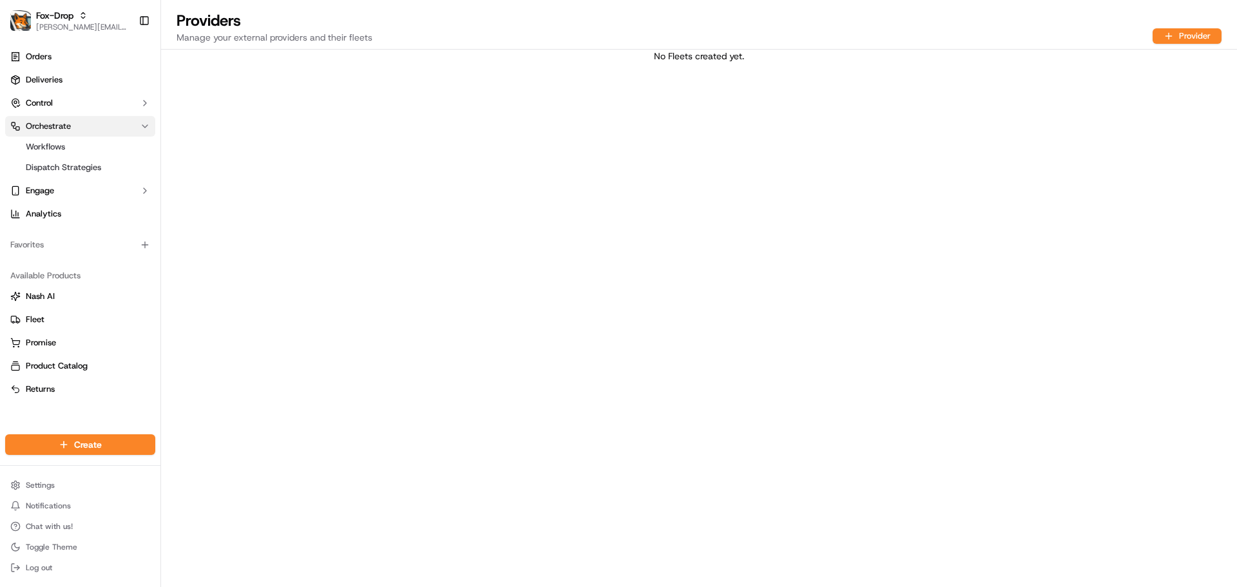
click at [90, 128] on button "Orchestrate" at bounding box center [80, 126] width 150 height 21
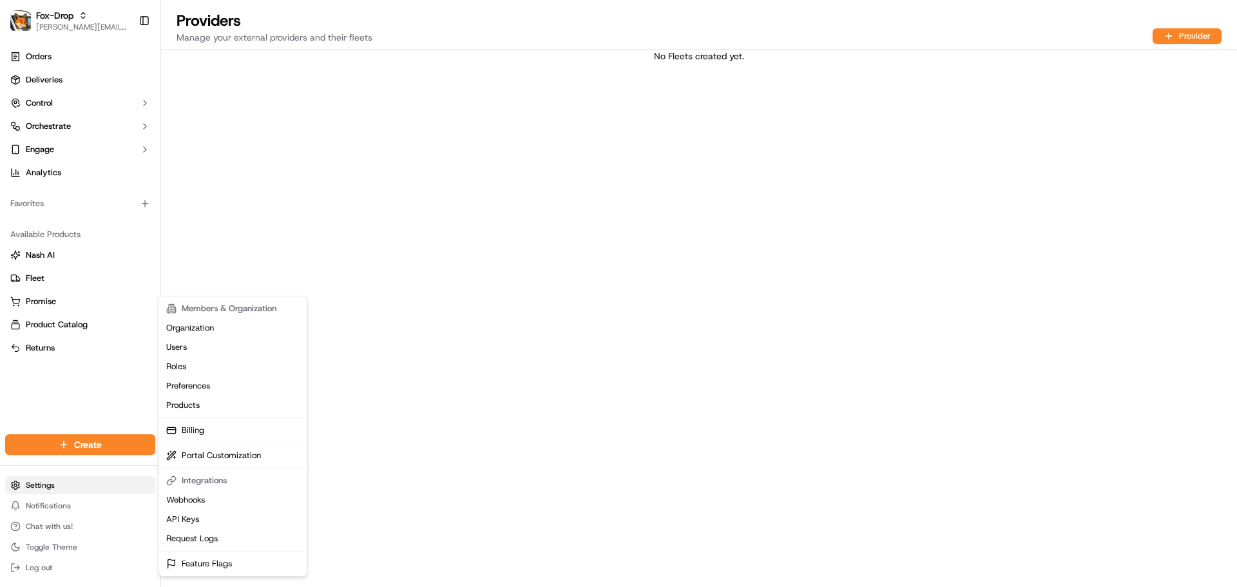
click at [66, 487] on html "Fox-Drop jeff@usenash.com Toggle Sidebar Orders Deliveries Control Orchestrate …" at bounding box center [618, 293] width 1237 height 587
click at [182, 345] on link "Users" at bounding box center [233, 347] width 144 height 19
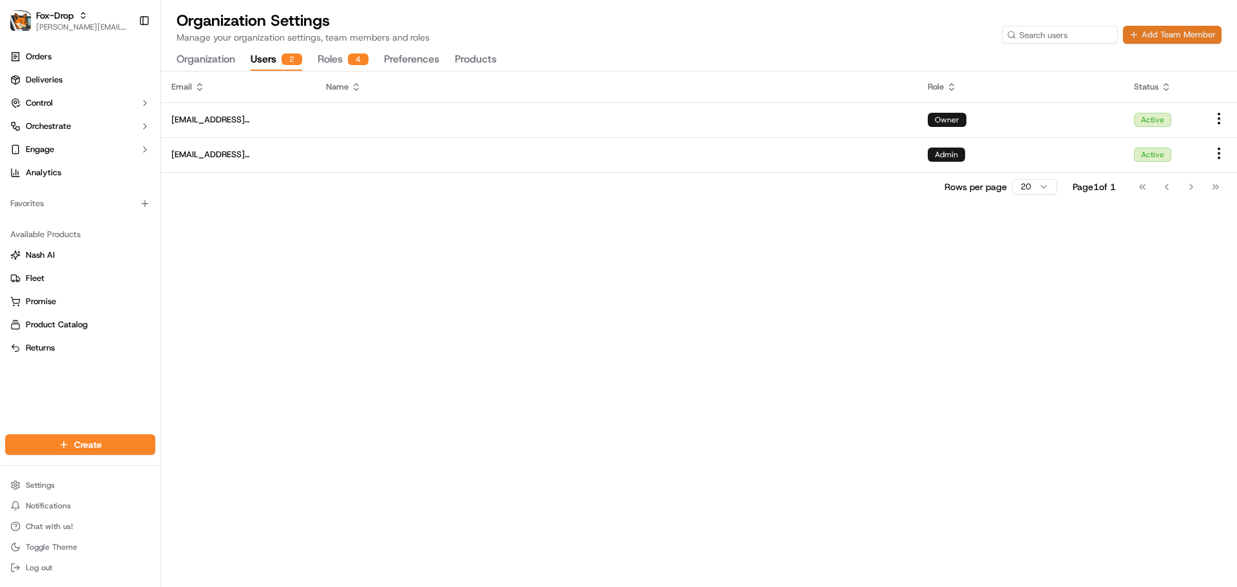
click at [1160, 36] on button "Add Team Member" at bounding box center [1172, 35] width 99 height 18
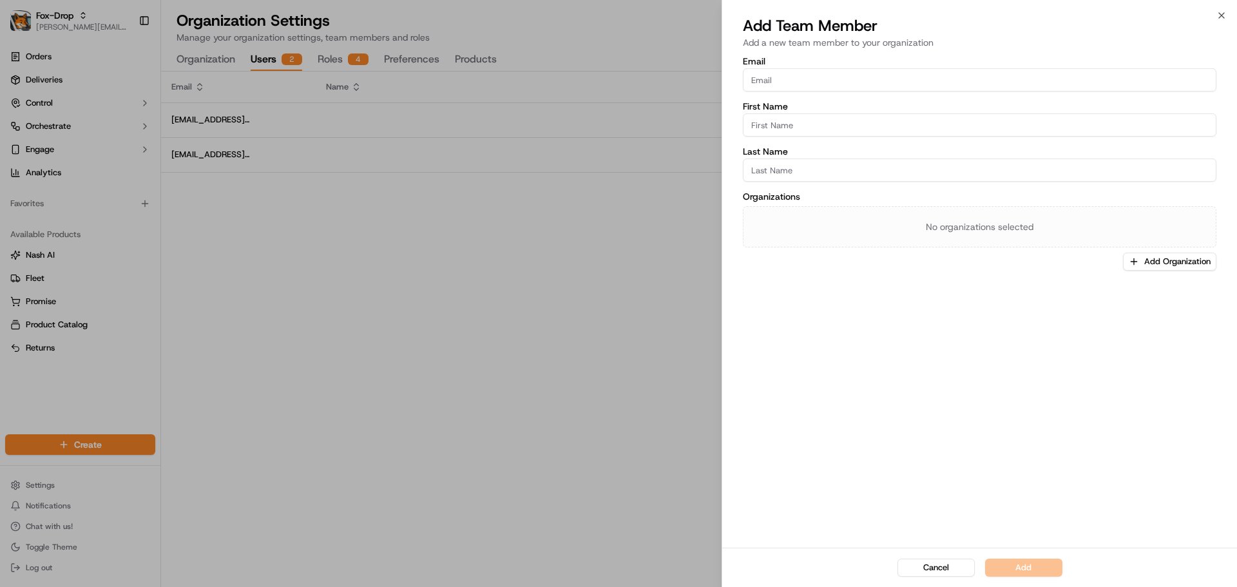
click at [772, 84] on input "Email" at bounding box center [979, 79] width 473 height 23
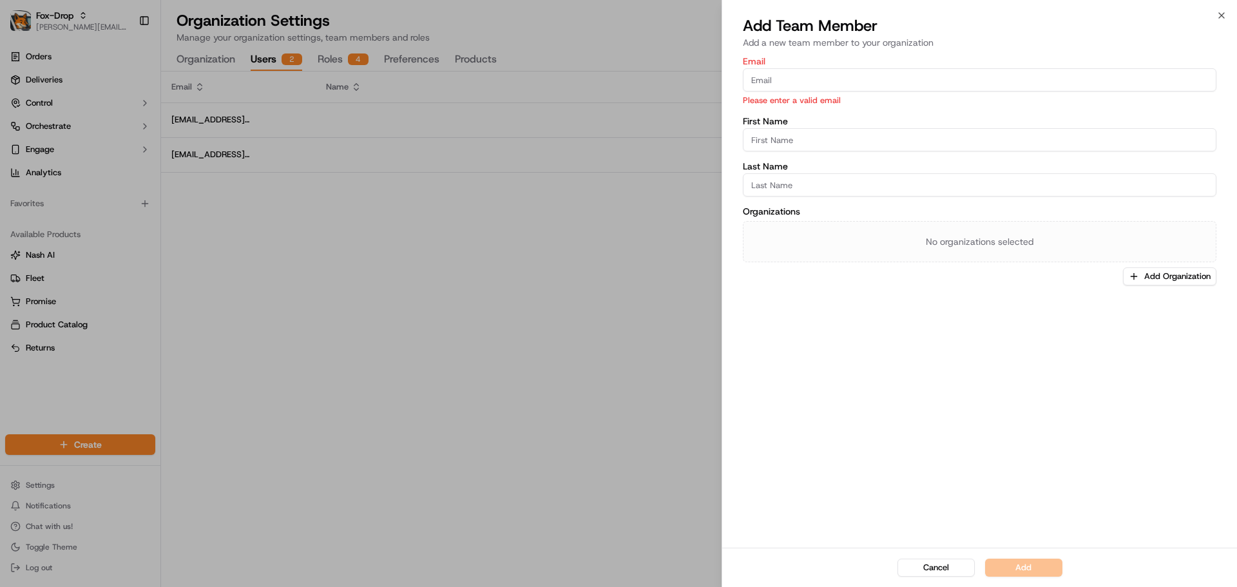
click at [817, 135] on input "First Name" at bounding box center [979, 139] width 473 height 23
paste input "Sahil Punj"
click at [781, 138] on input "Sahil Punj" at bounding box center [979, 139] width 473 height 23
type input "[PERSON_NAME]"
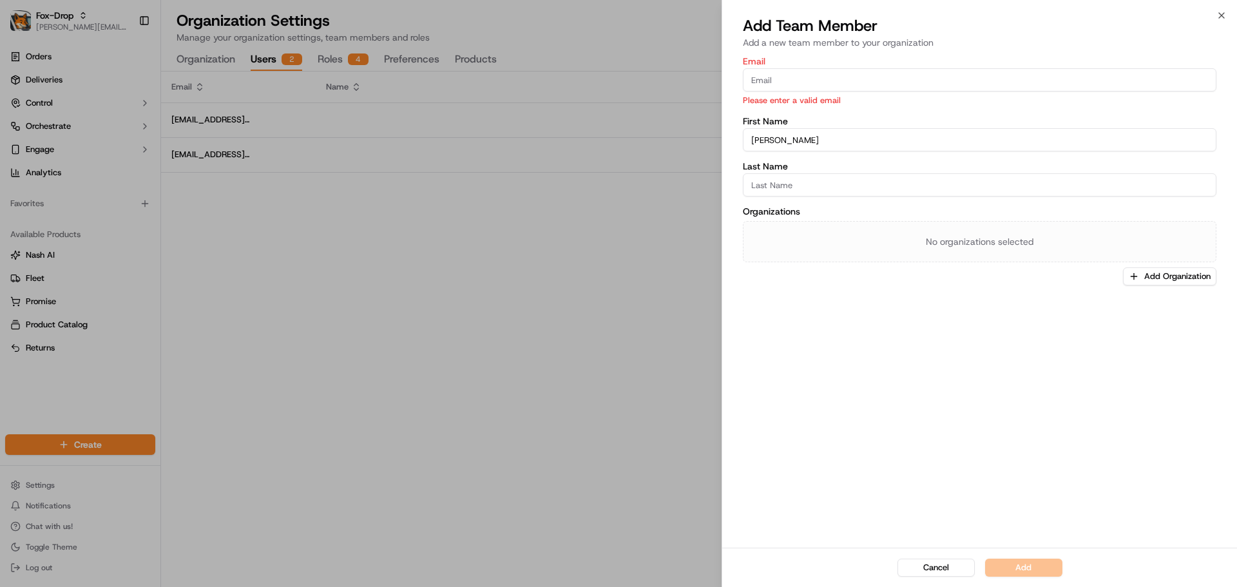
click at [787, 189] on input "Last Name" at bounding box center [979, 184] width 473 height 23
paste input "Punj"
type input "Punj"
click at [779, 134] on input "[PERSON_NAME]" at bounding box center [979, 139] width 473 height 23
type input "[PERSON_NAME]"
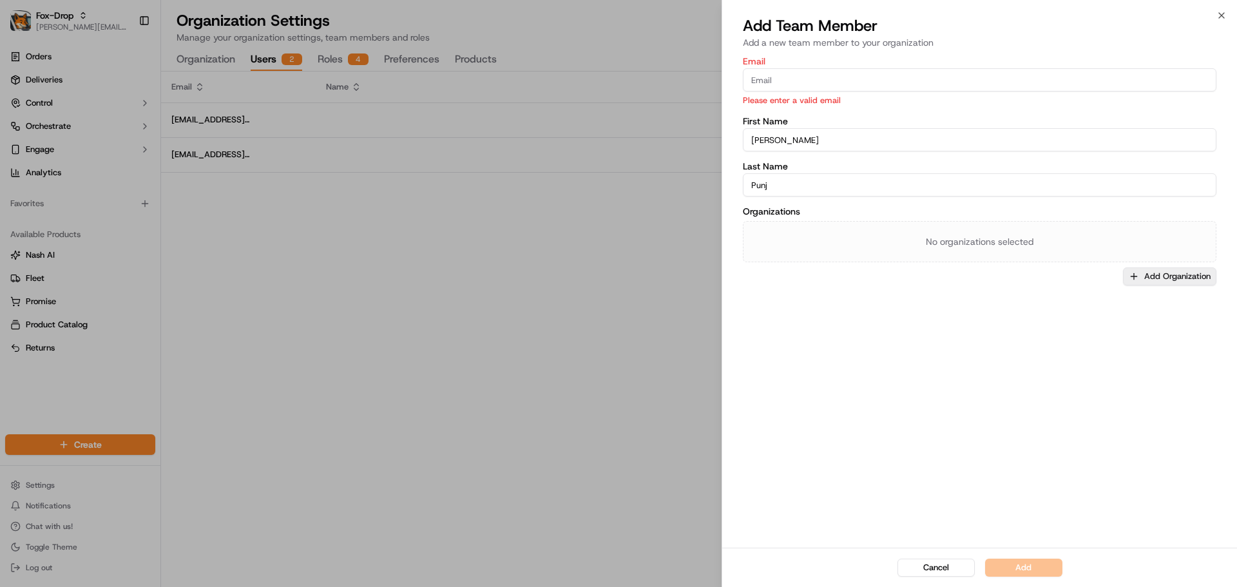
click at [1143, 271] on button "Add Organization" at bounding box center [1169, 276] width 93 height 18
click at [1101, 341] on span "Fox-Drop" at bounding box center [1152, 344] width 158 height 12
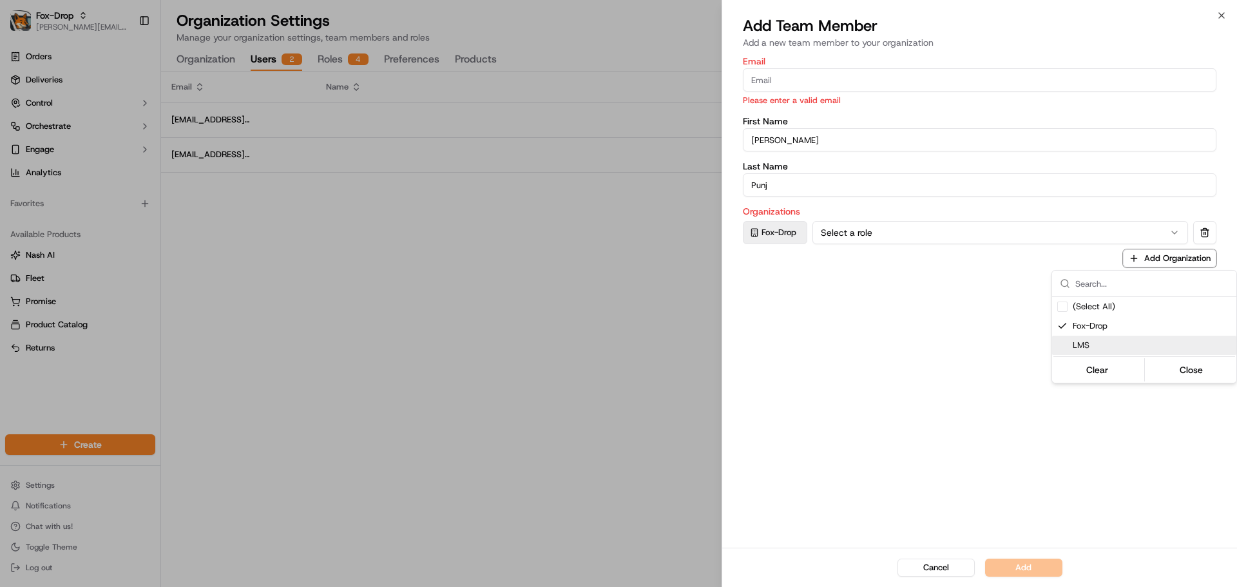
click at [1099, 360] on div "Clear Close" at bounding box center [1144, 369] width 182 height 23
click at [1094, 348] on span "LMS" at bounding box center [1152, 345] width 158 height 12
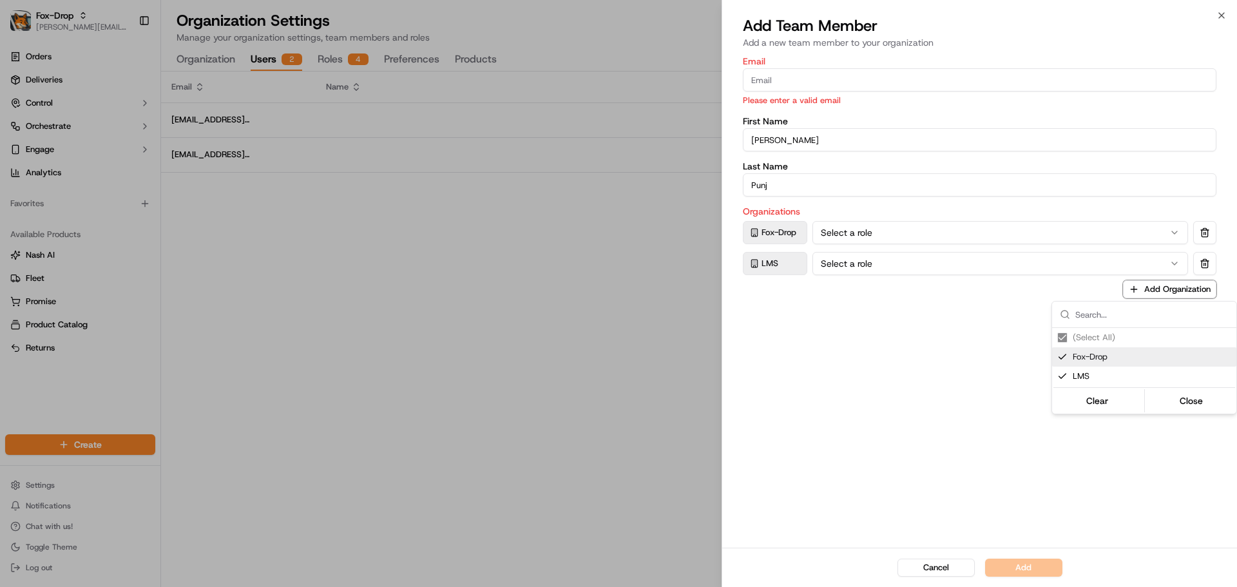
click at [912, 229] on div at bounding box center [618, 293] width 1237 height 587
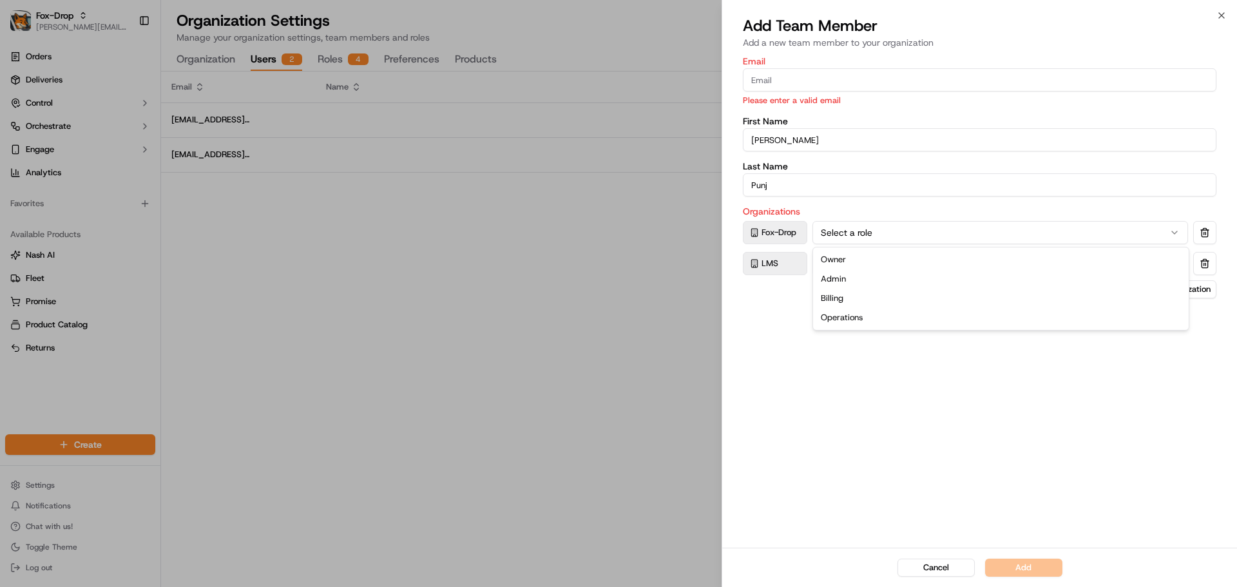
click at [911, 234] on button "Select a role" at bounding box center [1000, 232] width 376 height 23
click at [892, 365] on div "Email Please enter a valid email First Name Sahil Last Name Punj Organizations …" at bounding box center [979, 300] width 515 height 493
click at [879, 260] on button "Select a role" at bounding box center [1000, 263] width 376 height 23
click at [912, 397] on div "Email Please enter a valid email First Name Sahil Last Name Punj Organizations …" at bounding box center [979, 300] width 515 height 493
click at [832, 82] on input "Email" at bounding box center [979, 79] width 473 height 23
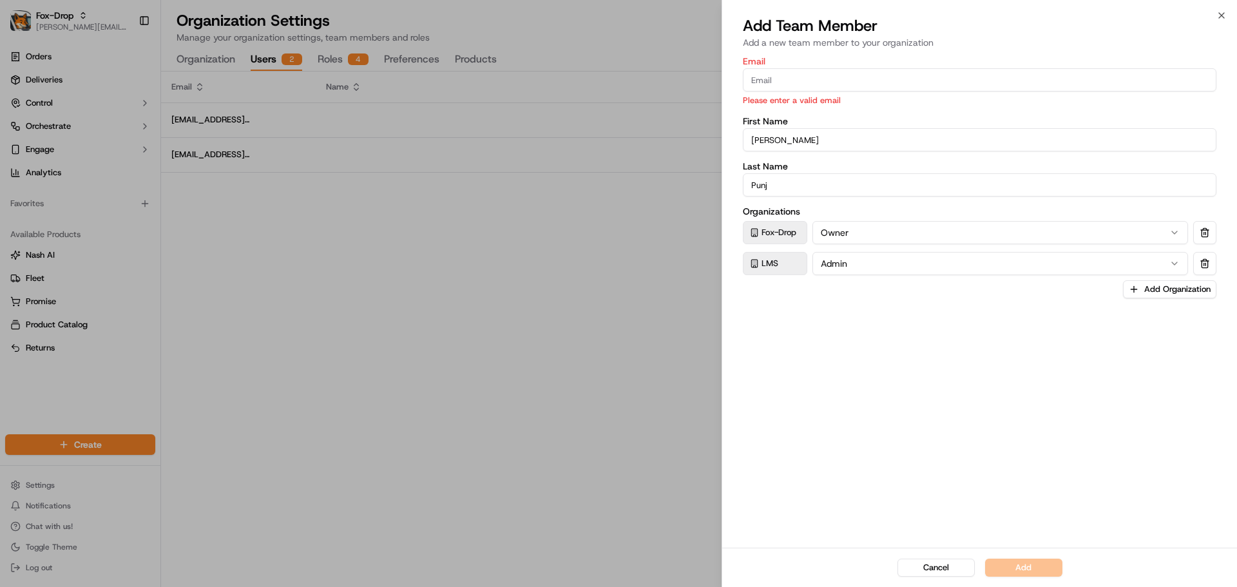
paste input "[PERSON_NAME][EMAIL_ADDRESS][PERSON_NAME][DOMAIN_NAME]"
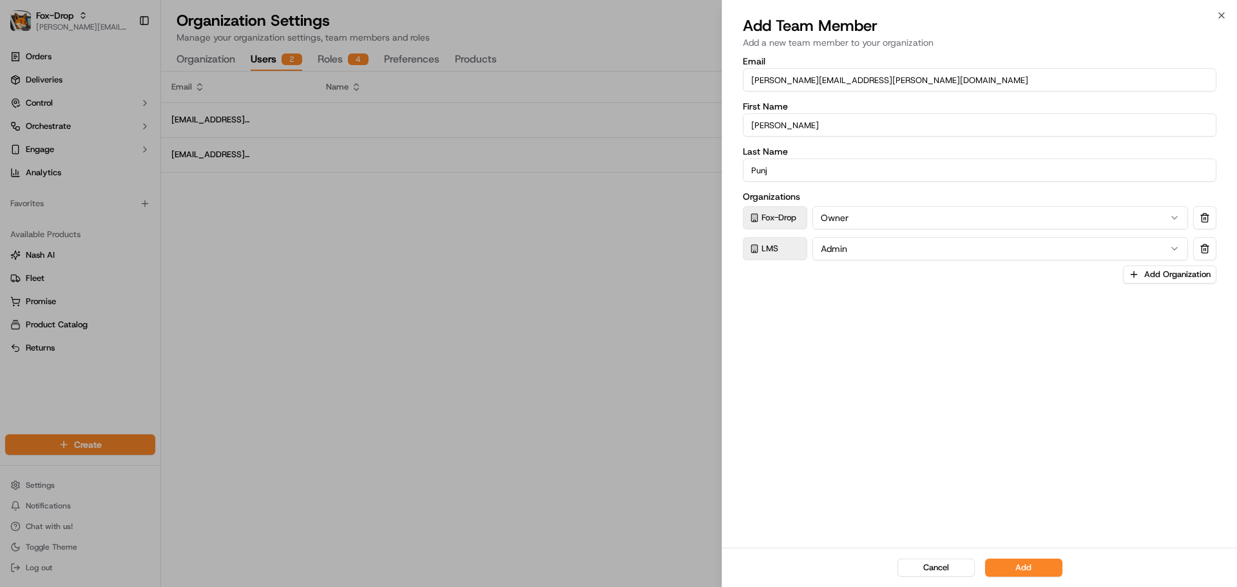
type input "[PERSON_NAME][EMAIL_ADDRESS][PERSON_NAME][DOMAIN_NAME]"
click at [1022, 497] on div "Email sahil@fox-drop.com First Name Sahil Last Name Punj Organizations Fox-Drop…" at bounding box center [979, 300] width 515 height 493
click at [1031, 569] on button "Add" at bounding box center [1023, 568] width 77 height 18
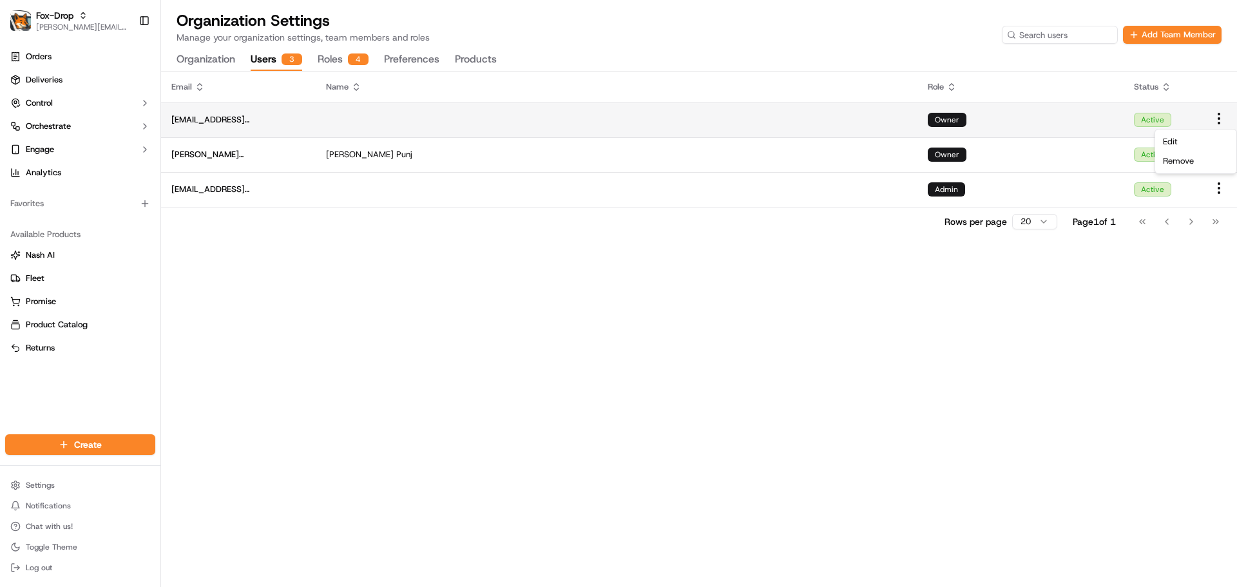
click at [1220, 116] on html "Fox-Drop jeff@usenash.com Toggle Sidebar Orders Deliveries Control Orchestrate …" at bounding box center [618, 293] width 1237 height 587
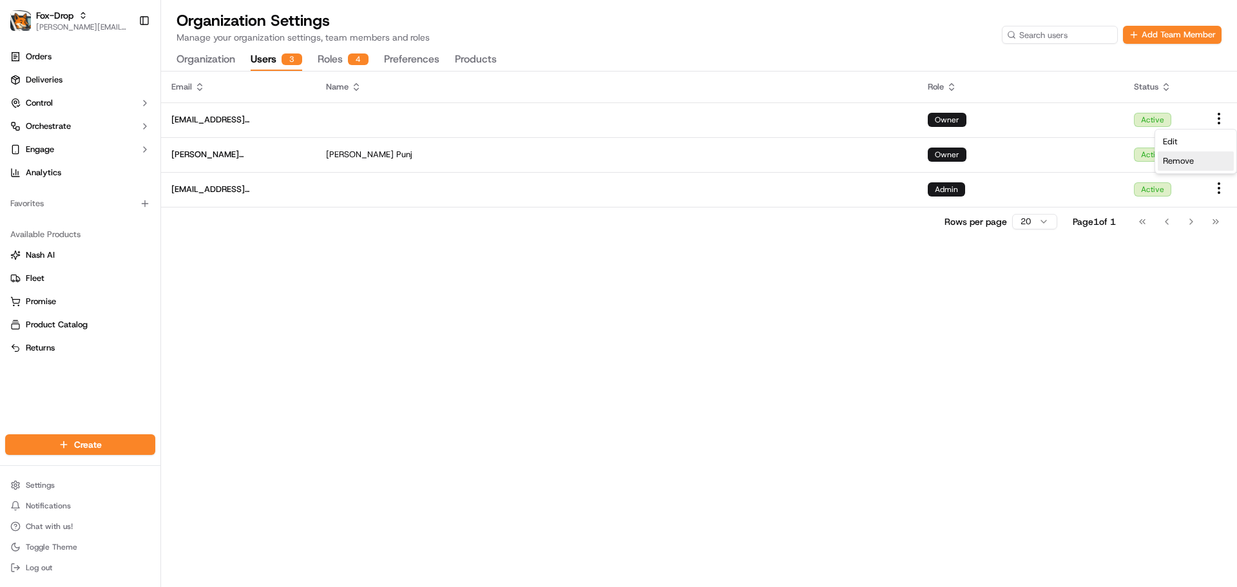
click at [1197, 160] on div "Remove" at bounding box center [1196, 160] width 76 height 19
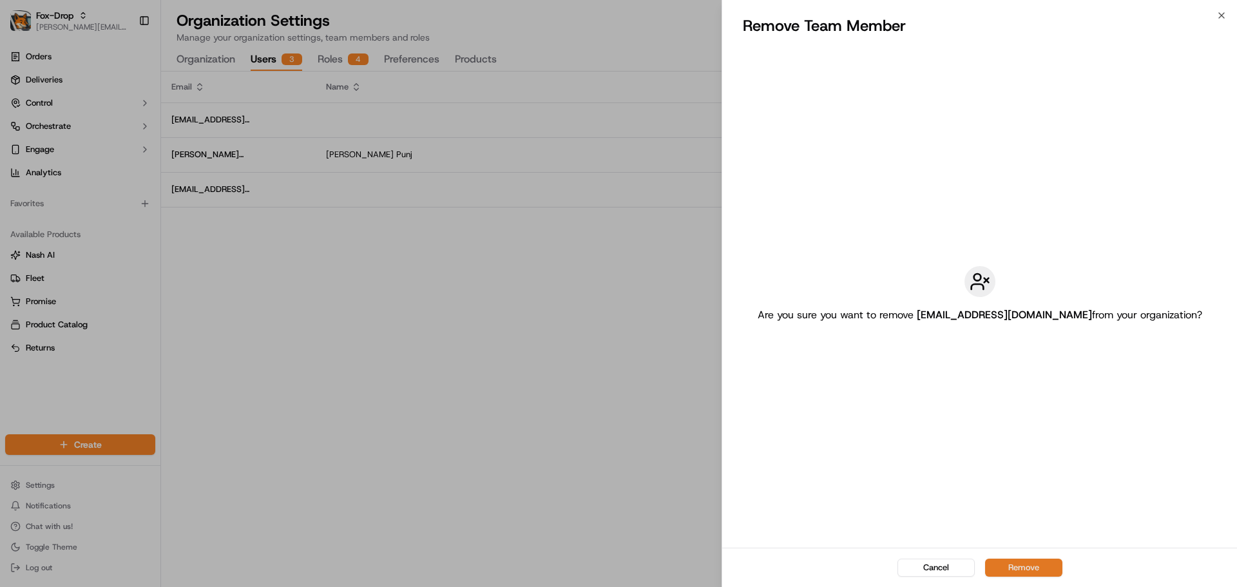
click at [1006, 565] on button "Remove" at bounding box center [1023, 568] width 77 height 18
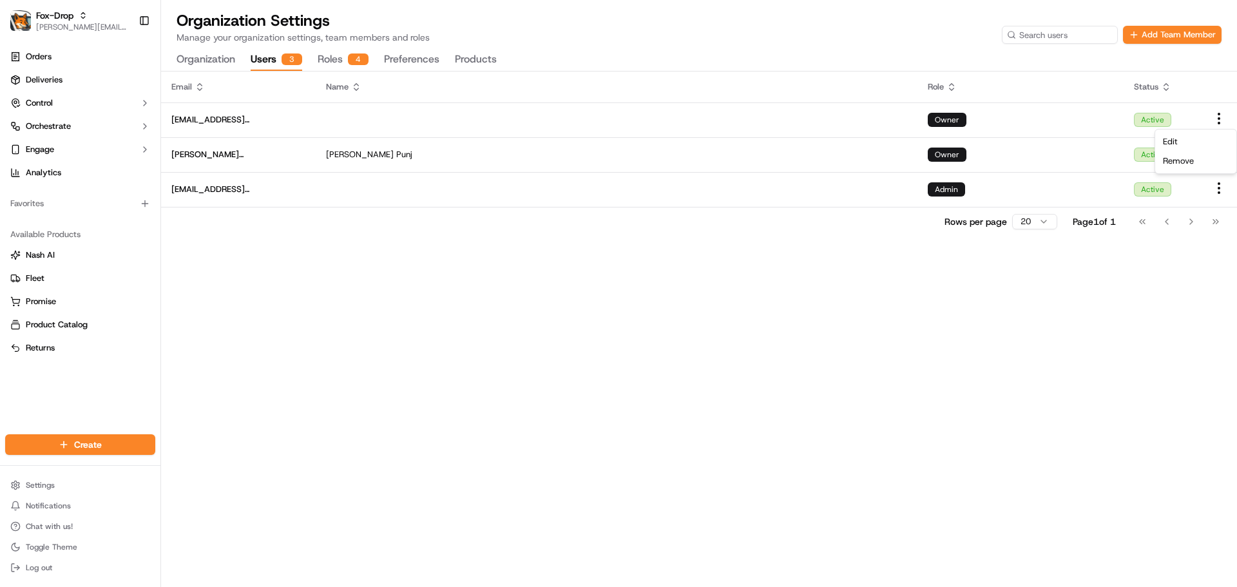
click at [808, 343] on div "Email Name Role Status foxdrop@usenash.com Owner Active sahil@fox-drop.com Sahi…" at bounding box center [699, 329] width 1076 height 515
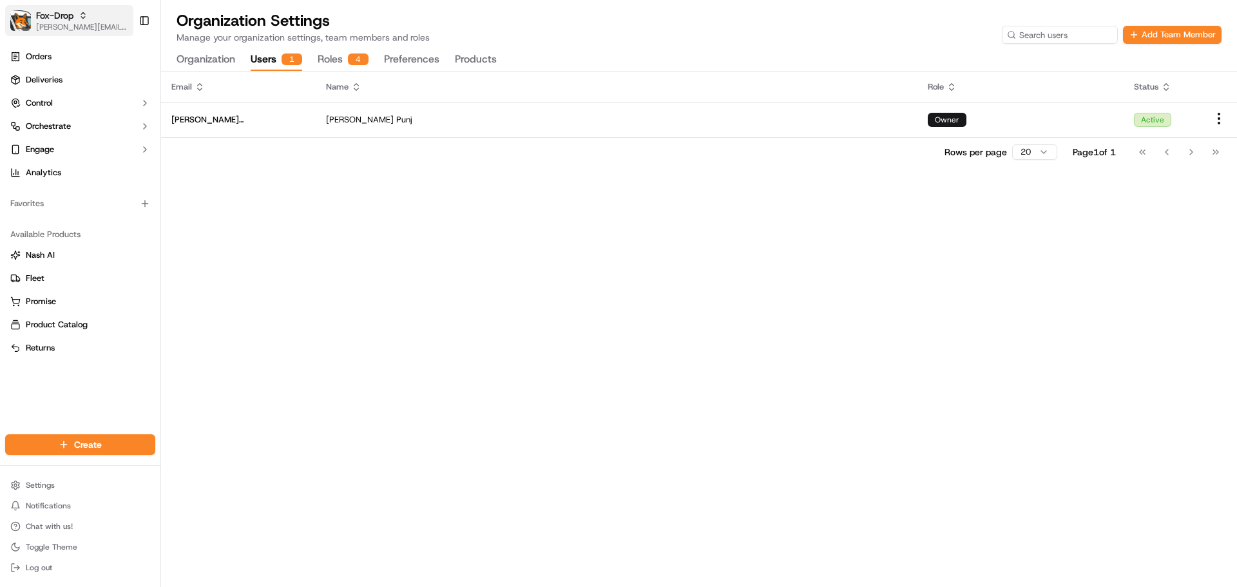
click at [52, 17] on span "Fox-Drop" at bounding box center [54, 15] width 37 height 13
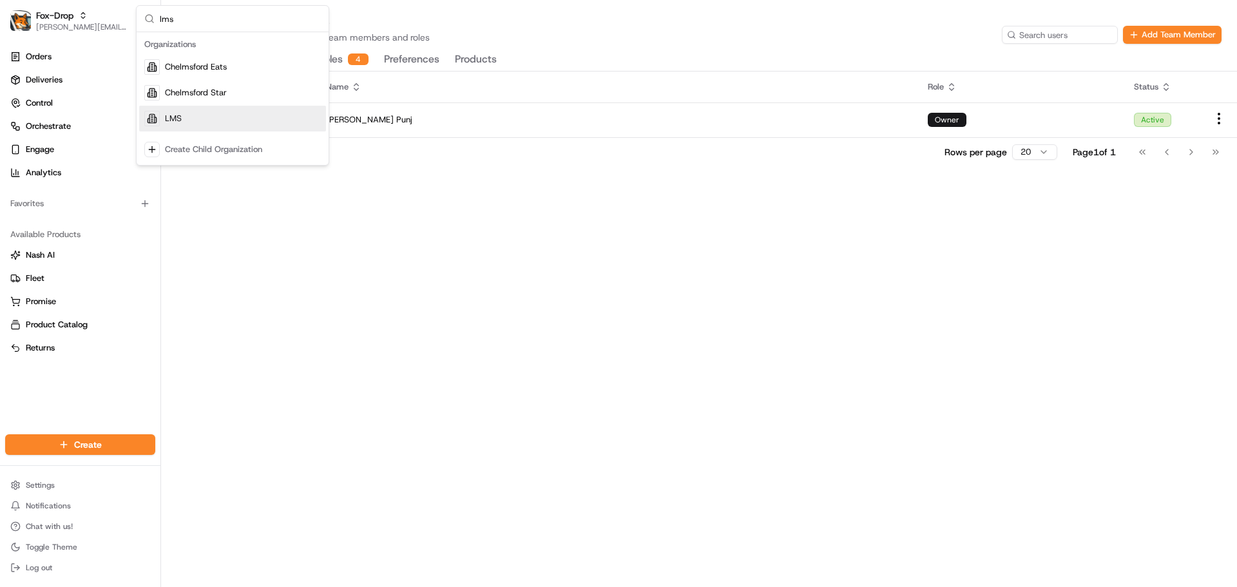
type input "lms"
click at [187, 124] on div "LMS" at bounding box center [232, 119] width 187 height 26
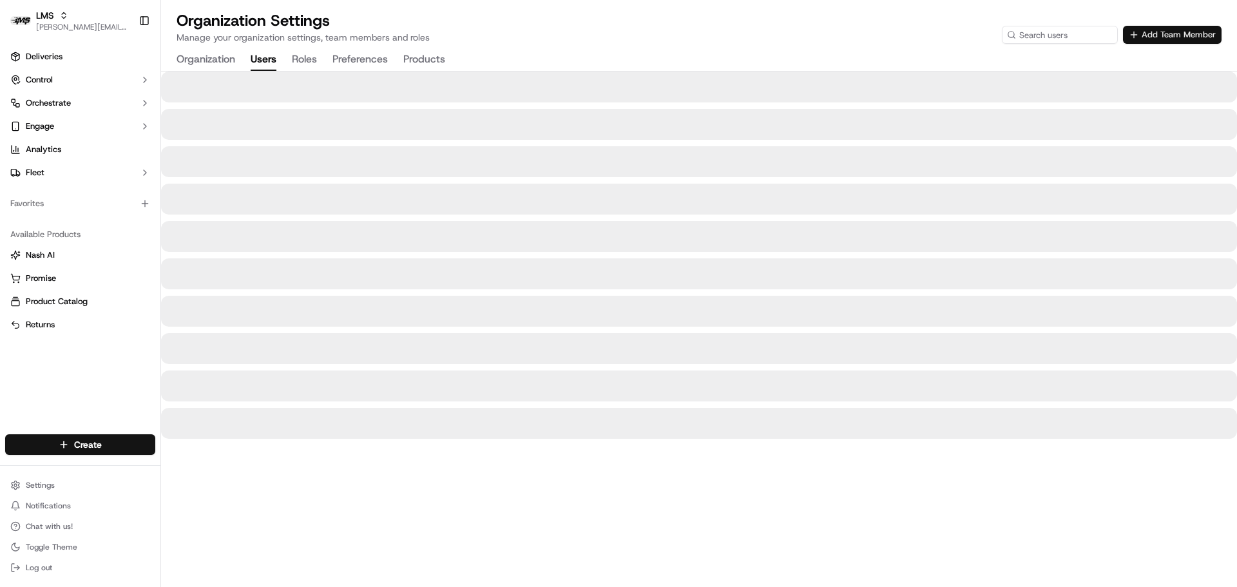
click at [1160, 30] on button "Add Team Member" at bounding box center [1172, 35] width 99 height 18
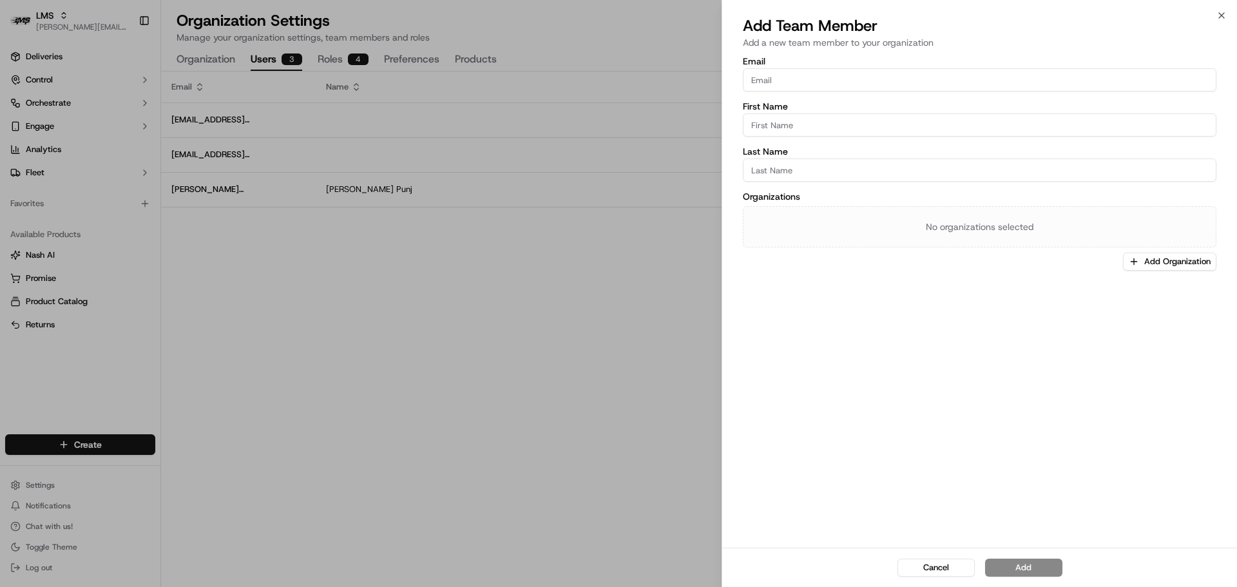
click at [790, 77] on input "Email" at bounding box center [979, 79] width 473 height 23
paste input "doug@lastmile.us"
type input "doug@lastmile.us"
type input "Doug"
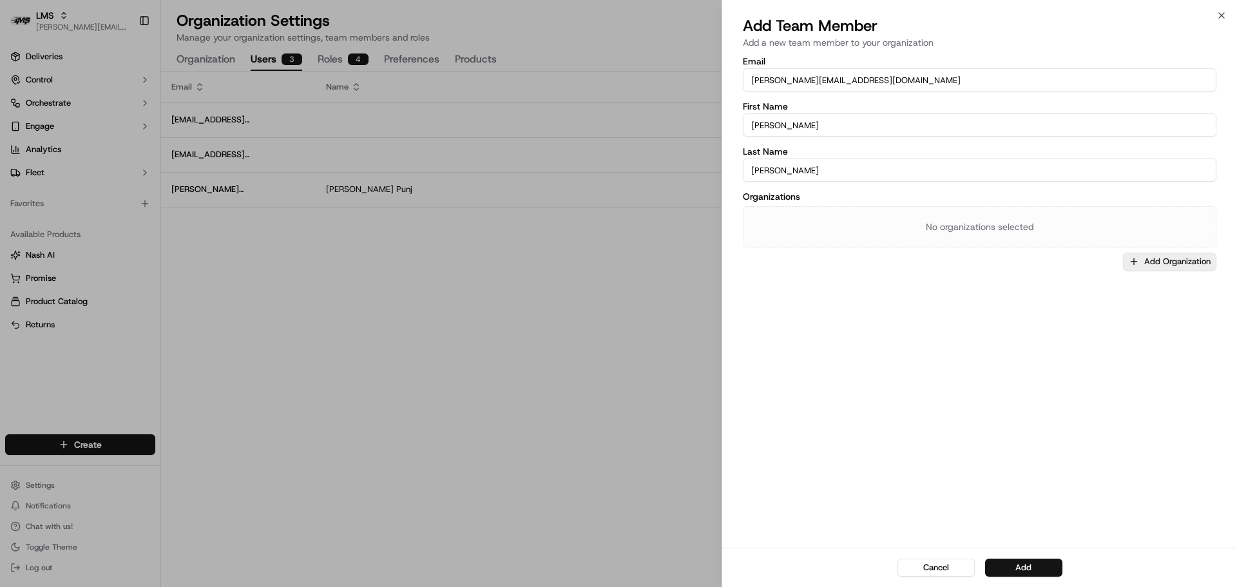
click at [1170, 256] on button "Add Organization" at bounding box center [1169, 262] width 93 height 18
click at [1109, 325] on span "LMS" at bounding box center [1152, 329] width 158 height 12
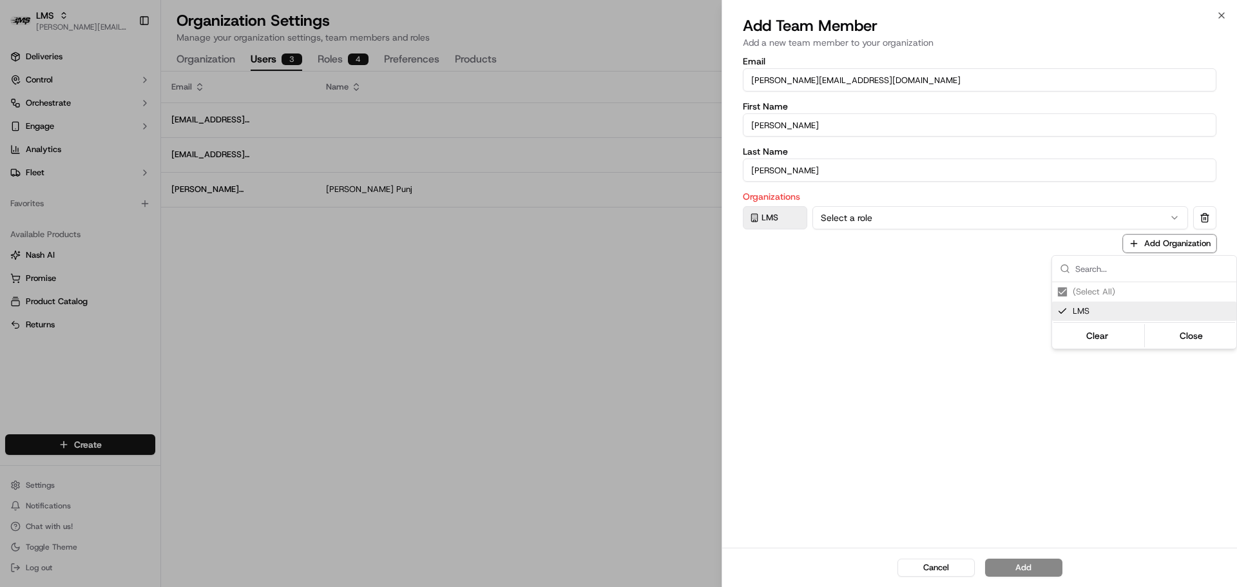
click at [893, 319] on div at bounding box center [618, 293] width 1237 height 587
click at [861, 220] on button "Select a role" at bounding box center [1000, 217] width 376 height 23
click at [918, 343] on div "Email doug@lastmile.us First Name Doug Last Name Doug Organizations LMS Owner A…" at bounding box center [979, 300] width 515 height 493
click at [1022, 566] on button "Add" at bounding box center [1023, 568] width 77 height 18
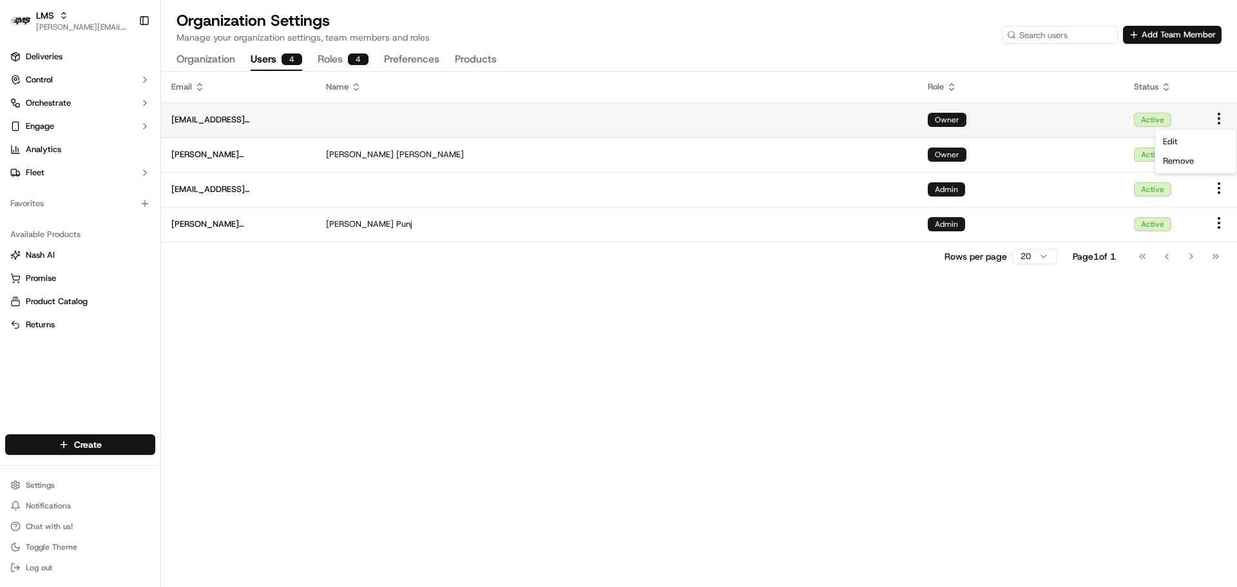
click at [1212, 122] on html "LMS [PERSON_NAME][EMAIL_ADDRESS][DOMAIN_NAME] Toggle Sidebar Deliveries Control…" at bounding box center [618, 293] width 1237 height 587
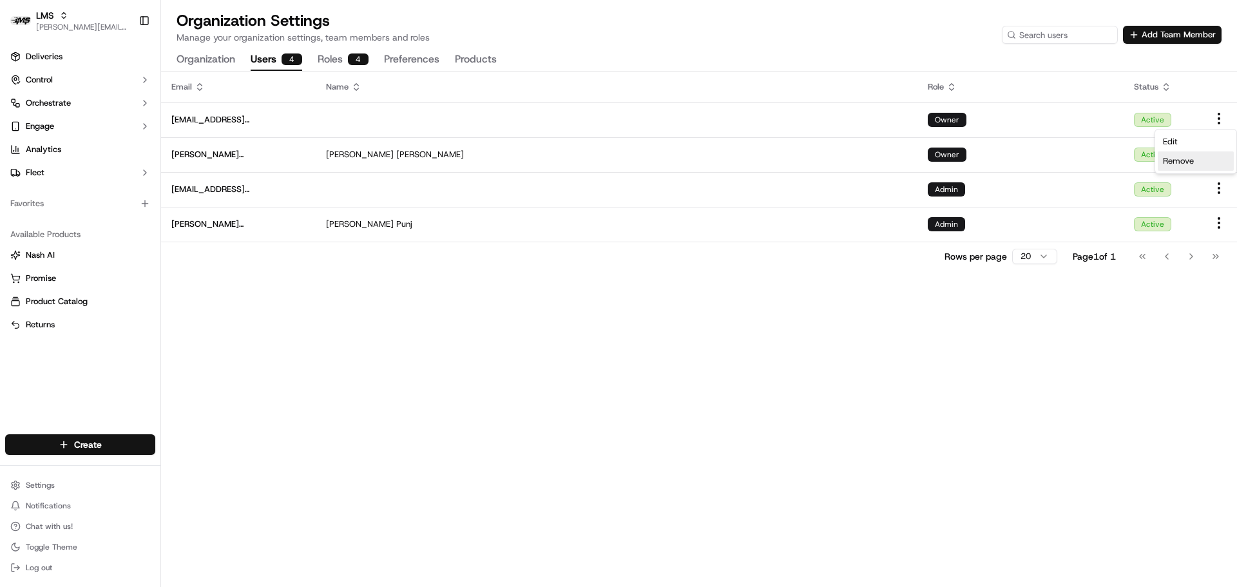
click at [1197, 157] on div "Remove" at bounding box center [1196, 160] width 76 height 19
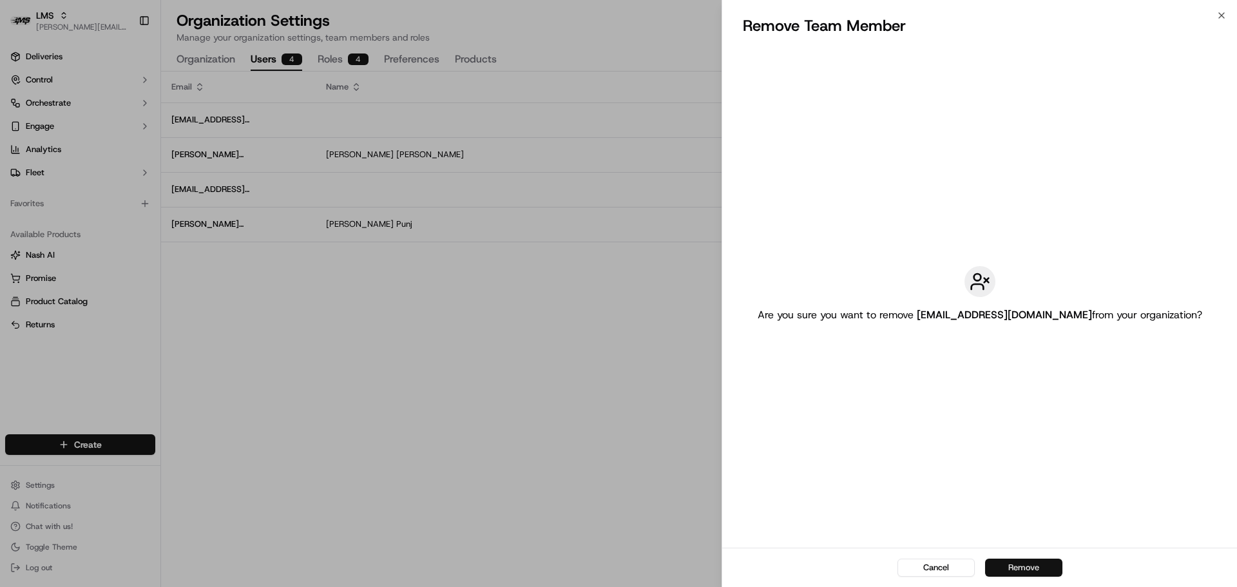
click at [1035, 571] on button "Remove" at bounding box center [1023, 568] width 77 height 18
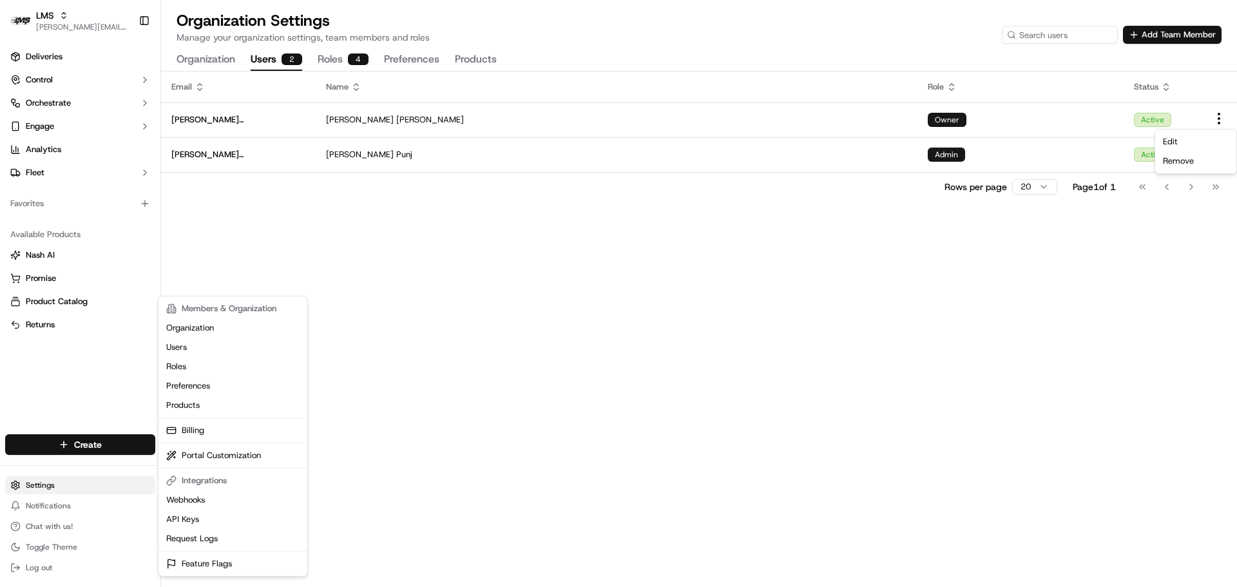
click at [87, 480] on button "Settings" at bounding box center [80, 485] width 150 height 18
click at [42, 177] on span "Fleet" at bounding box center [35, 173] width 19 height 12
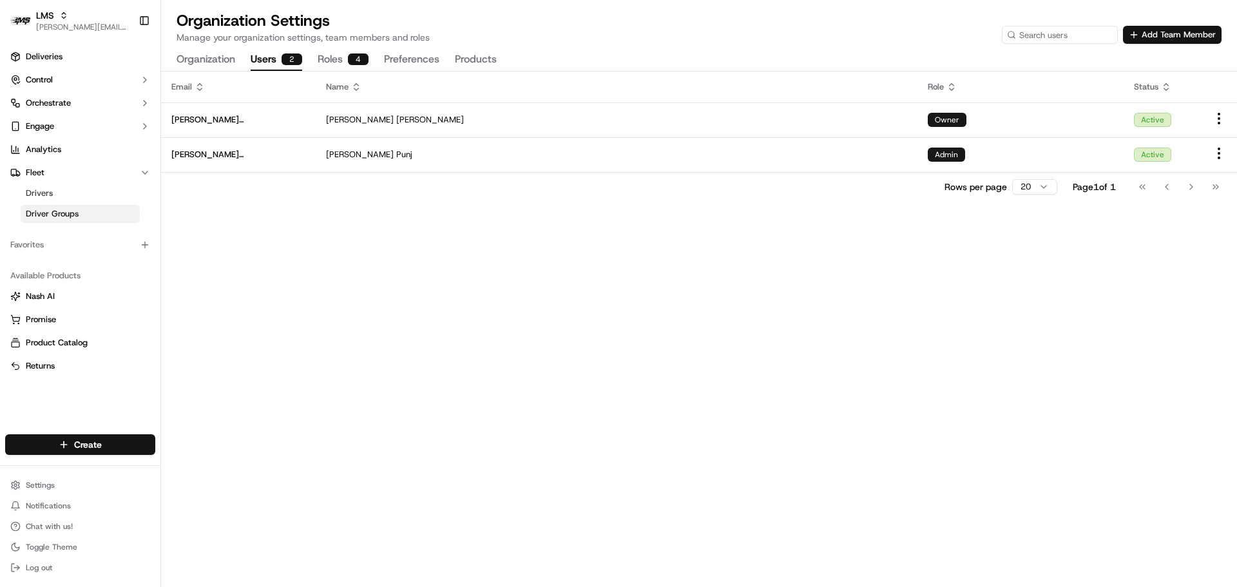
click at [63, 210] on span "Driver Groups" at bounding box center [52, 214] width 53 height 12
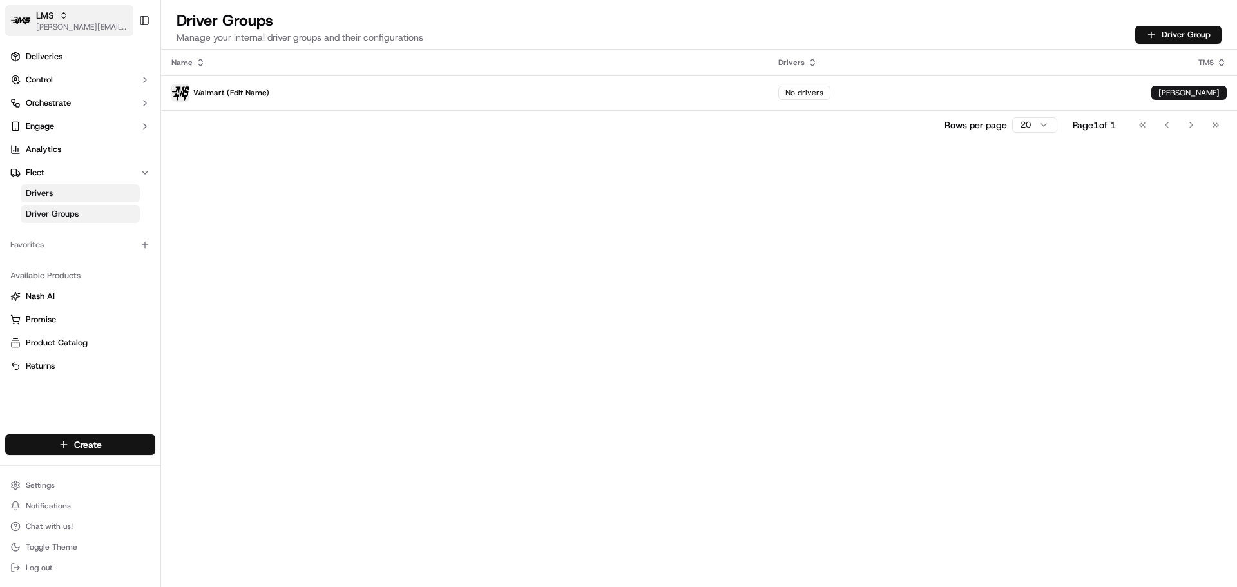
click at [55, 27] on span "[PERSON_NAME][EMAIL_ADDRESS][DOMAIN_NAME]" at bounding box center [82, 27] width 92 height 10
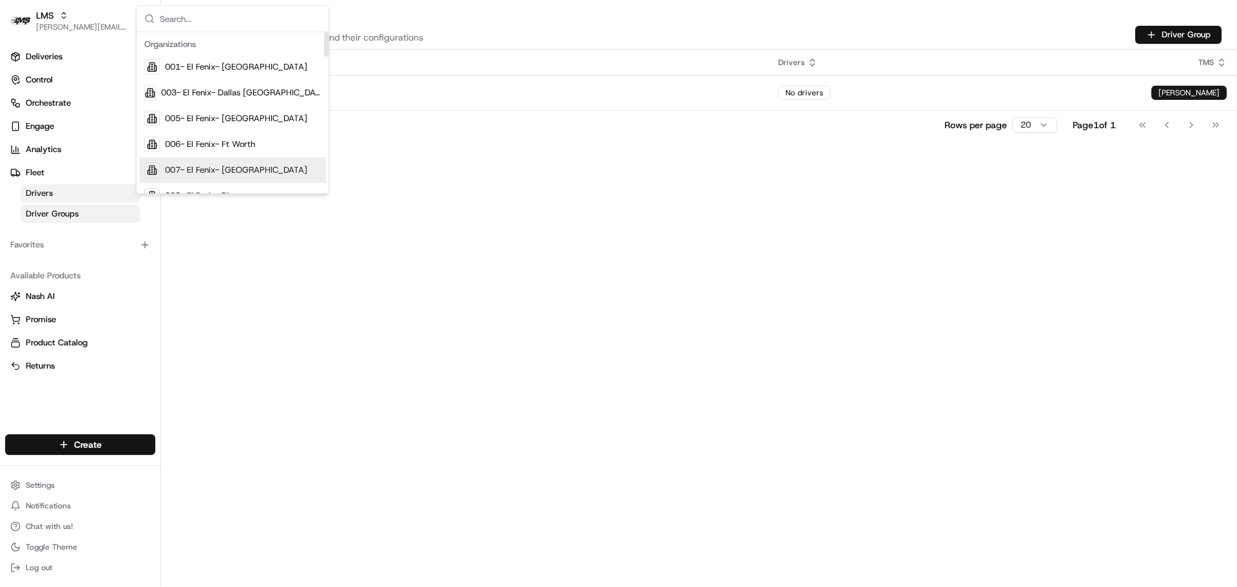
click at [545, 312] on div "Name Drivers TMS Walmart (Edit Name) No drivers [PERSON_NAME] Rows per page 20 …" at bounding box center [699, 318] width 1076 height 537
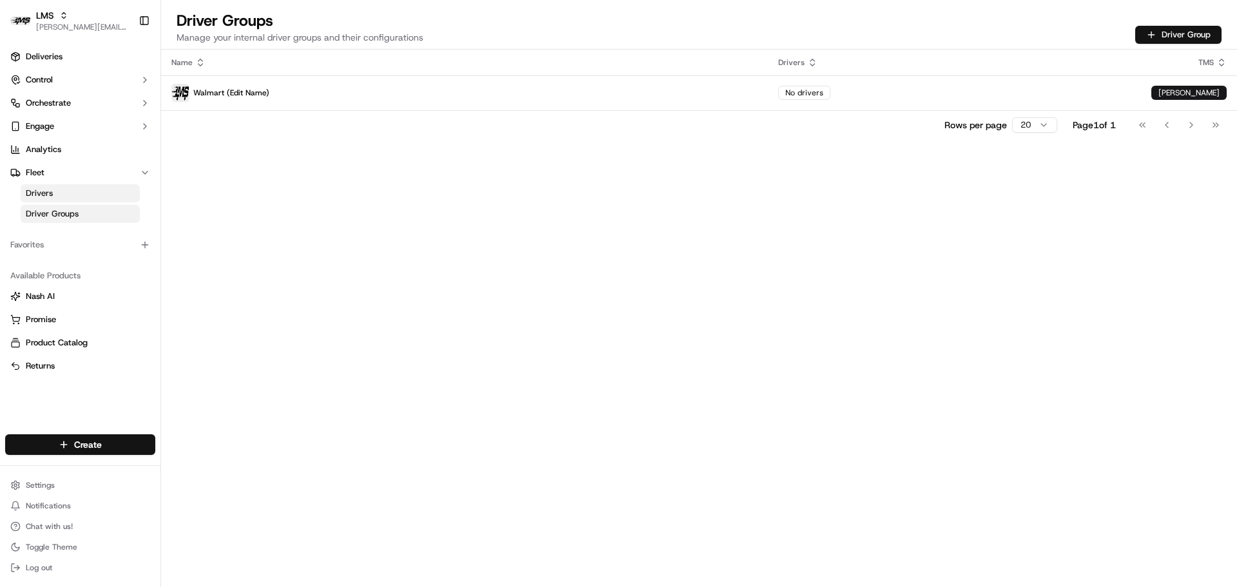
click at [66, 210] on span "Driver Groups" at bounding box center [52, 214] width 53 height 12
click at [66, 26] on span "[PERSON_NAME][EMAIL_ADDRESS][DOMAIN_NAME]" at bounding box center [82, 27] width 92 height 10
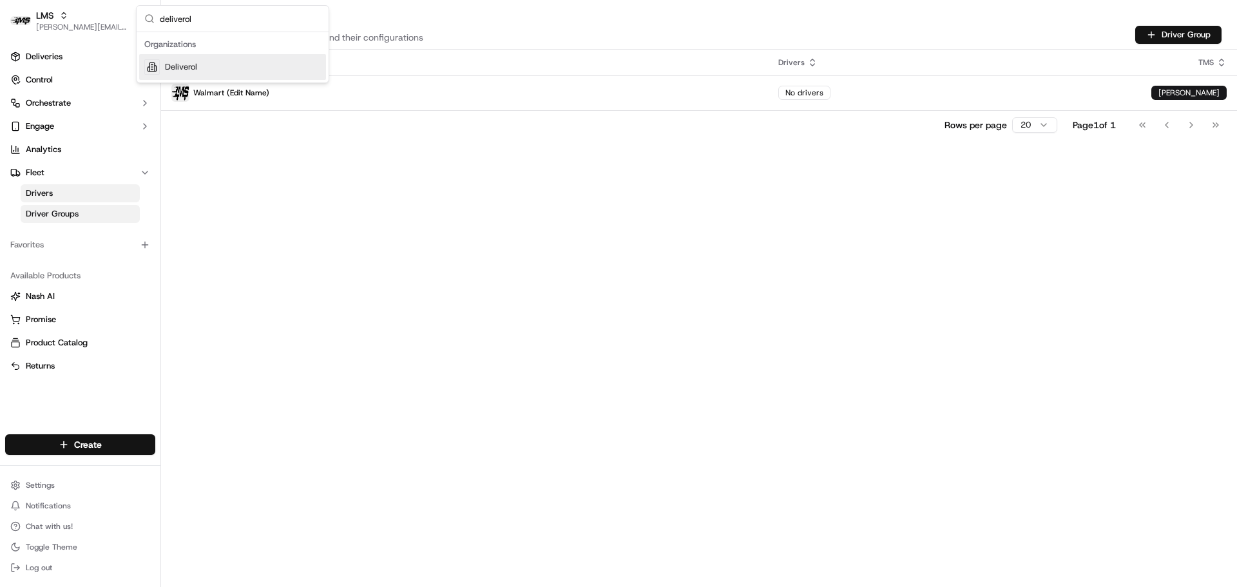
type input "deliverol"
click at [190, 63] on span "Deliverol" at bounding box center [181, 67] width 32 height 12
